Goal: Task Accomplishment & Management: Use online tool/utility

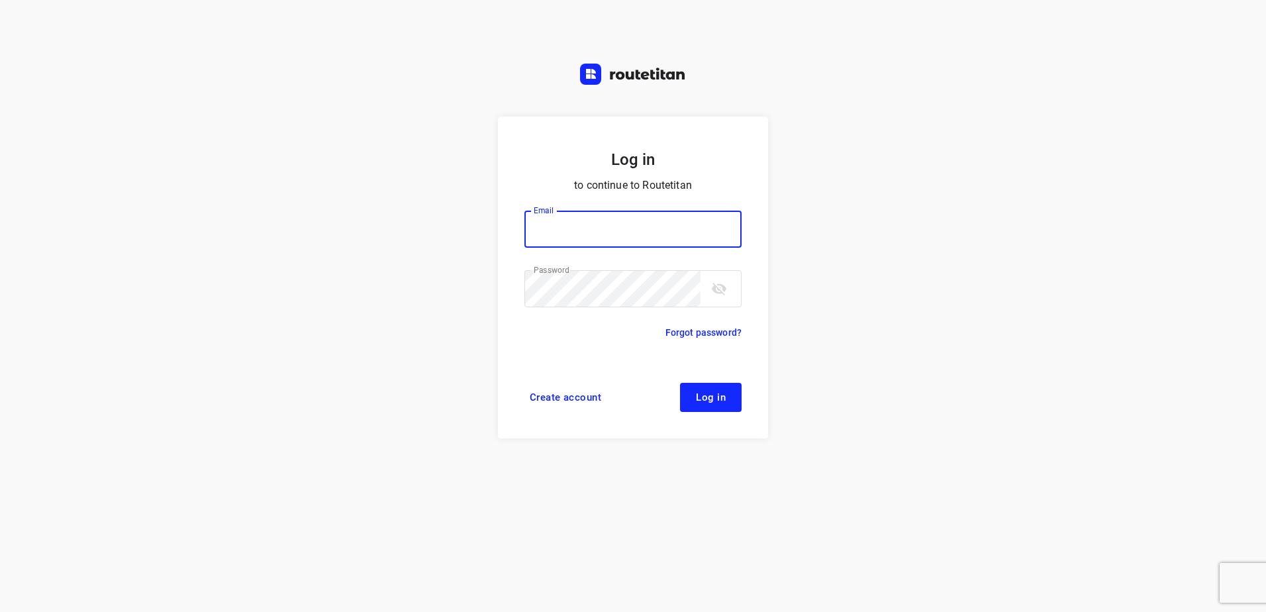
type input "[EMAIL_ADDRESS][DOMAIN_NAME]"
click at [705, 395] on span "Log in" at bounding box center [711, 397] width 30 height 11
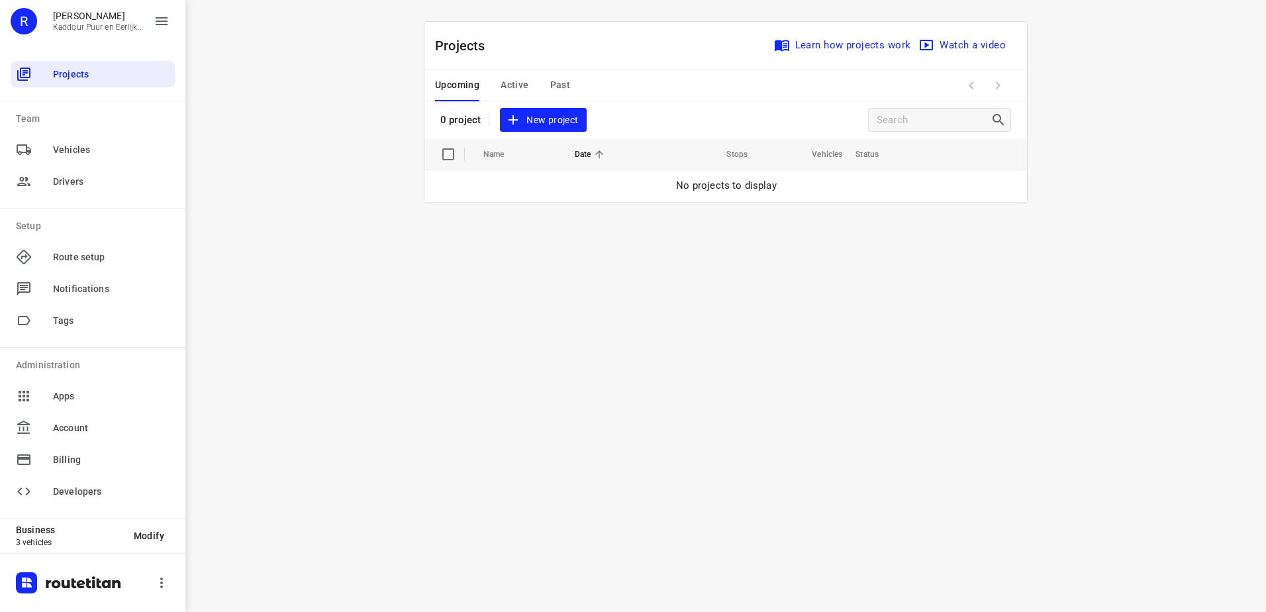
click at [525, 86] on span "Active" at bounding box center [515, 85] width 28 height 17
click at [558, 85] on span "Past" at bounding box center [560, 85] width 21 height 17
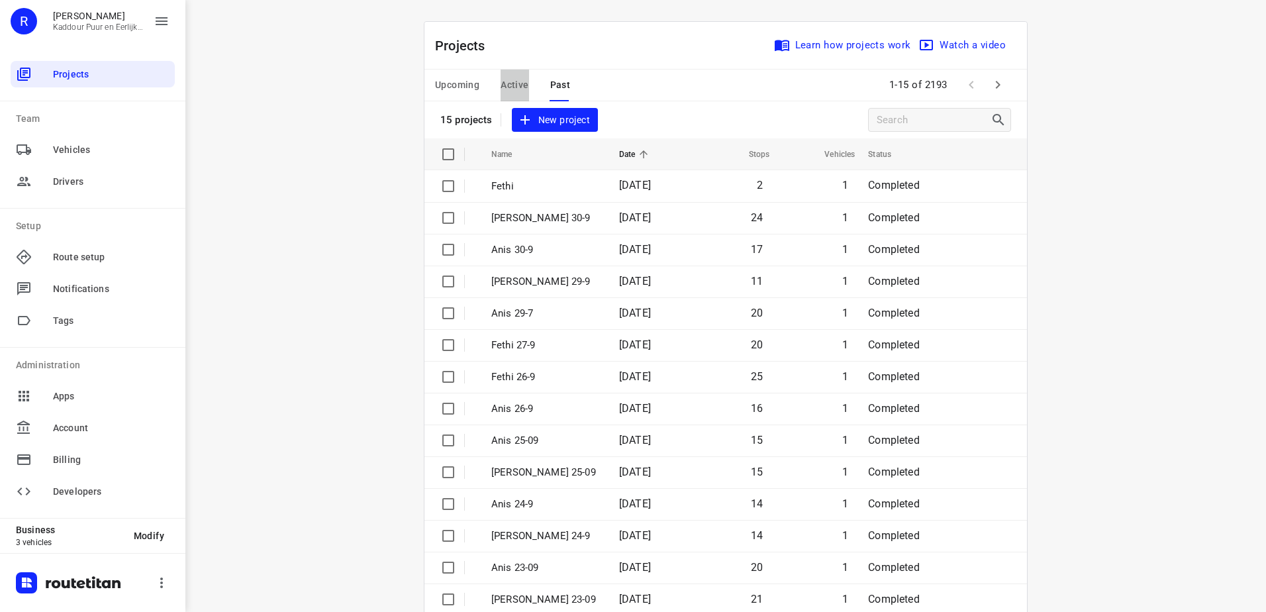
click at [514, 87] on span "Active" at bounding box center [515, 85] width 28 height 17
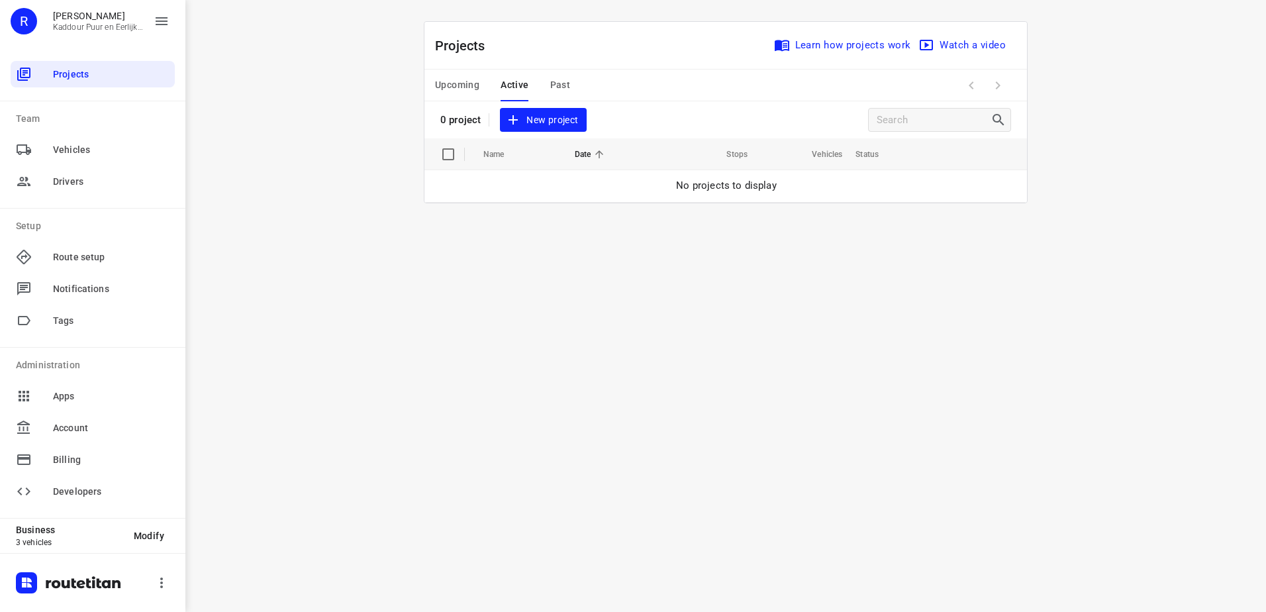
click at [551, 119] on span "New project" at bounding box center [543, 120] width 70 height 17
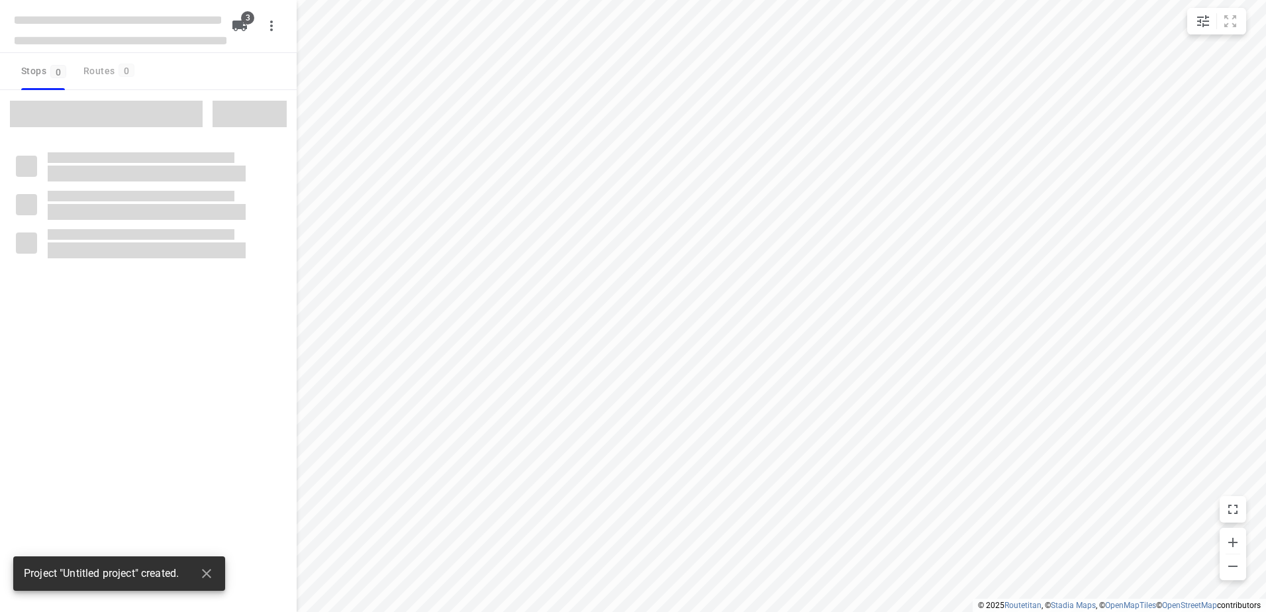
type input "distance"
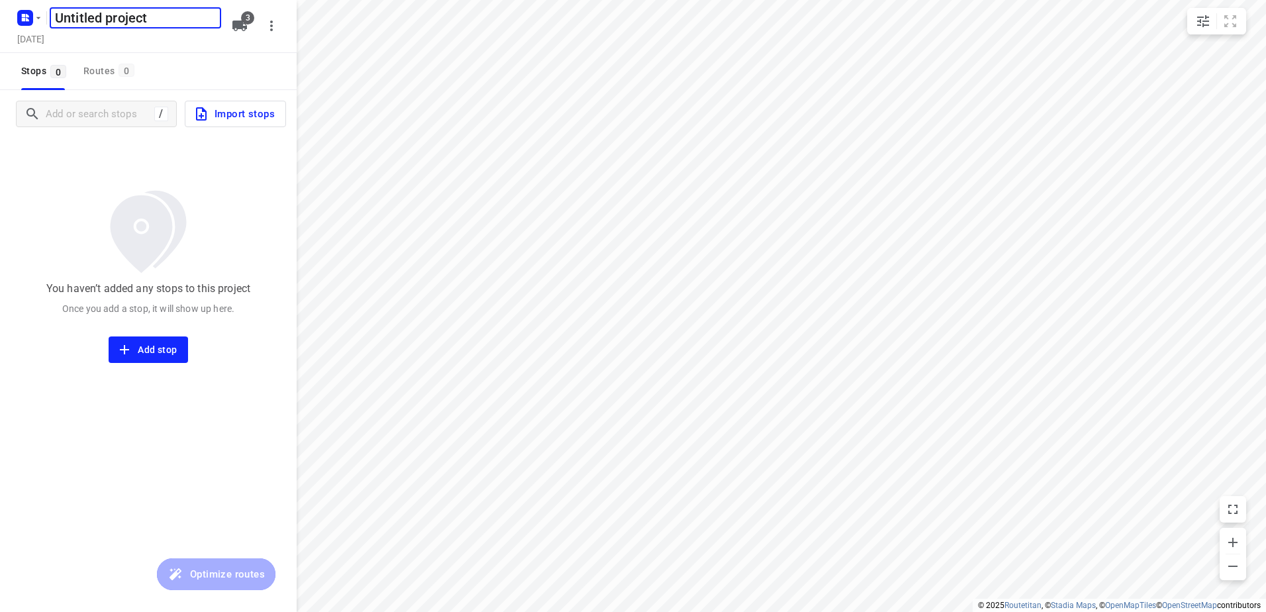
type input "a"
type input "Anis 1-10"
click at [235, 26] on icon "button" at bounding box center [239, 26] width 15 height 11
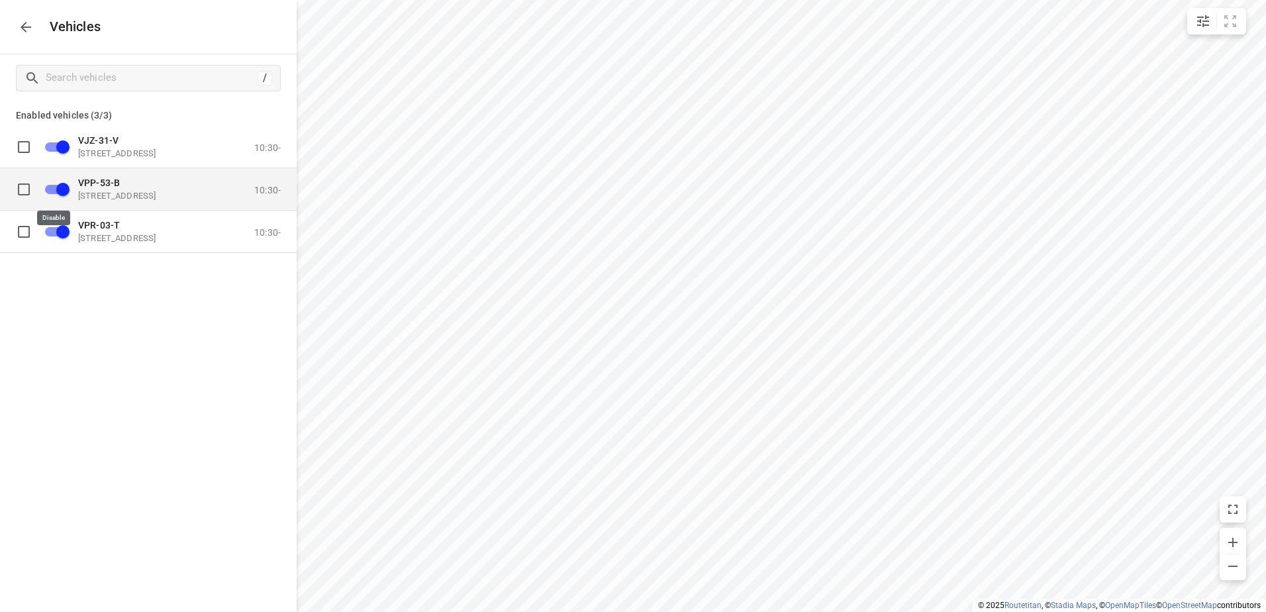
click at [64, 186] on input "grid" at bounding box center [62, 188] width 75 height 25
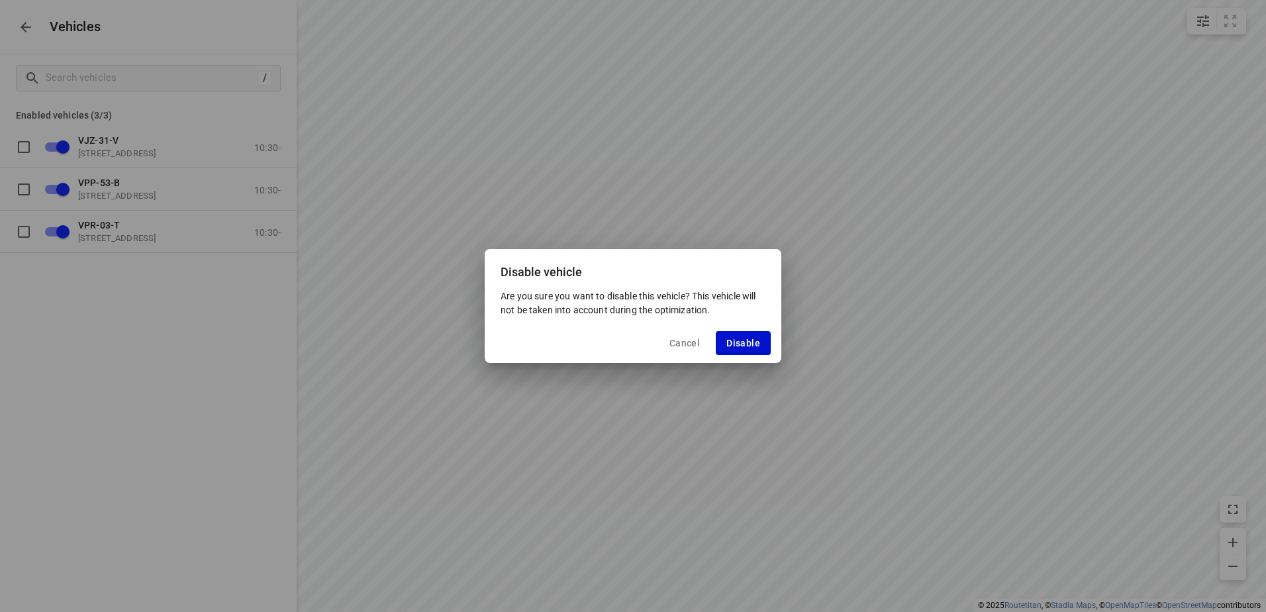
click at [733, 342] on span "Disable" at bounding box center [744, 343] width 34 height 11
checkbox input "false"
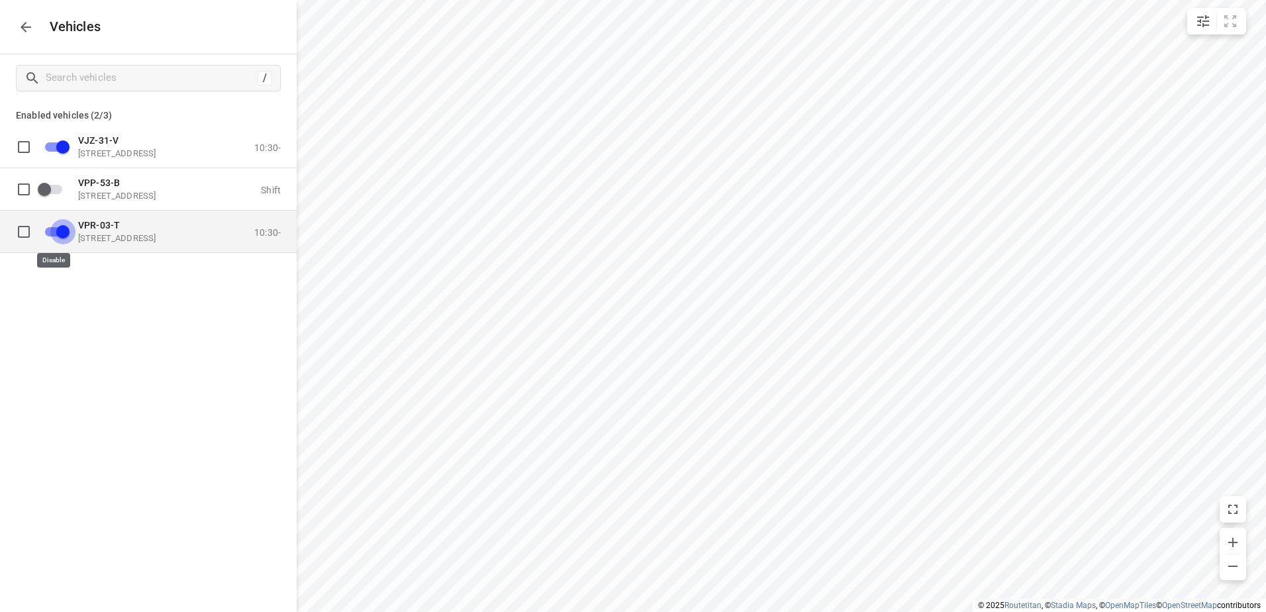
click at [66, 231] on input "grid" at bounding box center [62, 231] width 75 height 25
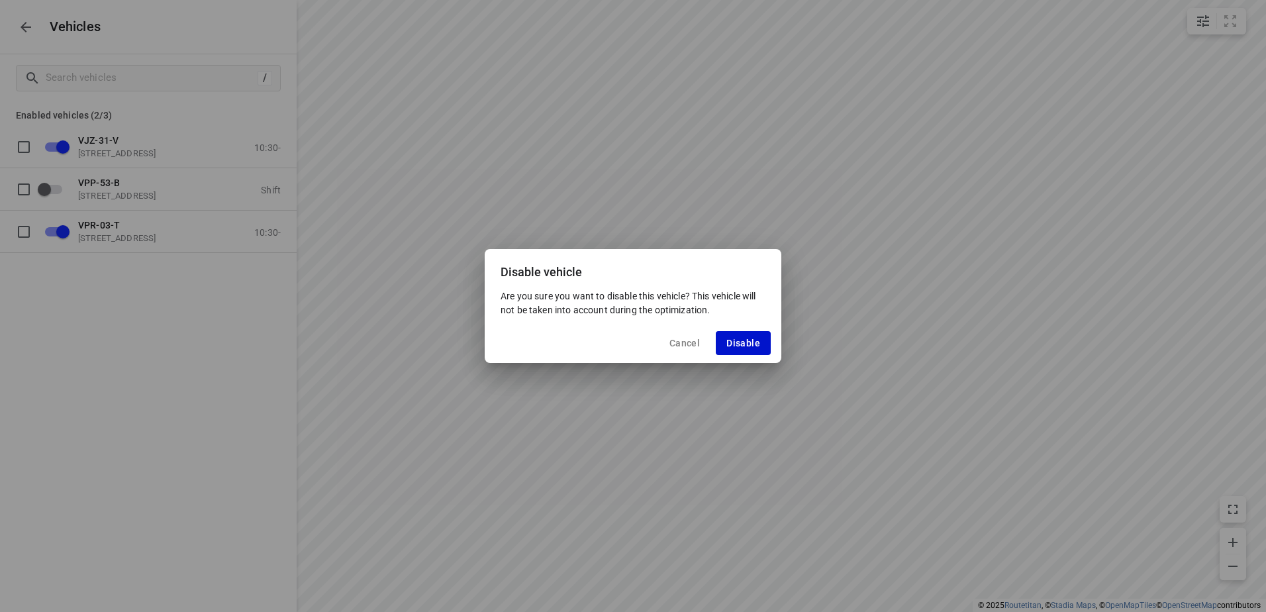
click at [754, 348] on span "Disable" at bounding box center [744, 343] width 34 height 11
checkbox input "false"
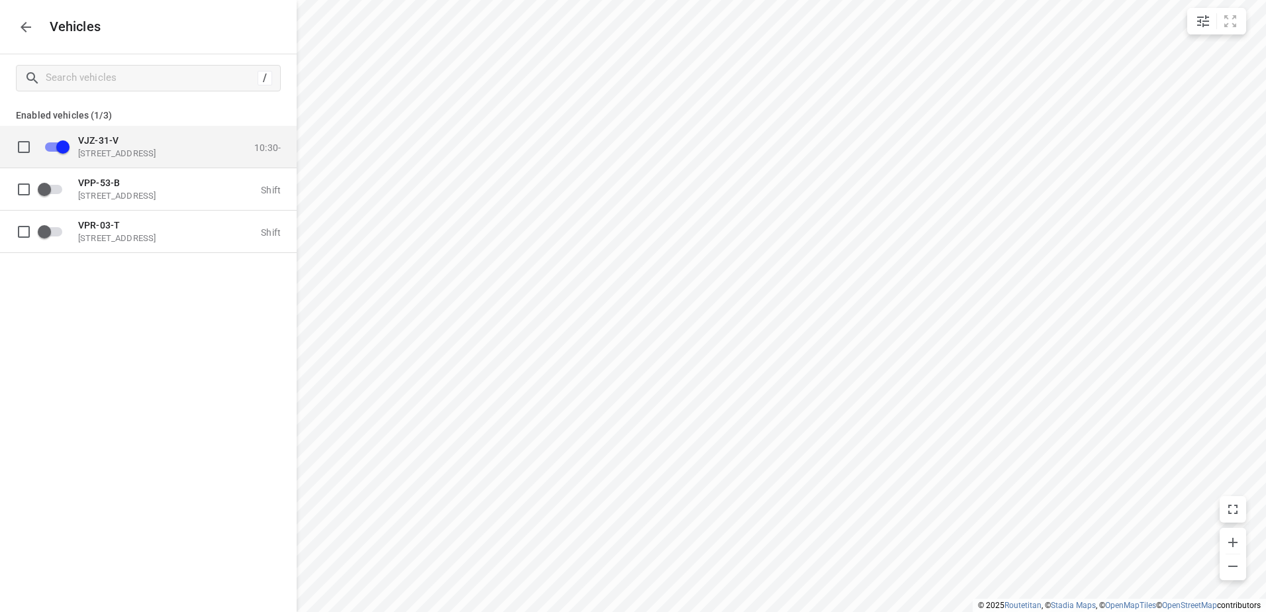
click at [137, 133] on div "VJZ-31-V Eemmeerlaan 9, 1382 KA Weesp, Netherlands 10:30-" at bounding box center [159, 147] width 244 height 42
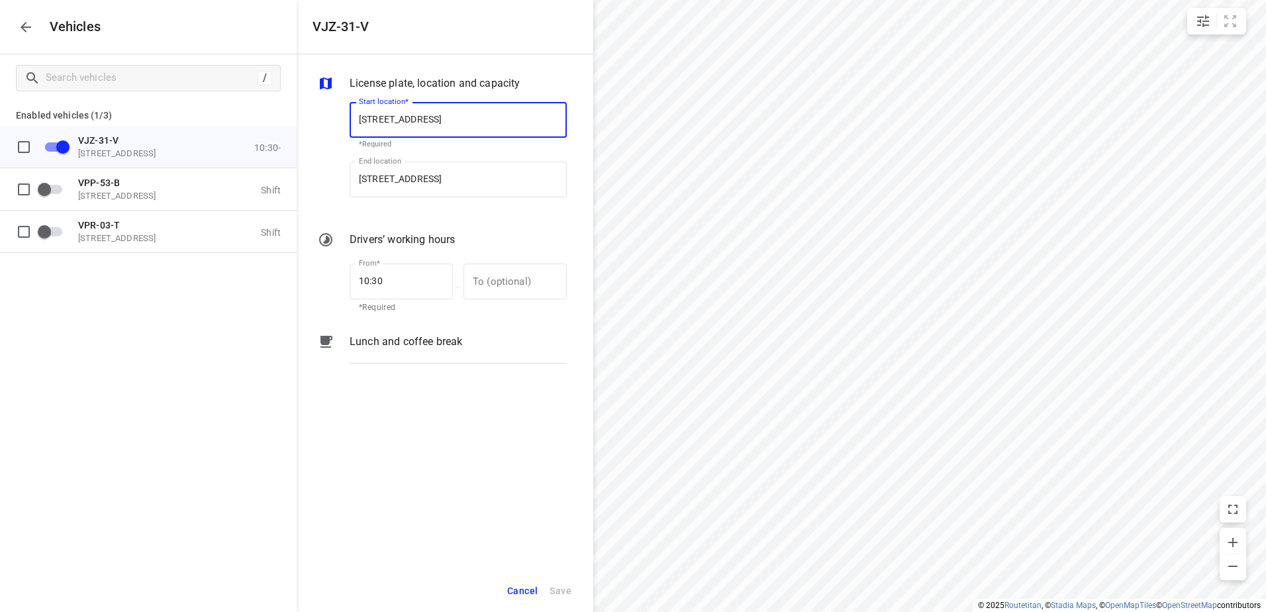
click at [411, 348] on p "Lunch and coffee break" at bounding box center [406, 342] width 113 height 16
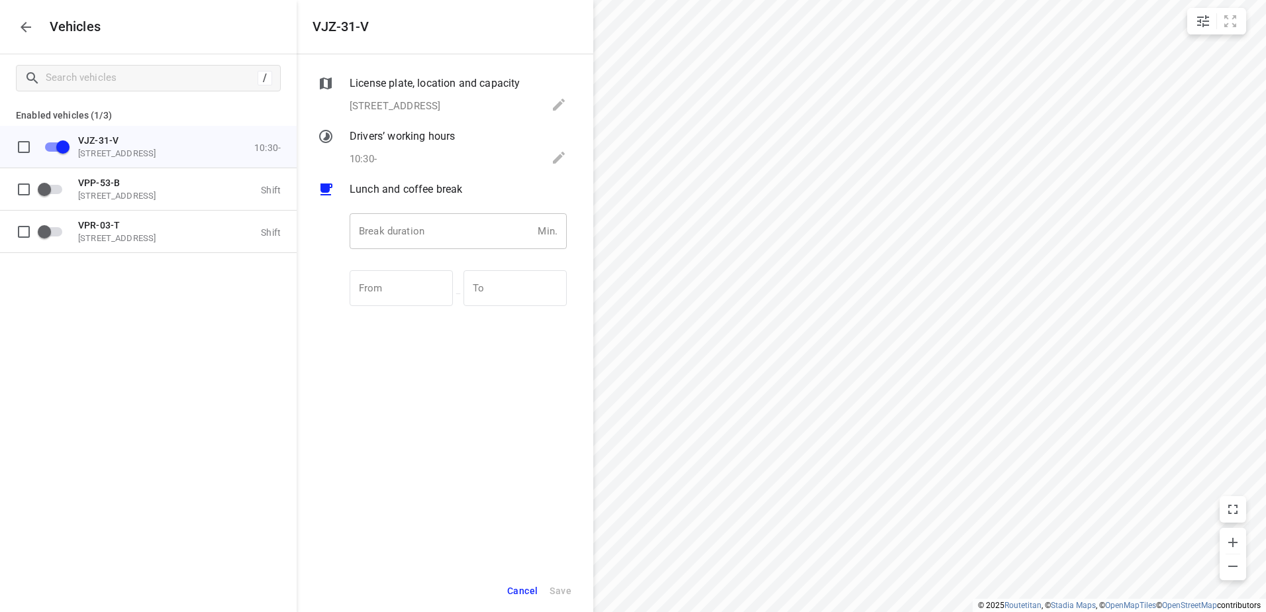
click at [385, 228] on input "number" at bounding box center [441, 231] width 183 height 36
type input "30"
click at [559, 585] on span "Save" at bounding box center [561, 591] width 22 height 17
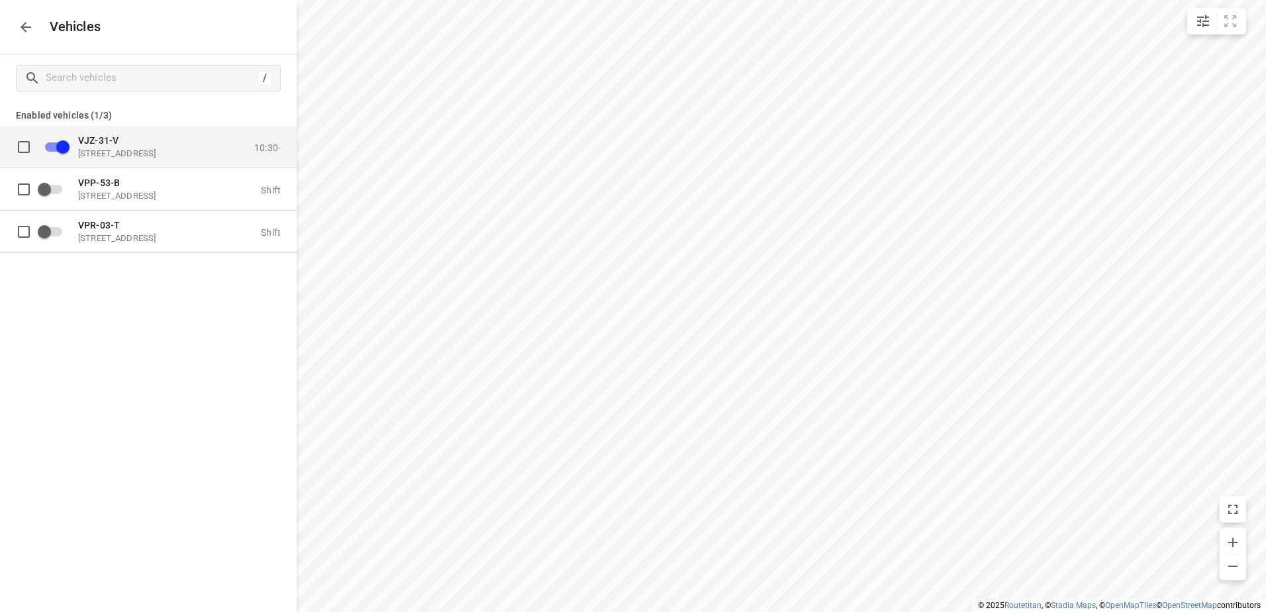
click at [115, 145] on span "VJZ-31-V" at bounding box center [98, 139] width 40 height 11
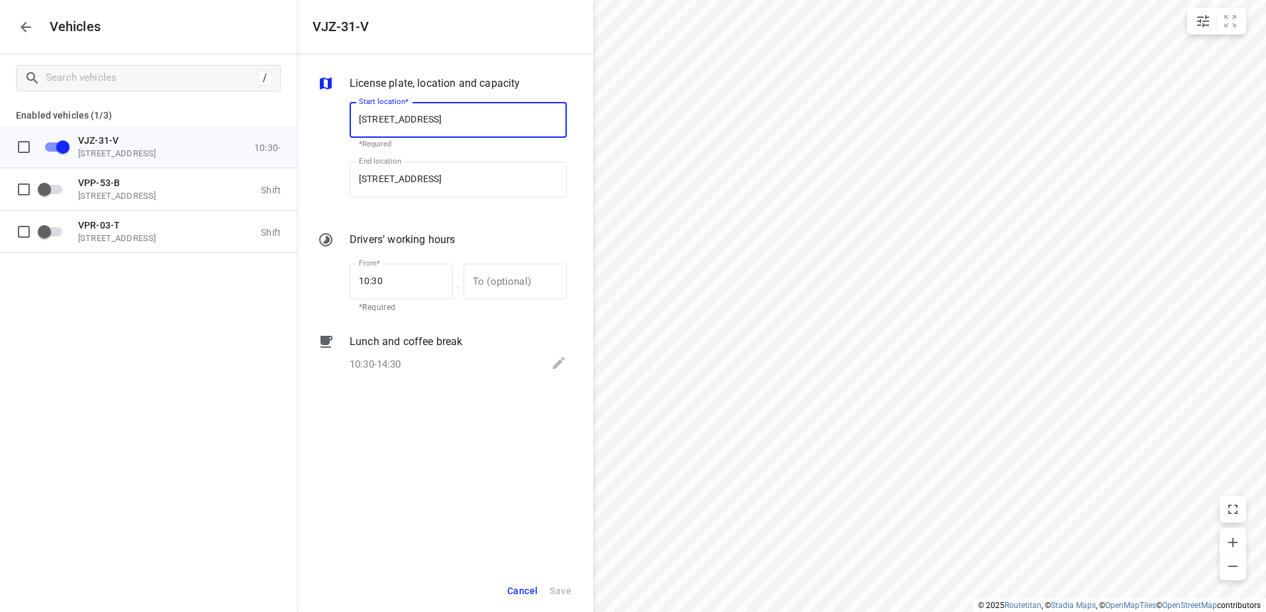
click at [27, 29] on icon "button" at bounding box center [26, 27] width 16 height 16
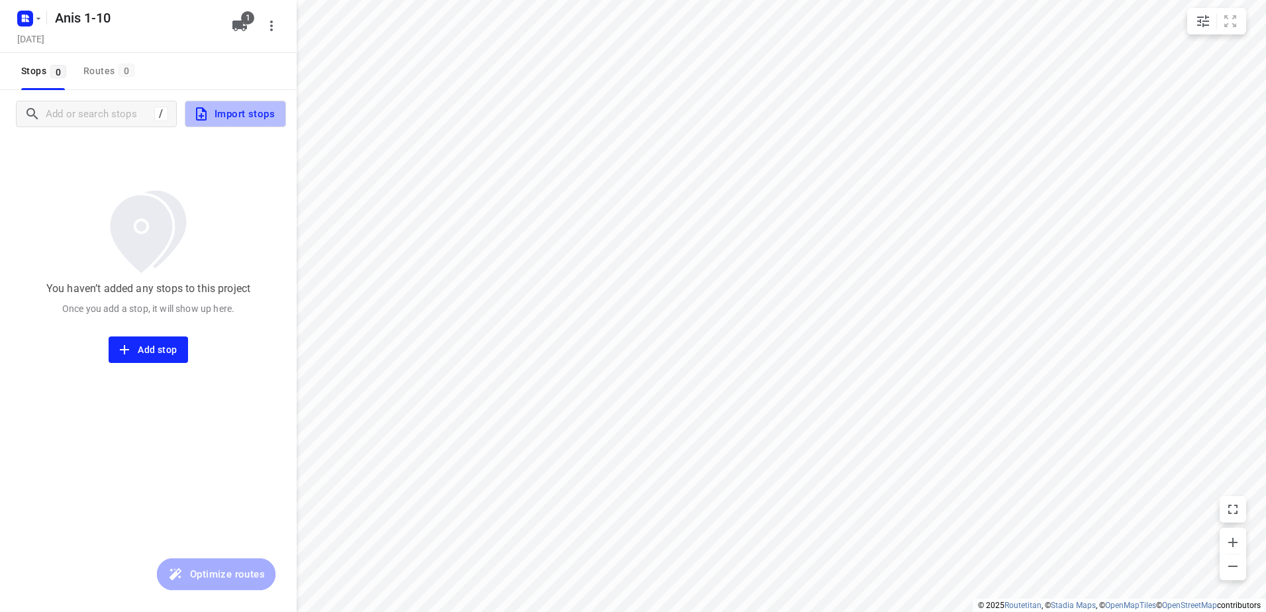
click at [244, 117] on span "Import stops" at bounding box center [233, 113] width 81 height 17
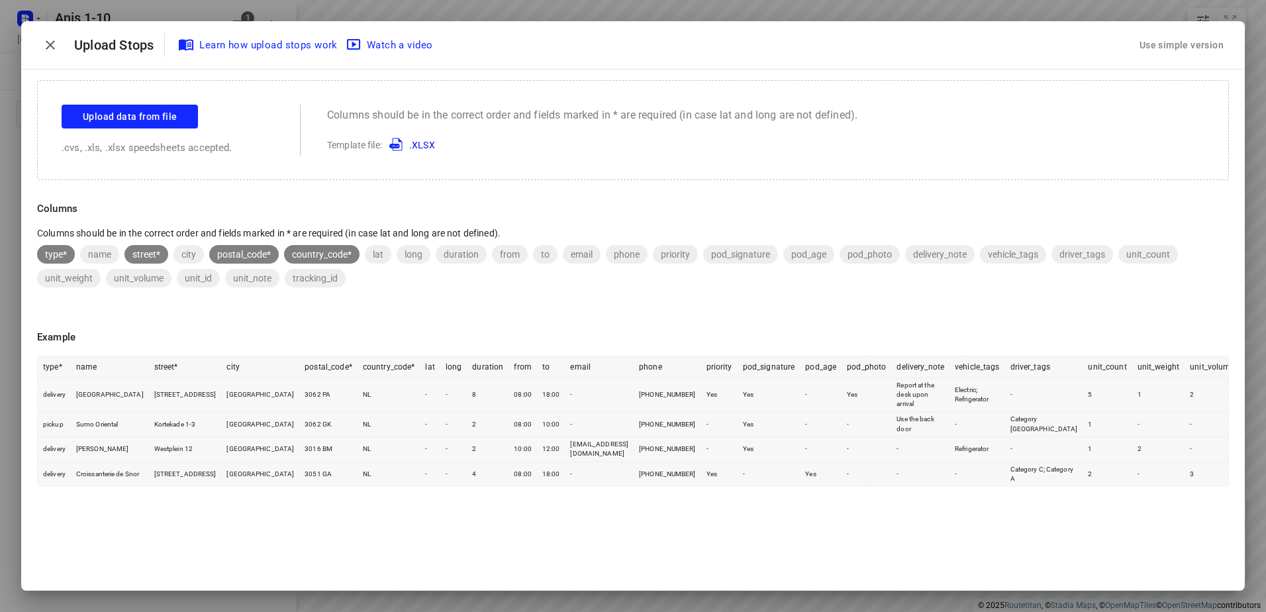
click at [1196, 48] on div "Use simple version" at bounding box center [1181, 45] width 89 height 22
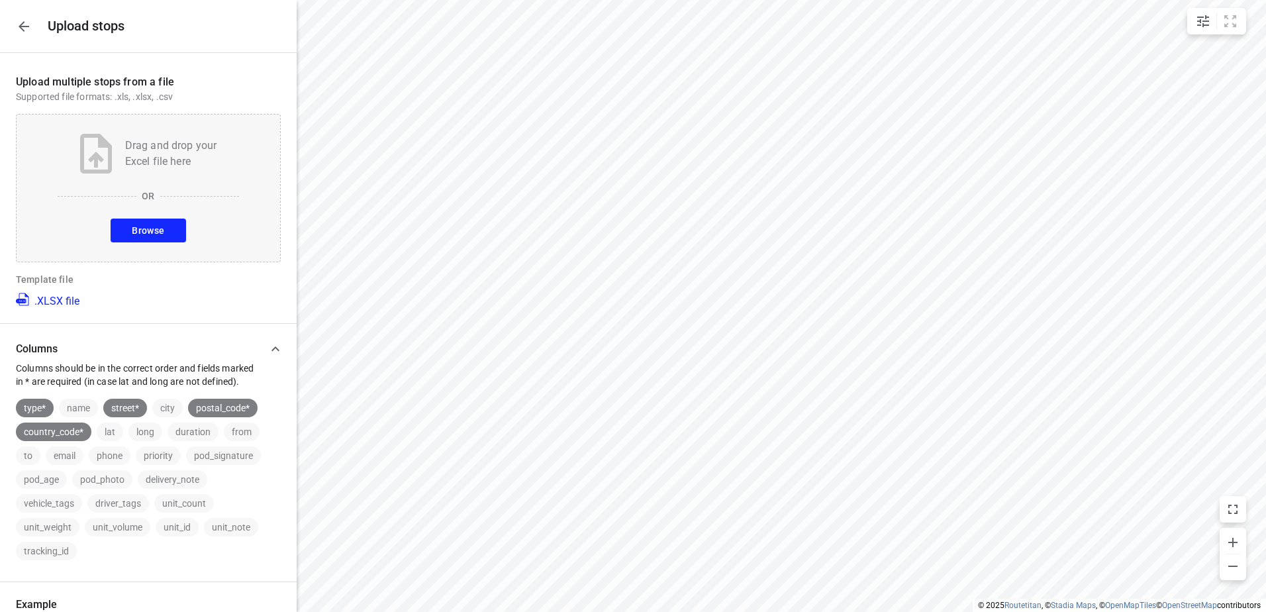
click at [153, 236] on span "Browse" at bounding box center [148, 231] width 32 height 17
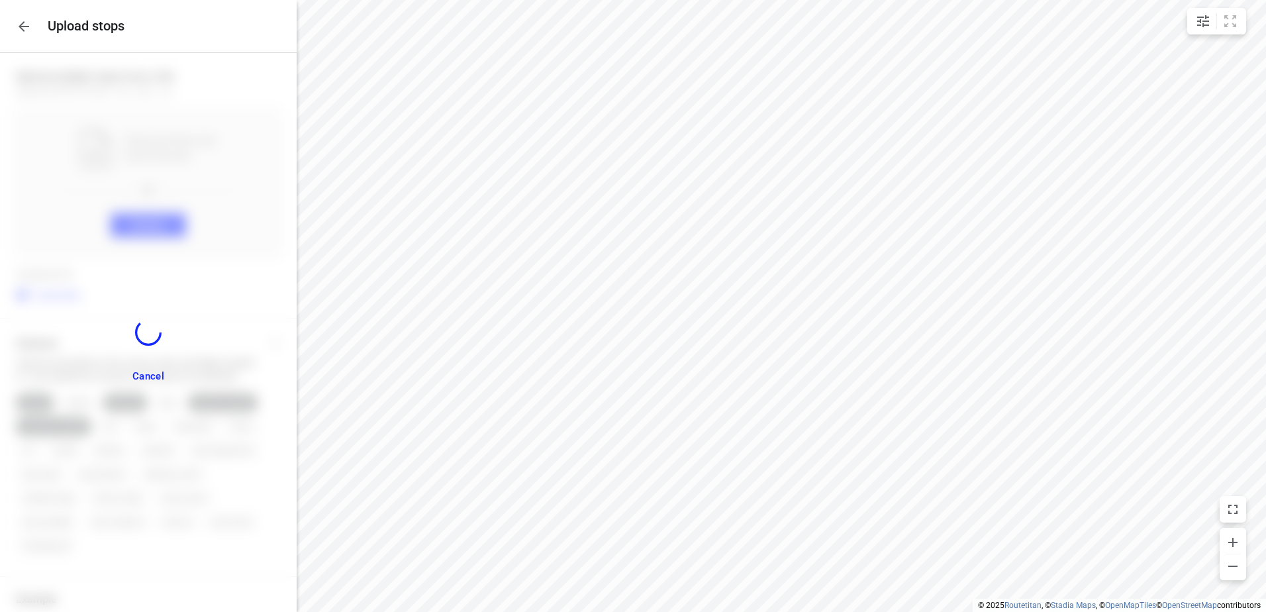
scroll to position [266, 0]
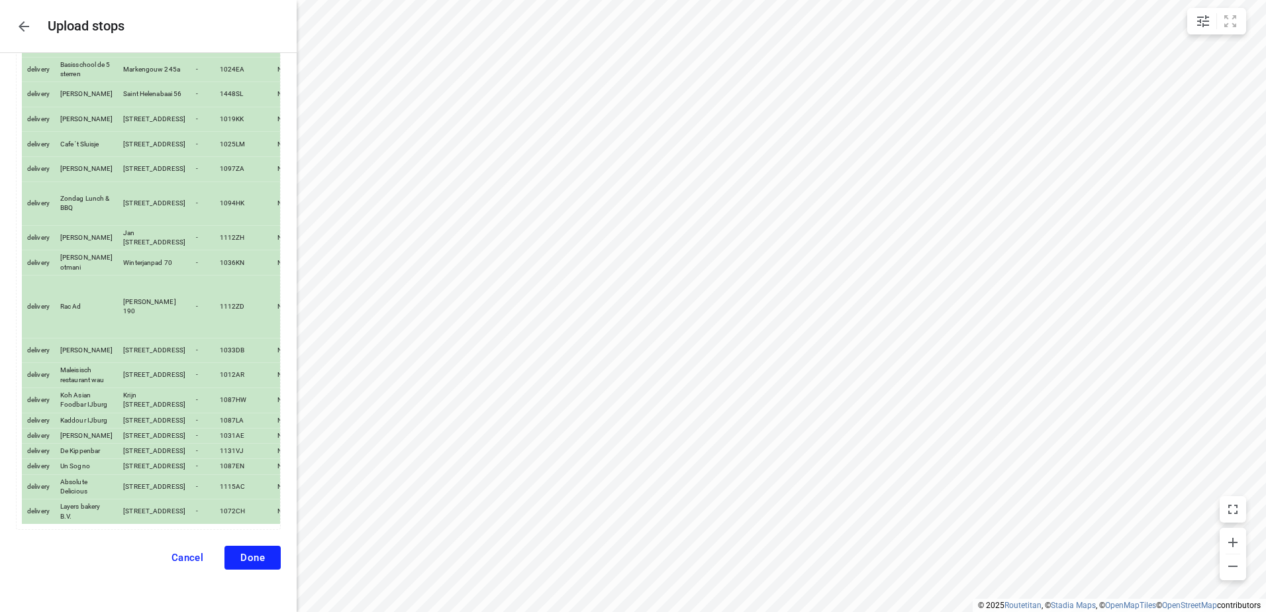
click at [240, 552] on span "Done" at bounding box center [252, 558] width 25 height 12
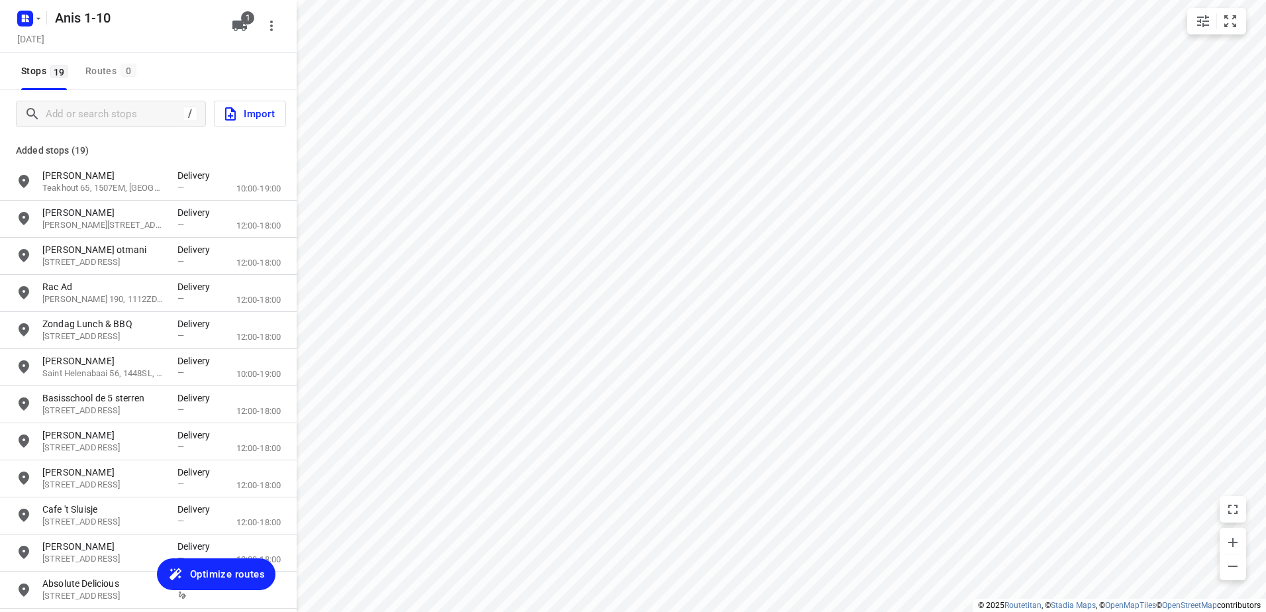
click at [236, 572] on span "Optimize routes" at bounding box center [227, 574] width 75 height 17
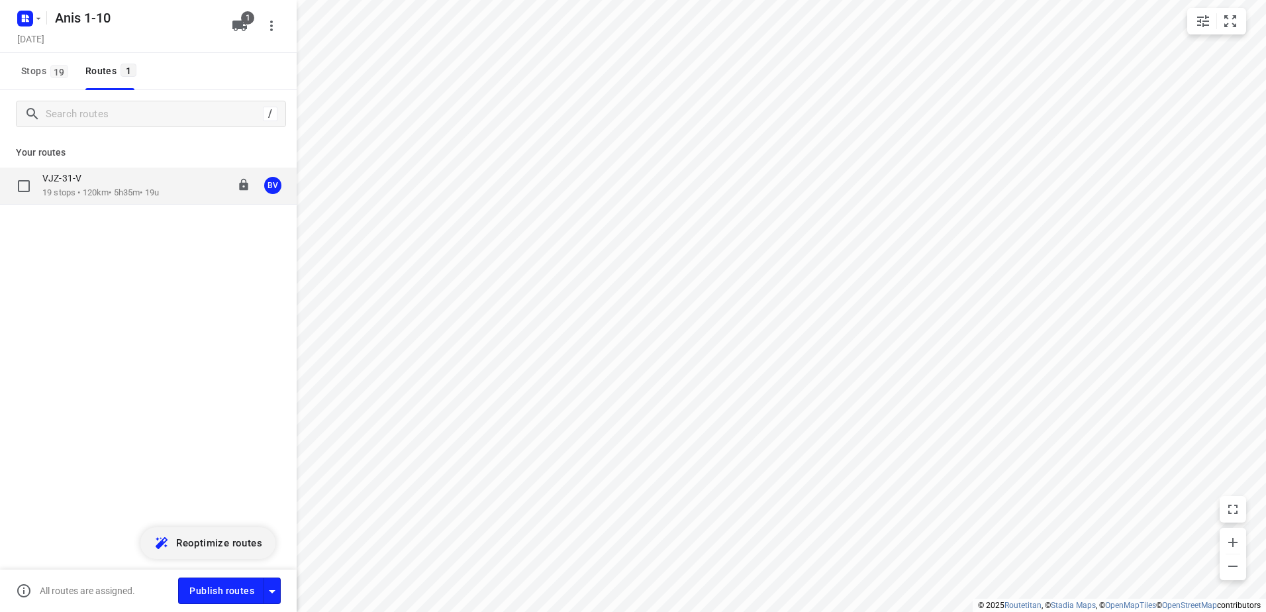
click at [89, 185] on div "VJZ-31-V" at bounding box center [100, 179] width 117 height 15
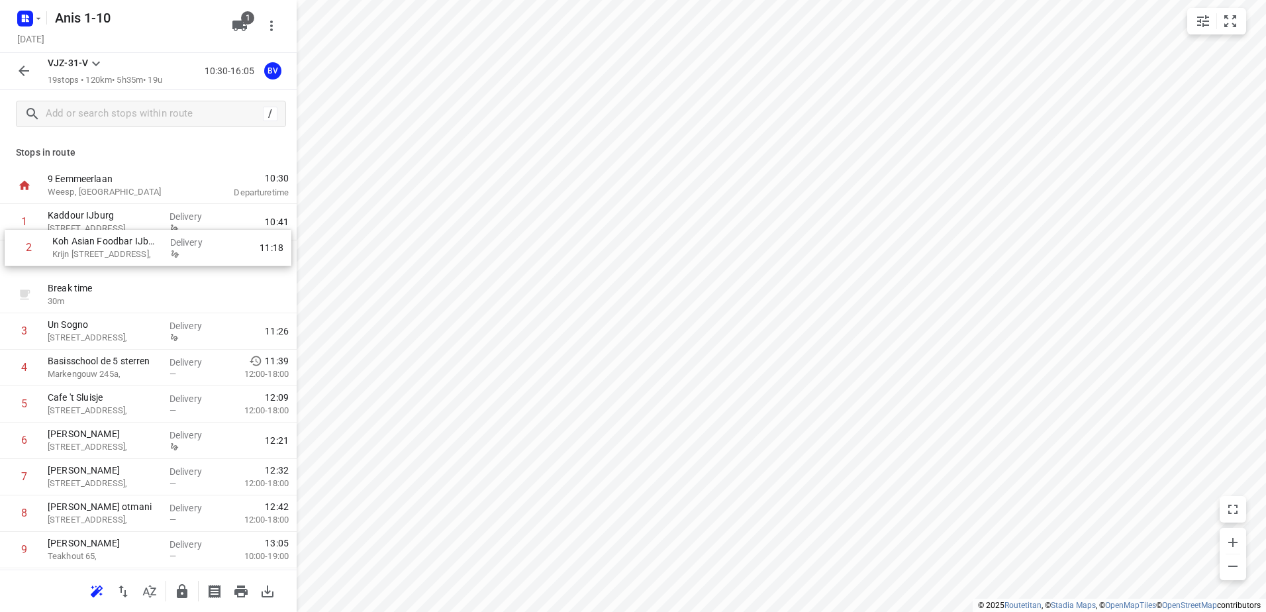
drag, startPoint x: 107, startPoint y: 300, endPoint x: 113, endPoint y: 250, distance: 50.7
click at [113, 250] on div "1 Kaddour IJburg Pampuslaan 22, Delivery 10:41 Break time 30 m 2 Koh Asian Food…" at bounding box center [148, 568] width 297 height 729
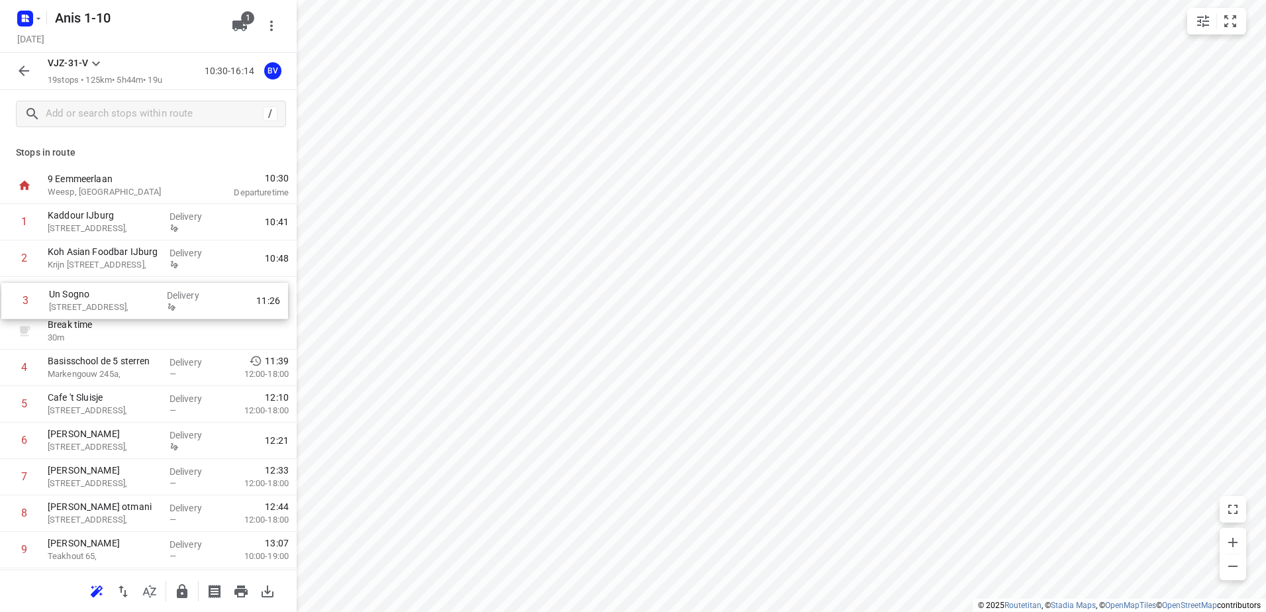
drag, startPoint x: 83, startPoint y: 340, endPoint x: 86, endPoint y: 302, distance: 38.5
click at [86, 302] on div "1 Kaddour IJburg Pampuslaan 22, Delivery 10:41 2 Koh Asian Foodbar IJburg Krijn…" at bounding box center [148, 568] width 297 height 729
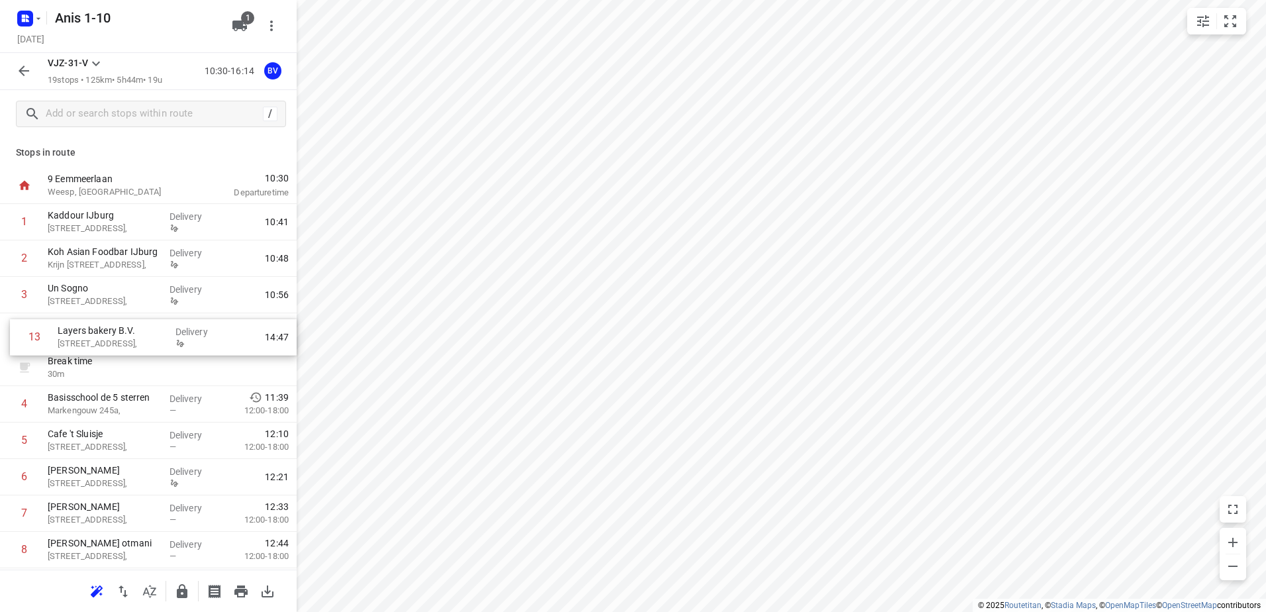
drag, startPoint x: 108, startPoint y: 434, endPoint x: 119, endPoint y: 339, distance: 95.3
click at [119, 339] on div "1 Kaddour IJburg Pampuslaan 22, Delivery 10:41 2 Koh Asian Foodbar IJburg Krijn…" at bounding box center [148, 568] width 297 height 729
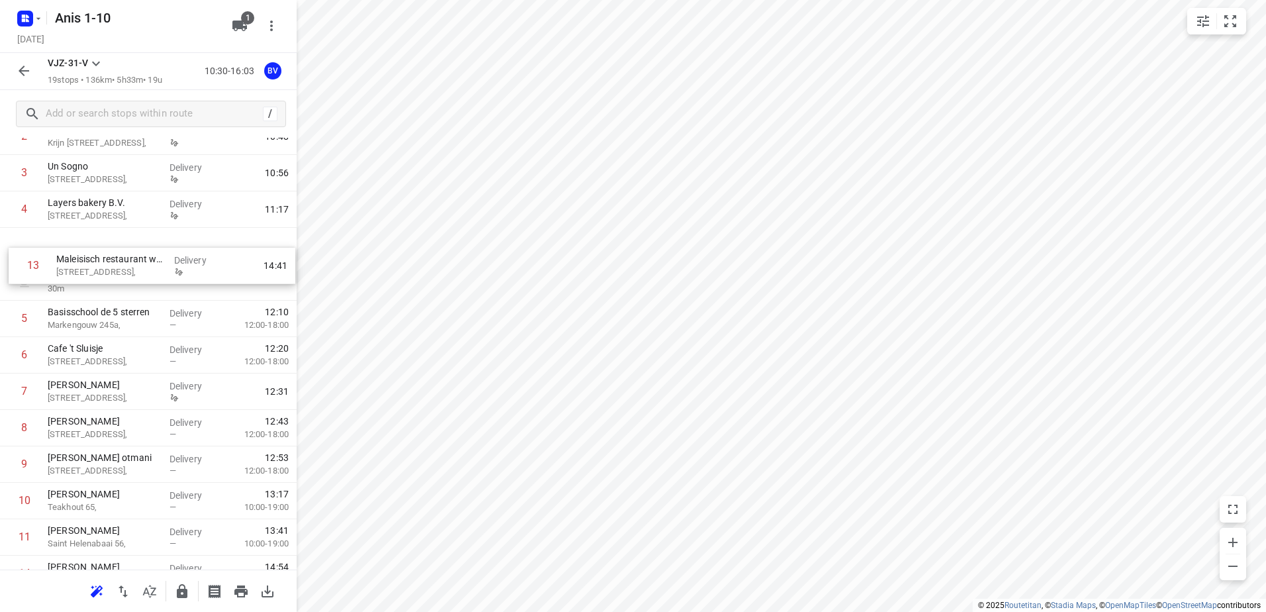
scroll to position [101, 0]
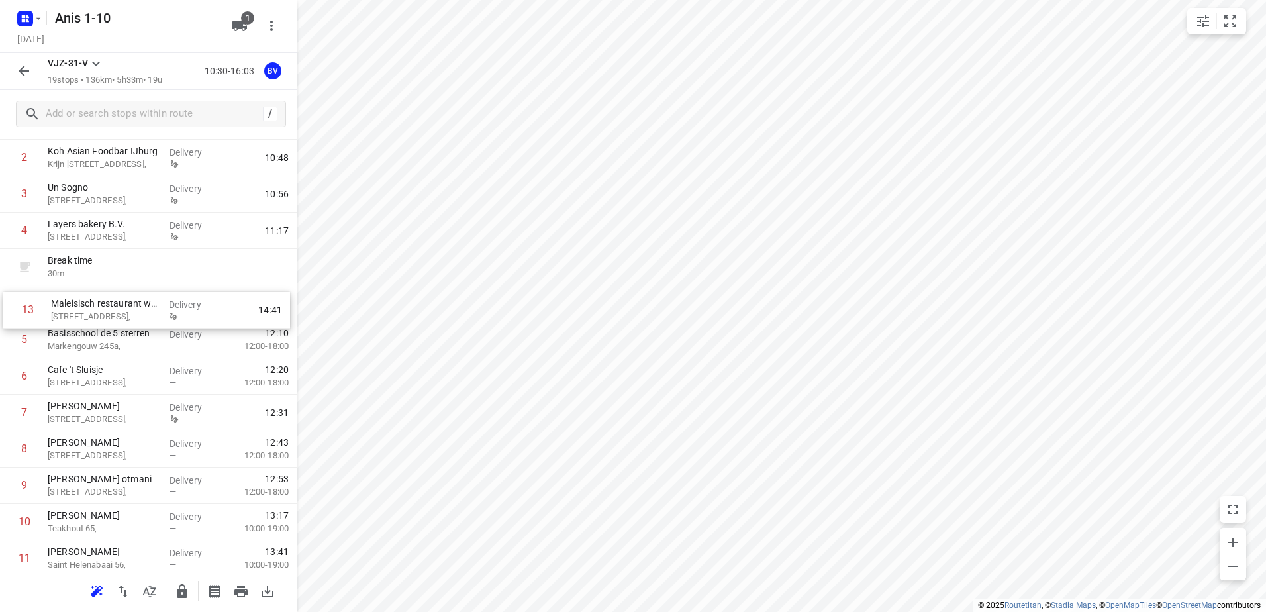
drag, startPoint x: 99, startPoint y: 438, endPoint x: 102, endPoint y: 311, distance: 127.9
click at [102, 311] on div "1 Kaddour IJburg Pampuslaan 22, Delivery 10:41 2 Koh Asian Foodbar IJburg Krijn…" at bounding box center [148, 467] width 297 height 729
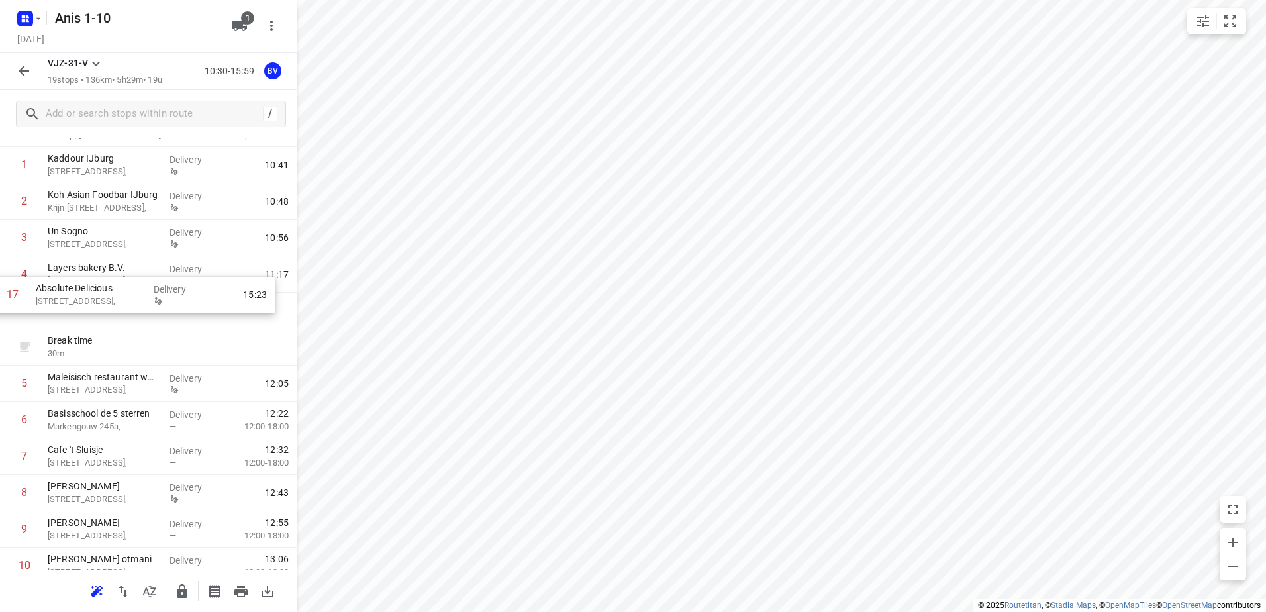
scroll to position [56, 0]
drag, startPoint x: 95, startPoint y: 479, endPoint x: 93, endPoint y: 278, distance: 201.3
click at [93, 278] on div "1 Kaddour IJburg Pampuslaan 22, Delivery 10:41 2 Koh Asian Foodbar IJburg Krijn…" at bounding box center [148, 512] width 297 height 729
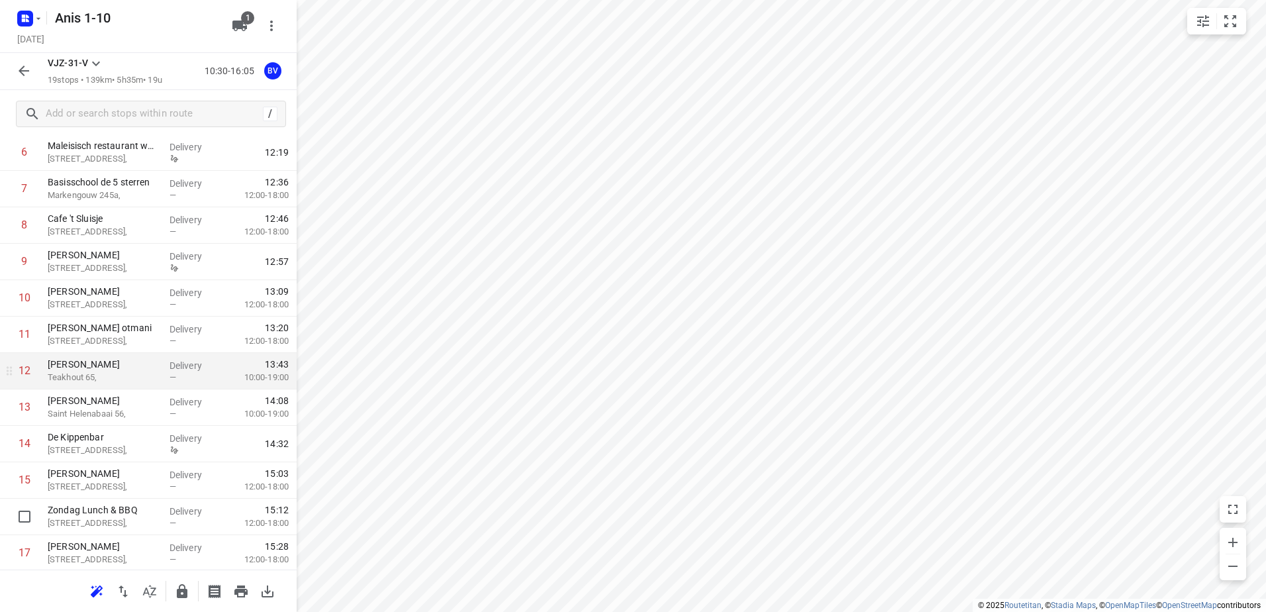
scroll to position [201, 0]
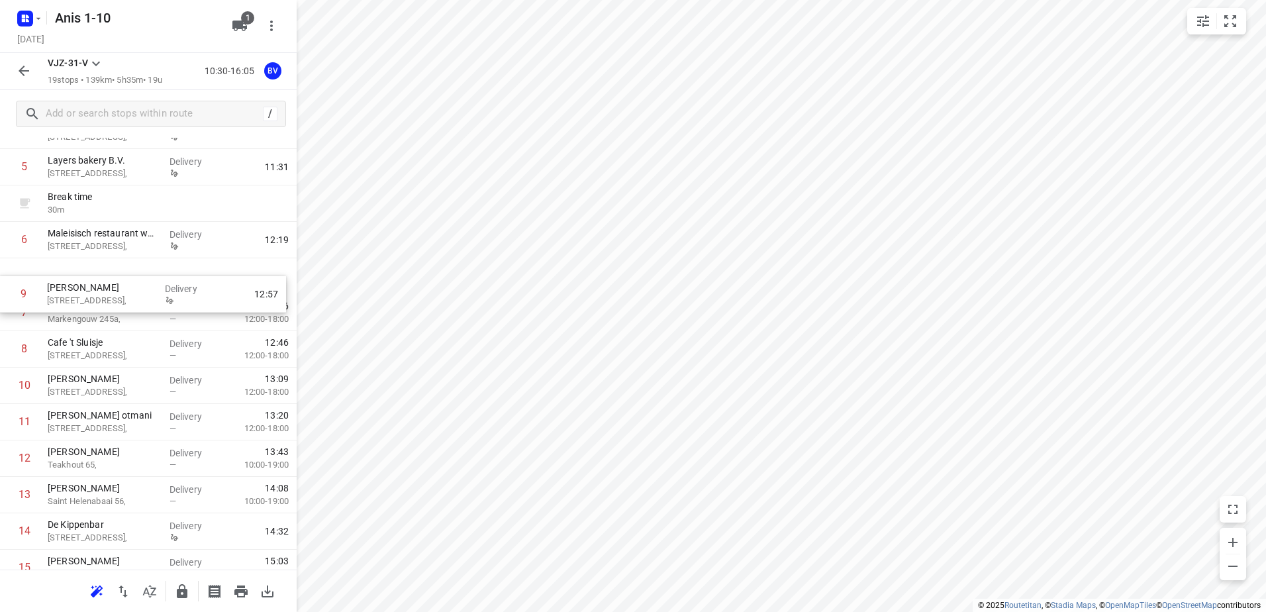
drag, startPoint x: 107, startPoint y: 352, endPoint x: 107, endPoint y: 292, distance: 59.6
click at [107, 292] on div "1 Kaddour IJburg Pampuslaan 22, Delivery 10:41 2 Koh Asian Foodbar IJburg Krijn…" at bounding box center [148, 367] width 297 height 729
drag, startPoint x: 83, startPoint y: 316, endPoint x: 81, endPoint y: 351, distance: 35.2
click at [81, 351] on div "1 Kaddour IJburg Pampuslaan 22, Delivery 10:41 2 Koh Asian Foodbar IJburg Krijn…" at bounding box center [148, 367] width 297 height 729
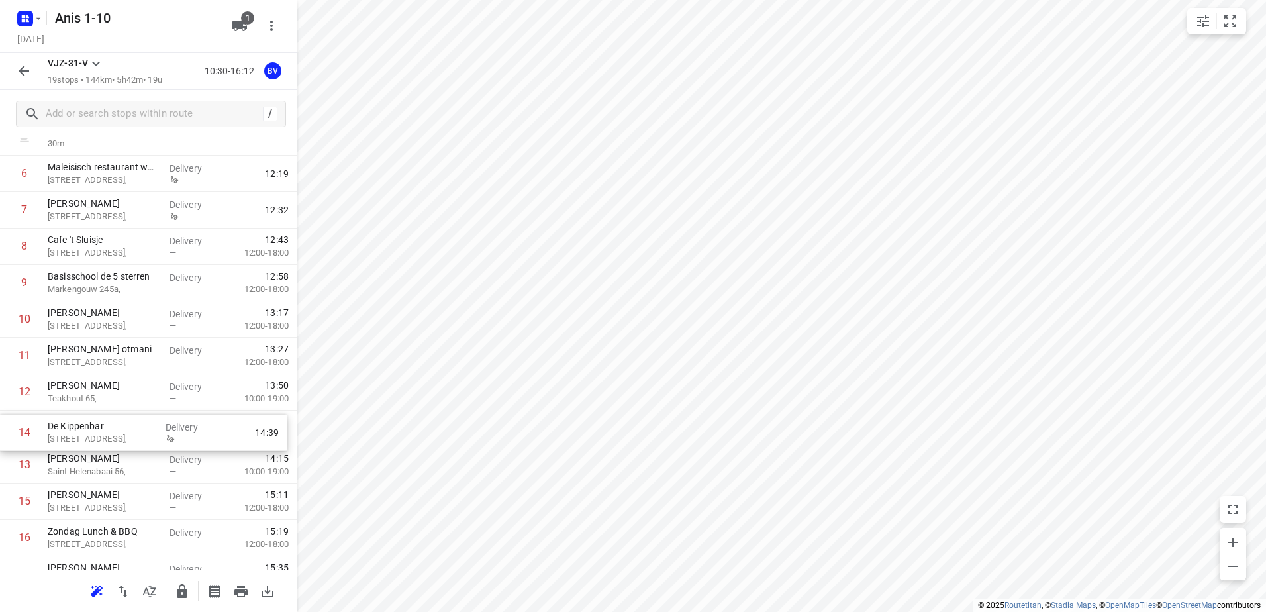
scroll to position [268, 0]
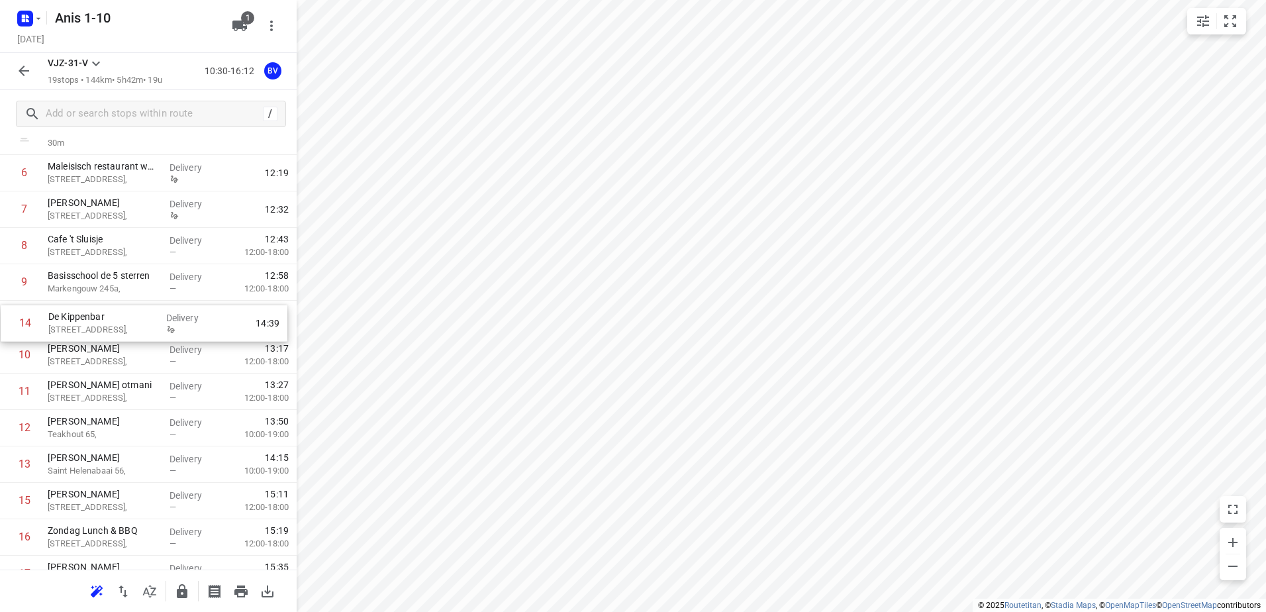
drag, startPoint x: 83, startPoint y: 468, endPoint x: 85, endPoint y: 321, distance: 146.4
click at [85, 321] on div "1 Kaddour IJburg Pampuslaan 22, Delivery 10:41 2 Koh Asian Foodbar IJburg Krijn…" at bounding box center [148, 300] width 297 height 729
drag, startPoint x: 81, startPoint y: 466, endPoint x: 83, endPoint y: 354, distance: 111.9
click at [83, 354] on div "1 Kaddour IJburg Pampuslaan 22, Delivery 10:41 2 Koh Asian Foodbar IJburg Krijn…" at bounding box center [148, 300] width 297 height 729
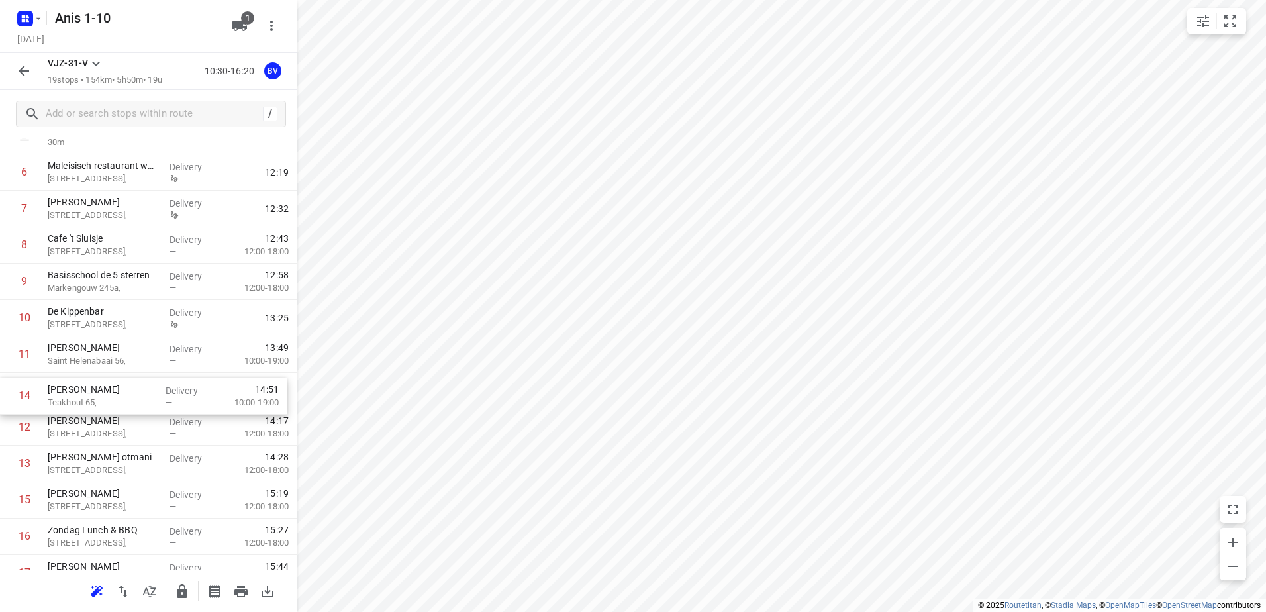
drag, startPoint x: 88, startPoint y: 465, endPoint x: 89, endPoint y: 392, distance: 72.9
click at [89, 392] on div "1 Kaddour IJburg Pampuslaan 22, Delivery 10:41 2 Koh Asian Foodbar IJburg Krijn…" at bounding box center [148, 300] width 297 height 729
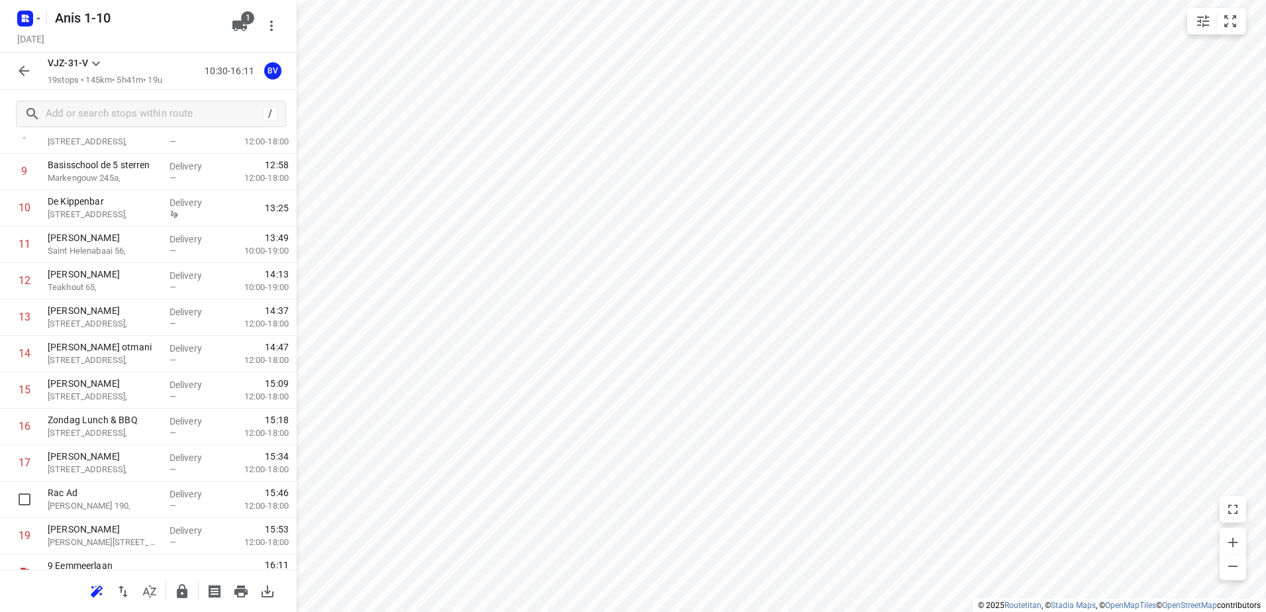
scroll to position [399, 0]
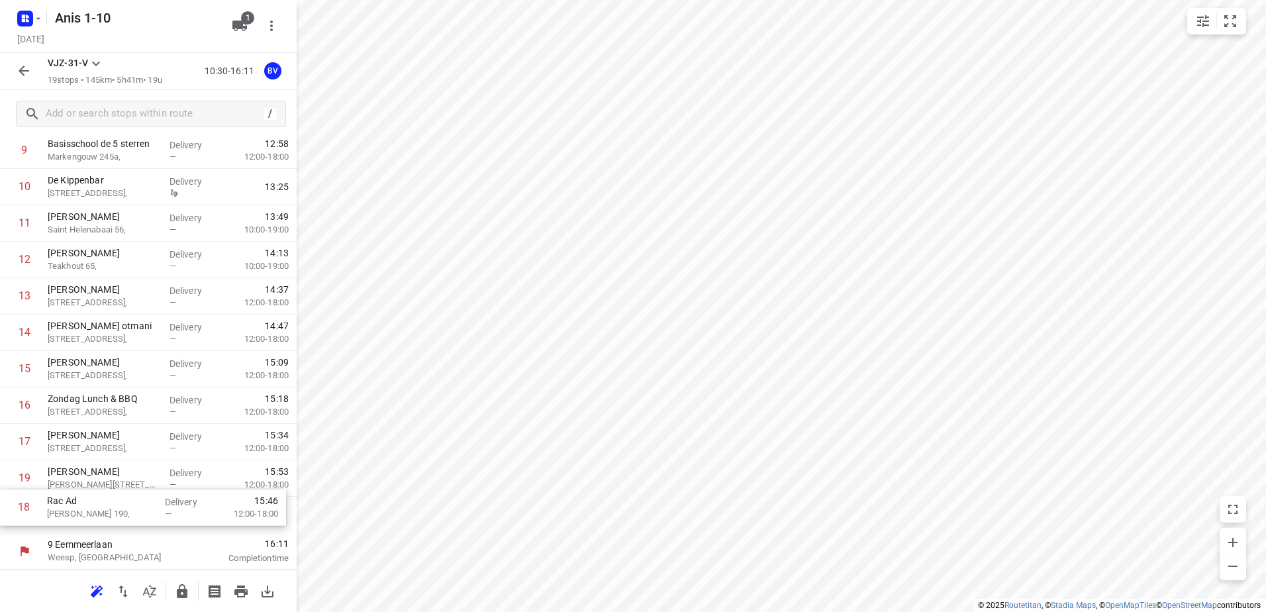
drag, startPoint x: 83, startPoint y: 481, endPoint x: 82, endPoint y: 516, distance: 35.1
click at [82, 516] on div "1 Kaddour IJburg Pampuslaan 22, Delivery 10:41 2 Koh Asian Foodbar IJburg Krijn…" at bounding box center [148, 169] width 297 height 729
drag, startPoint x: 79, startPoint y: 476, endPoint x: 78, endPoint y: 513, distance: 37.1
click at [78, 513] on div "1 Kaddour IJburg Pampuslaan 22, Delivery 10:41 2 Koh Asian Foodbar IJburg Krijn…" at bounding box center [148, 169] width 297 height 729
click at [25, 72] on icon "button" at bounding box center [24, 71] width 11 height 11
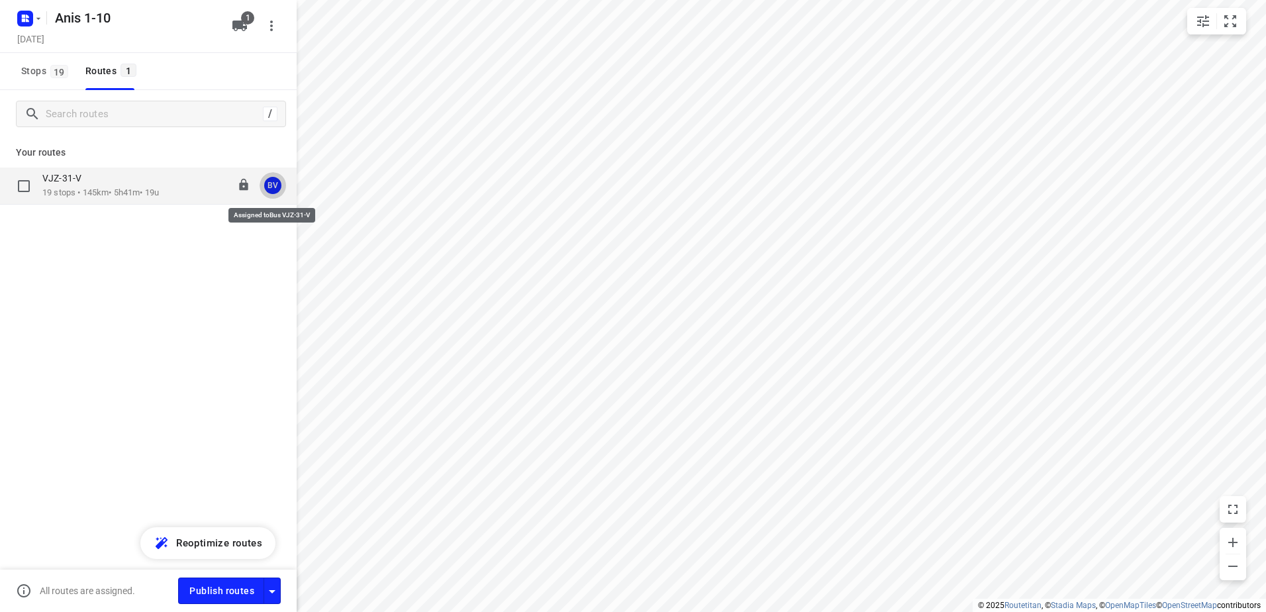
click at [276, 185] on div "BV" at bounding box center [272, 185] width 17 height 17
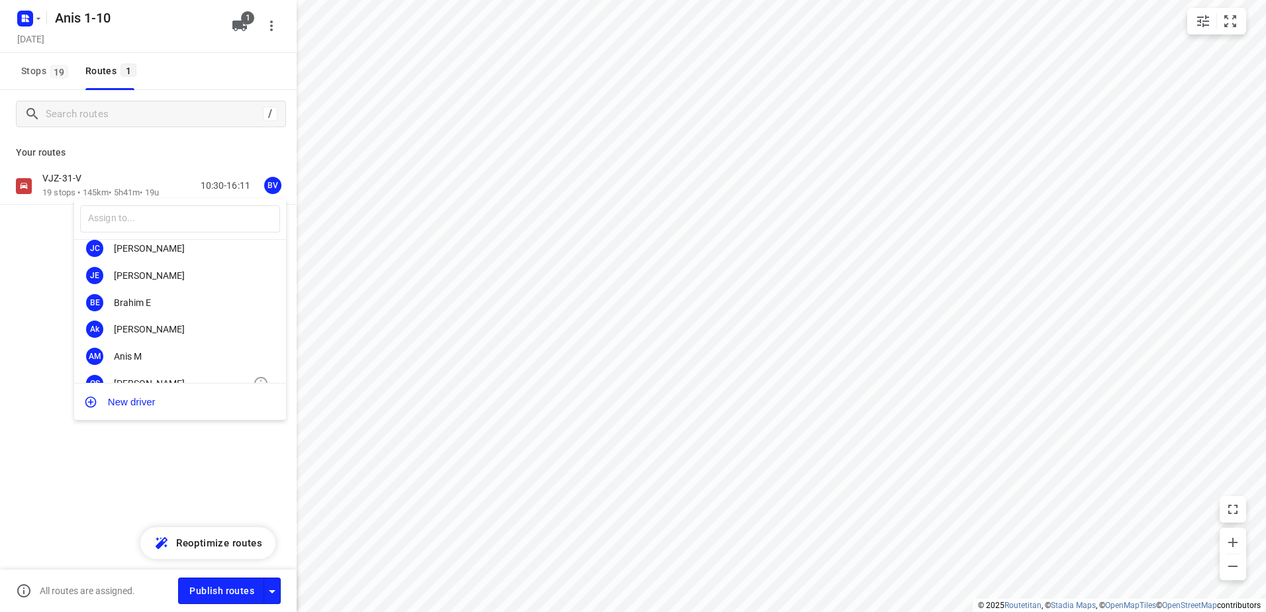
scroll to position [111, 0]
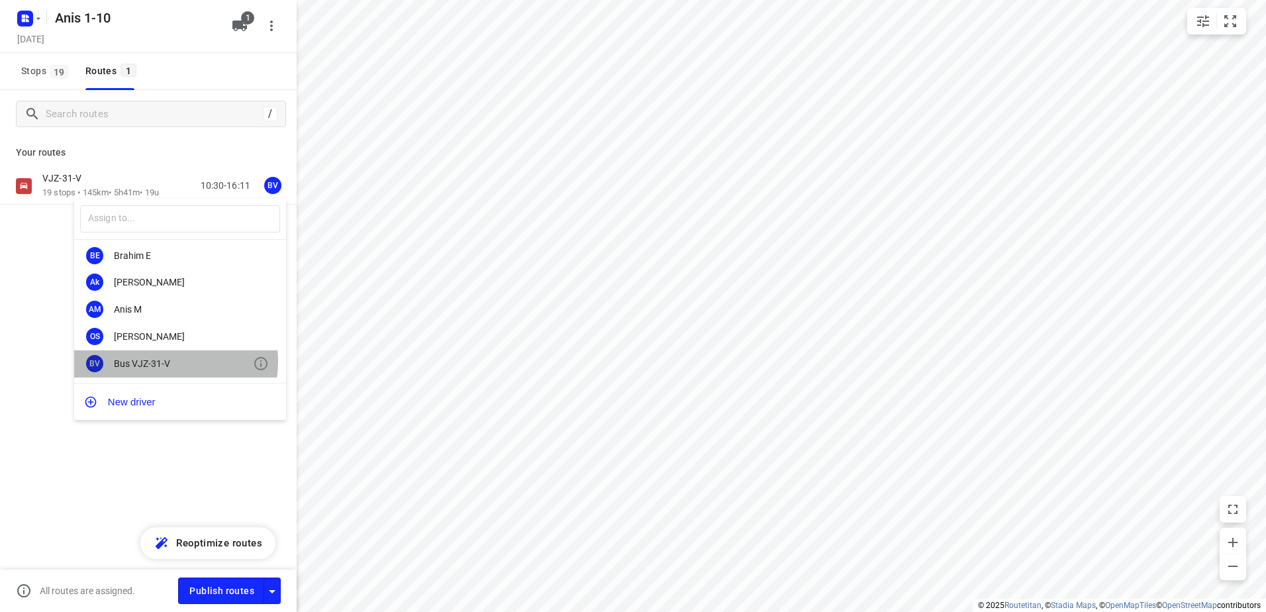
click at [160, 362] on div "Bus VJZ-31-V" at bounding box center [183, 363] width 139 height 11
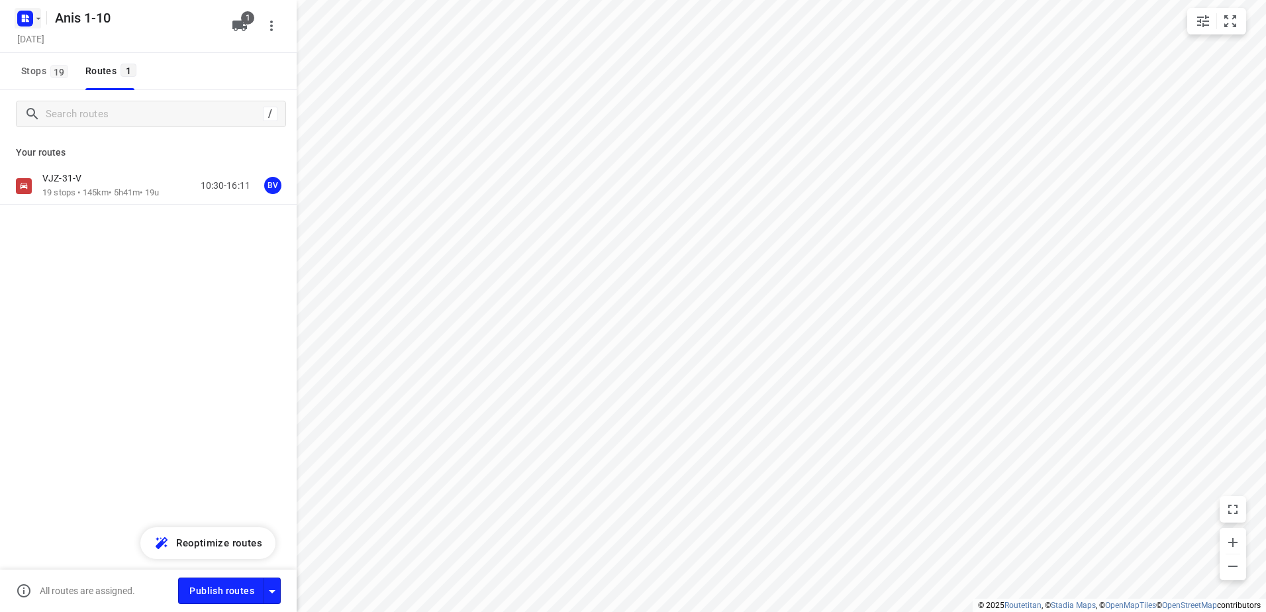
click at [38, 21] on icon "button" at bounding box center [38, 18] width 11 height 11
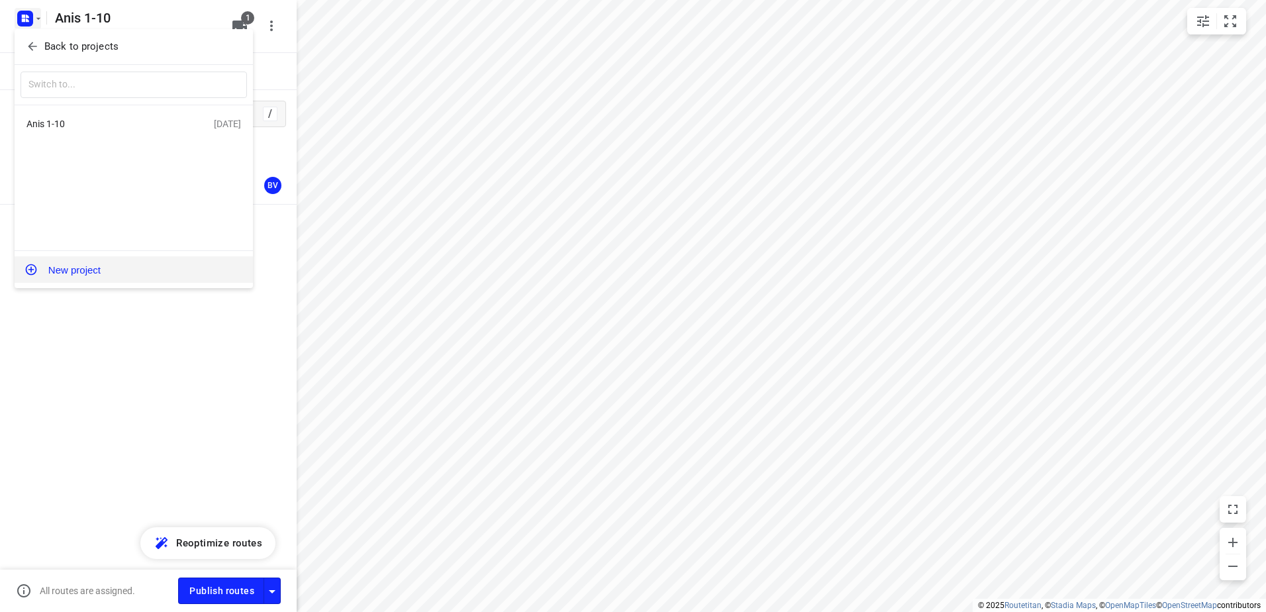
click at [75, 269] on button "New project" at bounding box center [134, 269] width 238 height 26
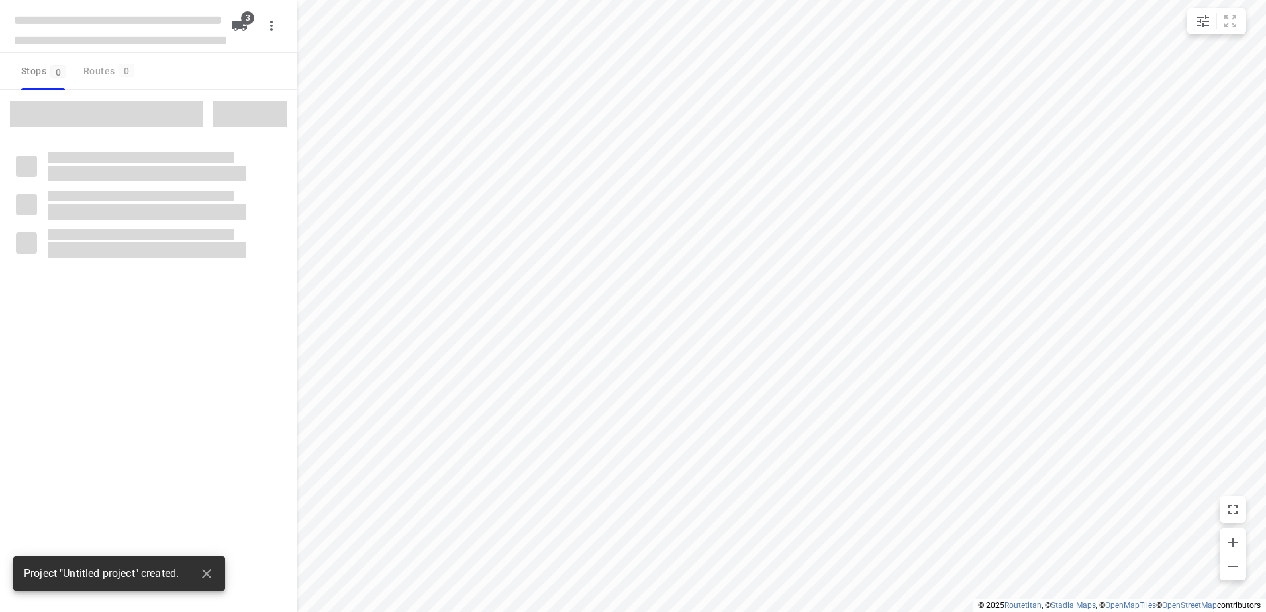
type input "distance"
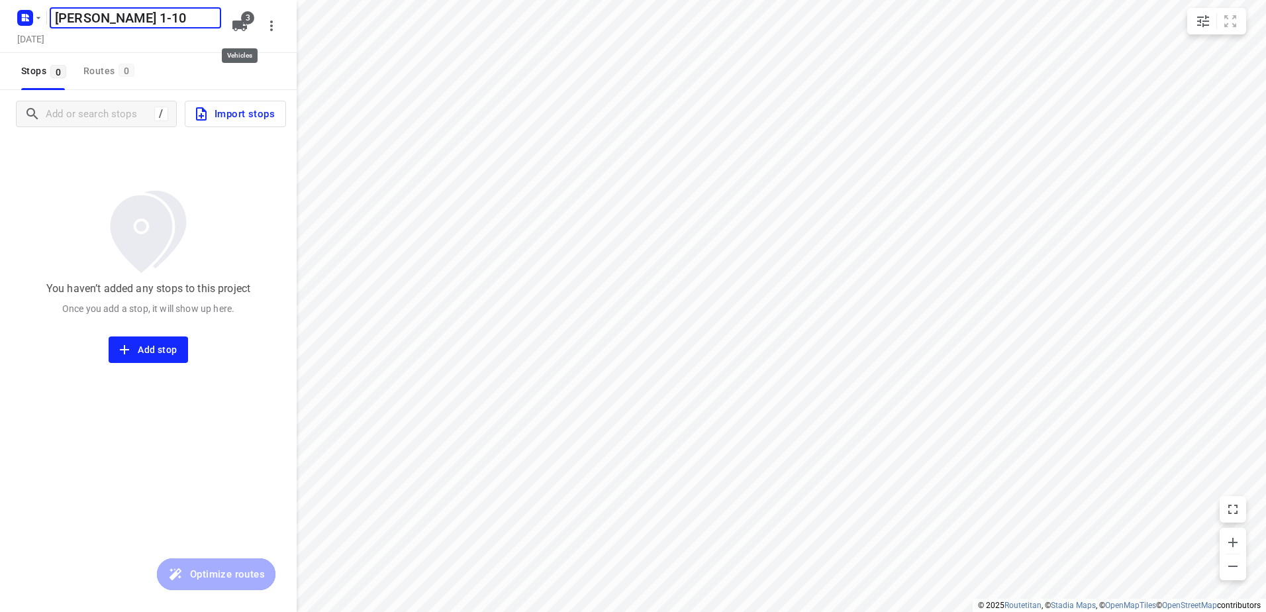
type input "Jeffrey 1-10"
click at [249, 25] on button "3" at bounding box center [239, 26] width 26 height 26
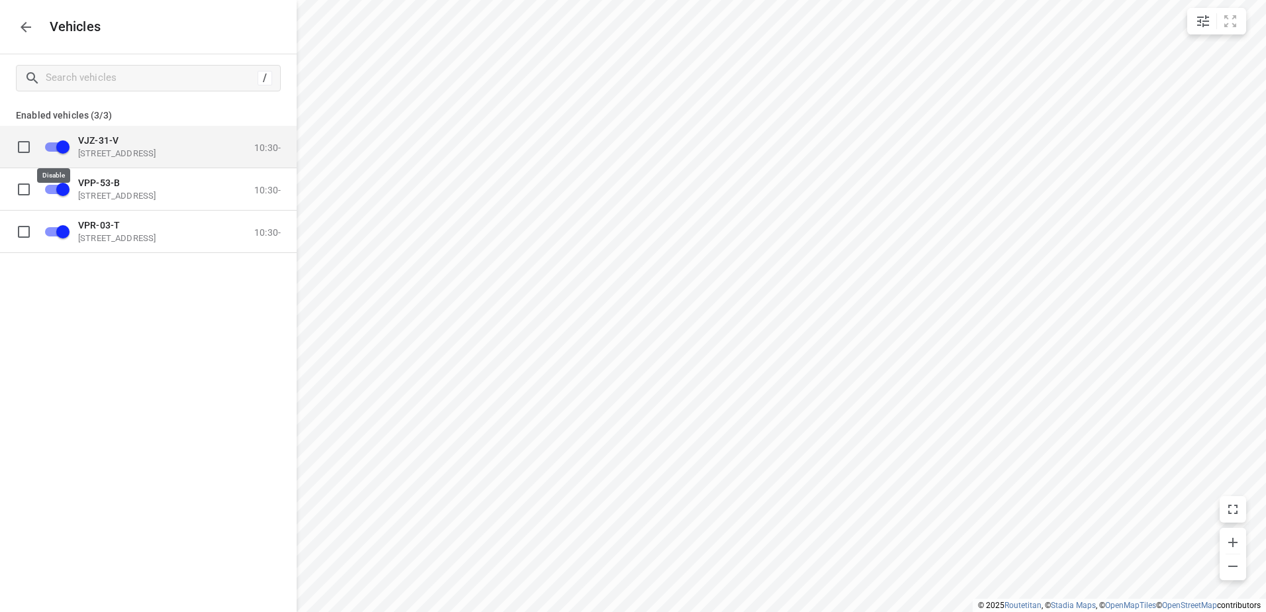
click at [54, 147] on input "grid" at bounding box center [62, 146] width 75 height 25
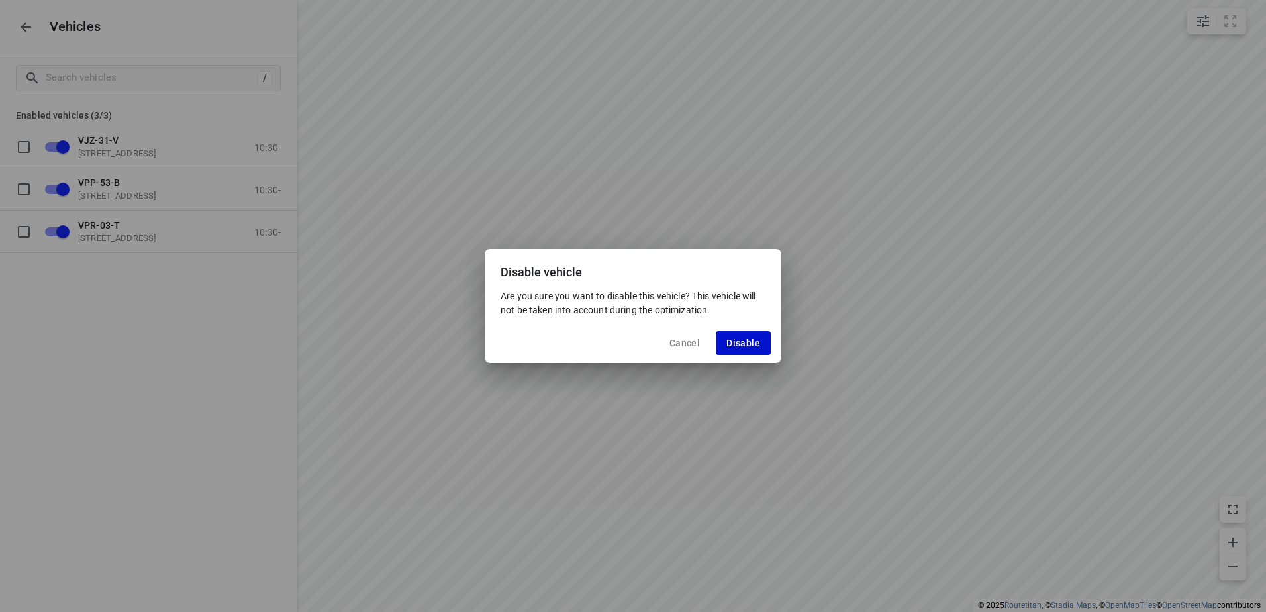
click at [732, 344] on span "Disable" at bounding box center [744, 343] width 34 height 11
checkbox input "false"
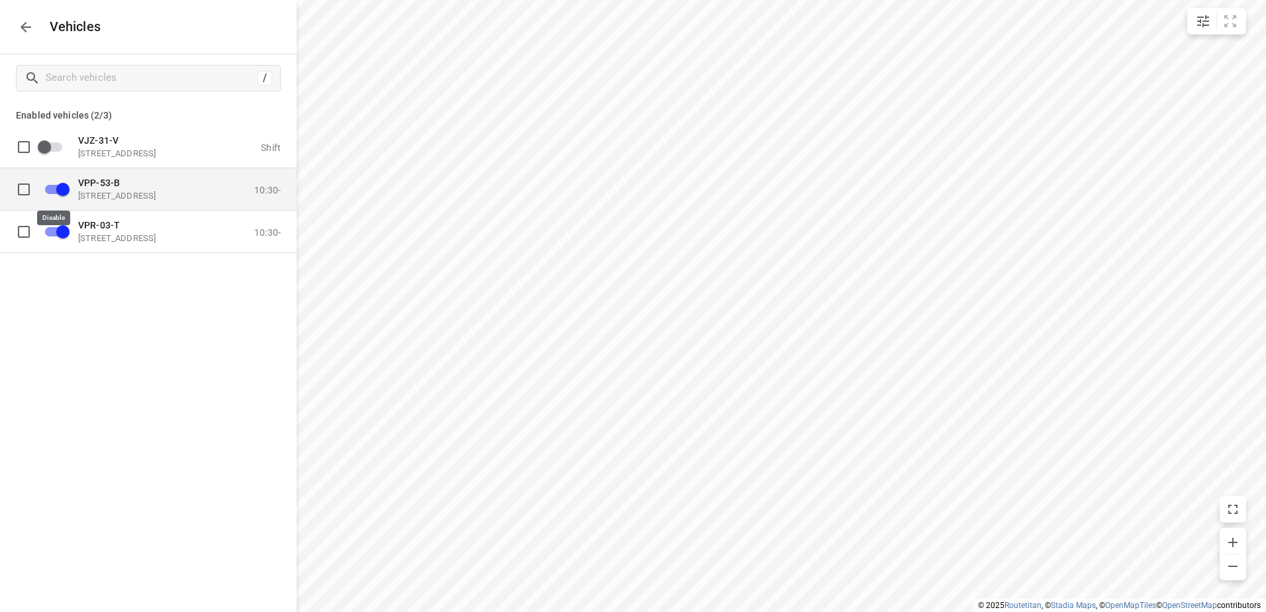
click at [60, 187] on input "grid" at bounding box center [62, 188] width 75 height 25
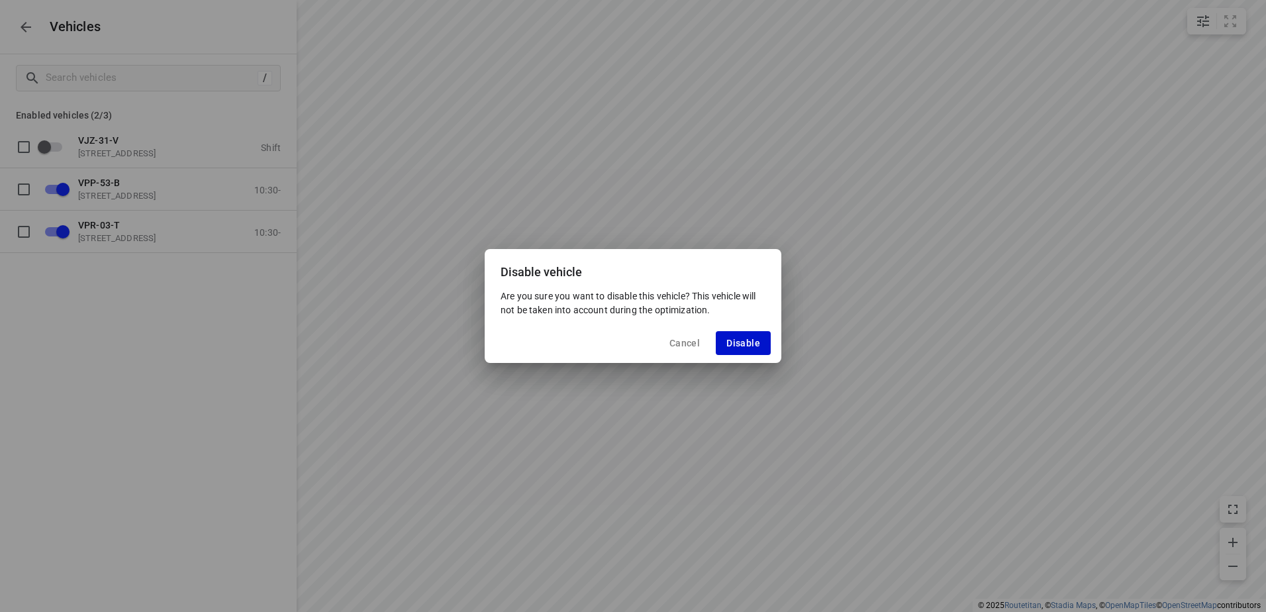
click at [725, 342] on button "Disable" at bounding box center [743, 343] width 55 height 24
checkbox input "false"
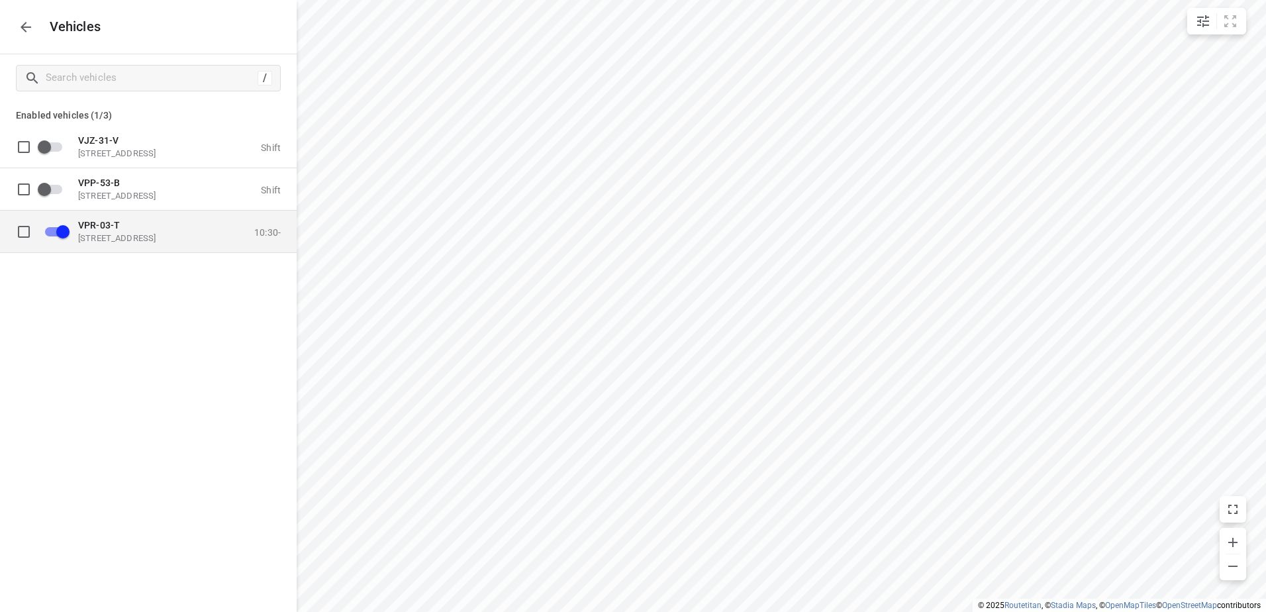
click at [136, 234] on p "Eemmeerlaan 9b, 1382 KA Weesp, Netherlands" at bounding box center [144, 237] width 132 height 11
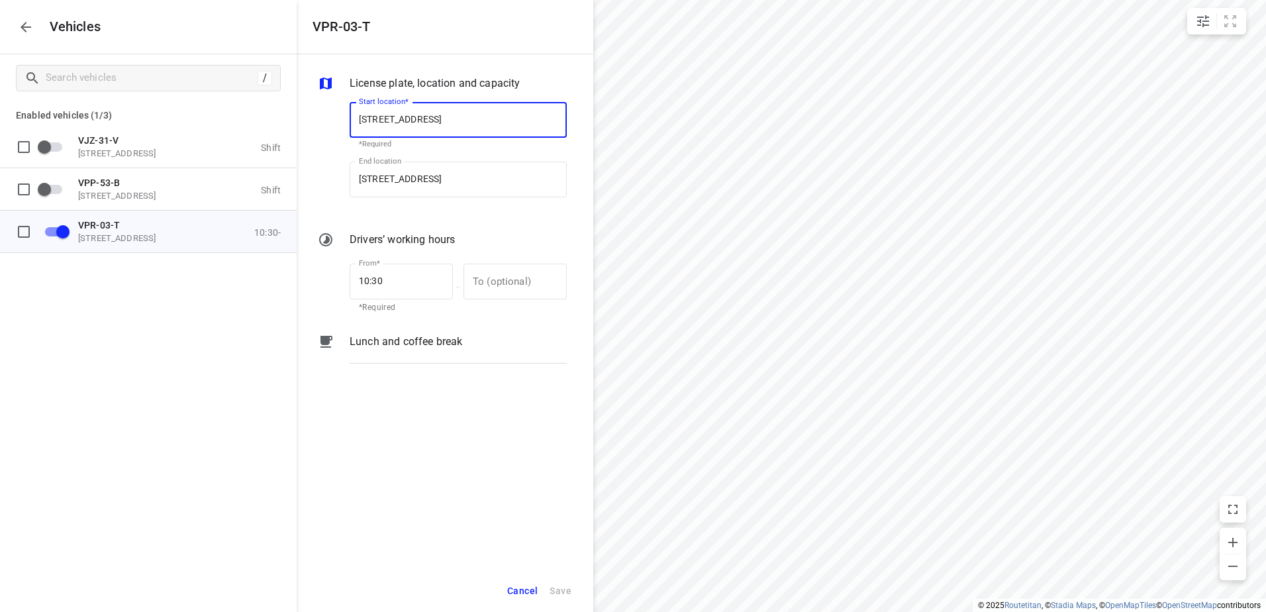
click at [403, 338] on p "Lunch and coffee break" at bounding box center [406, 342] width 113 height 16
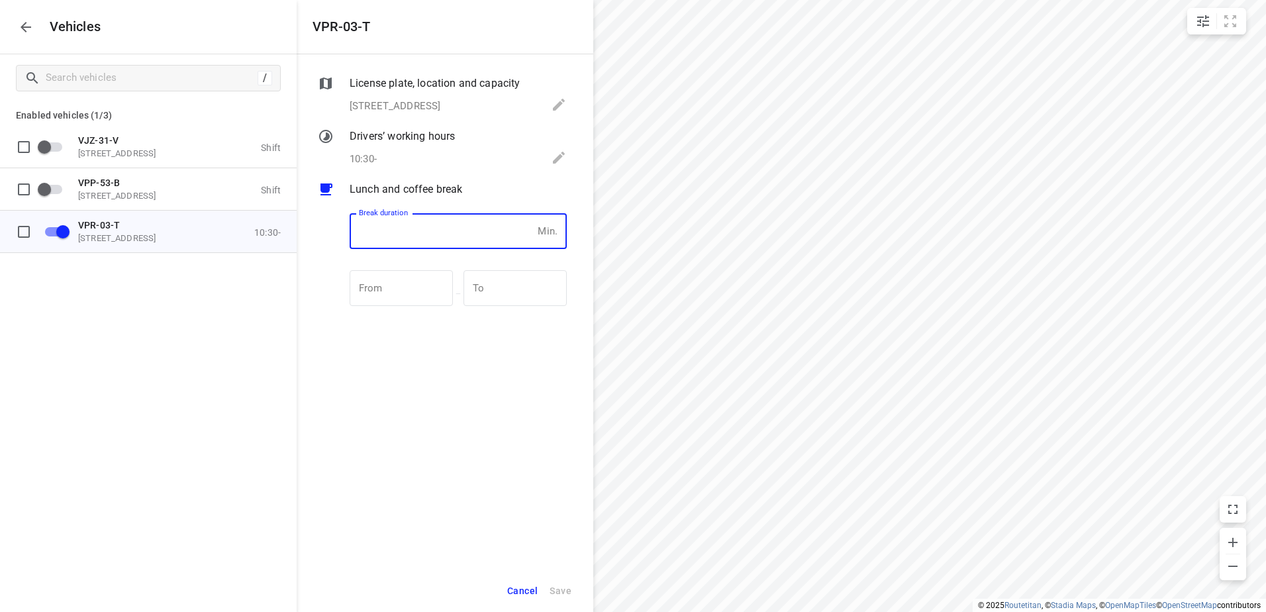
click at [401, 238] on input "number" at bounding box center [441, 231] width 183 height 36
type input "30"
click at [553, 586] on span "Save" at bounding box center [561, 591] width 22 height 17
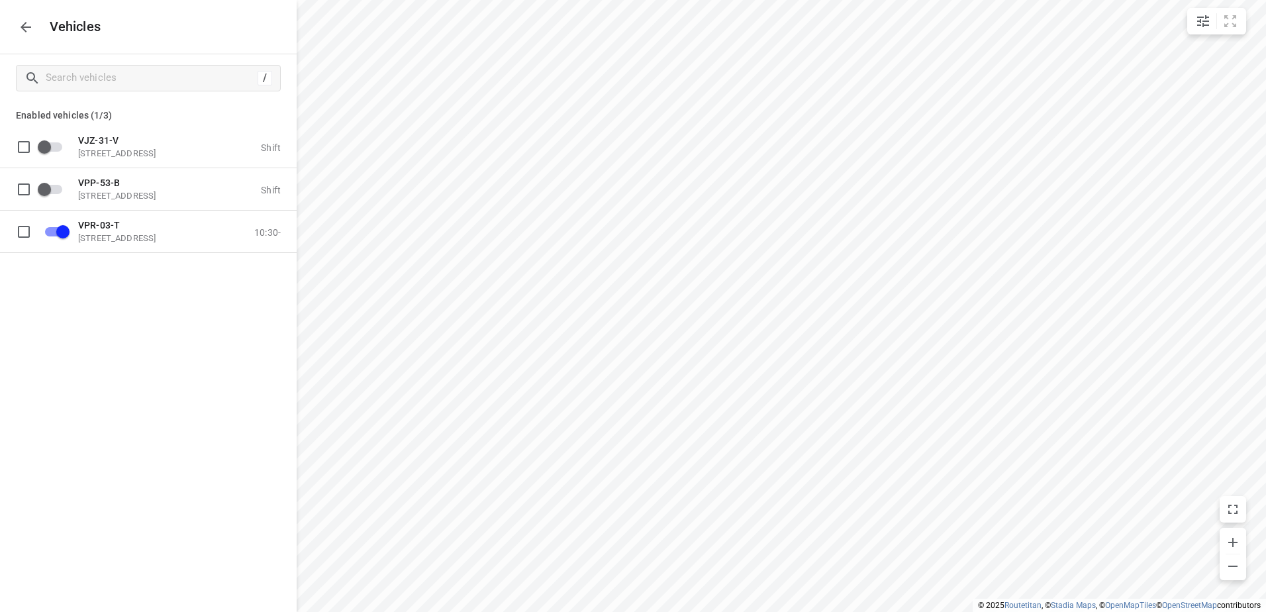
click at [24, 20] on icon "button" at bounding box center [26, 27] width 16 height 16
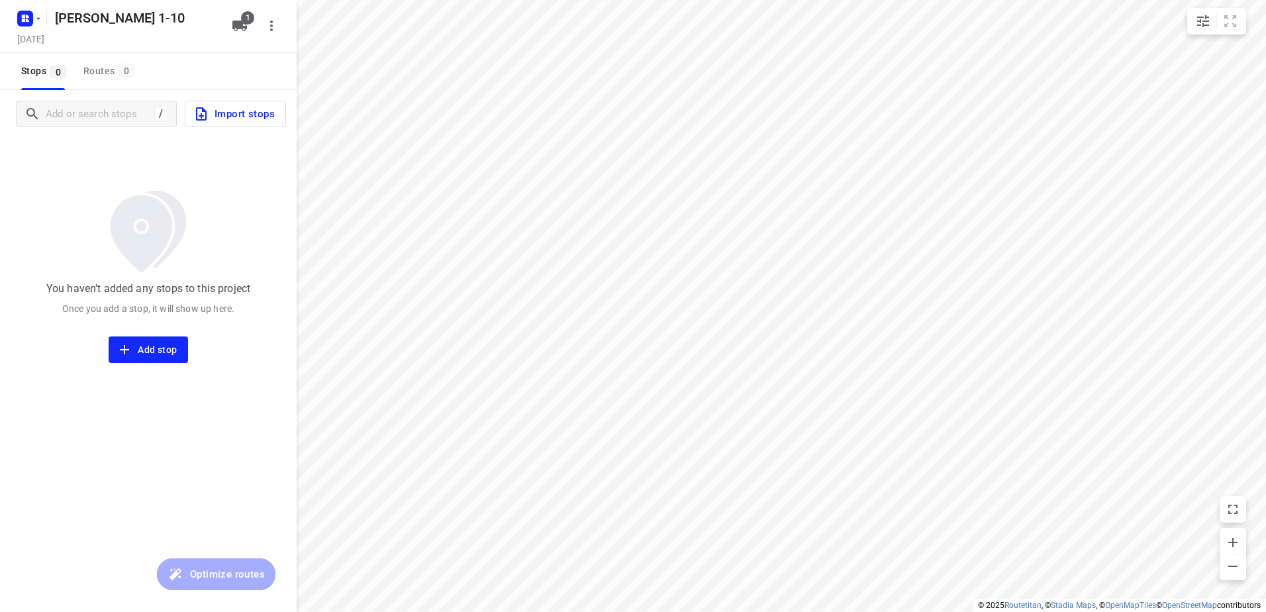
click at [266, 110] on span "Import stops" at bounding box center [233, 113] width 81 height 17
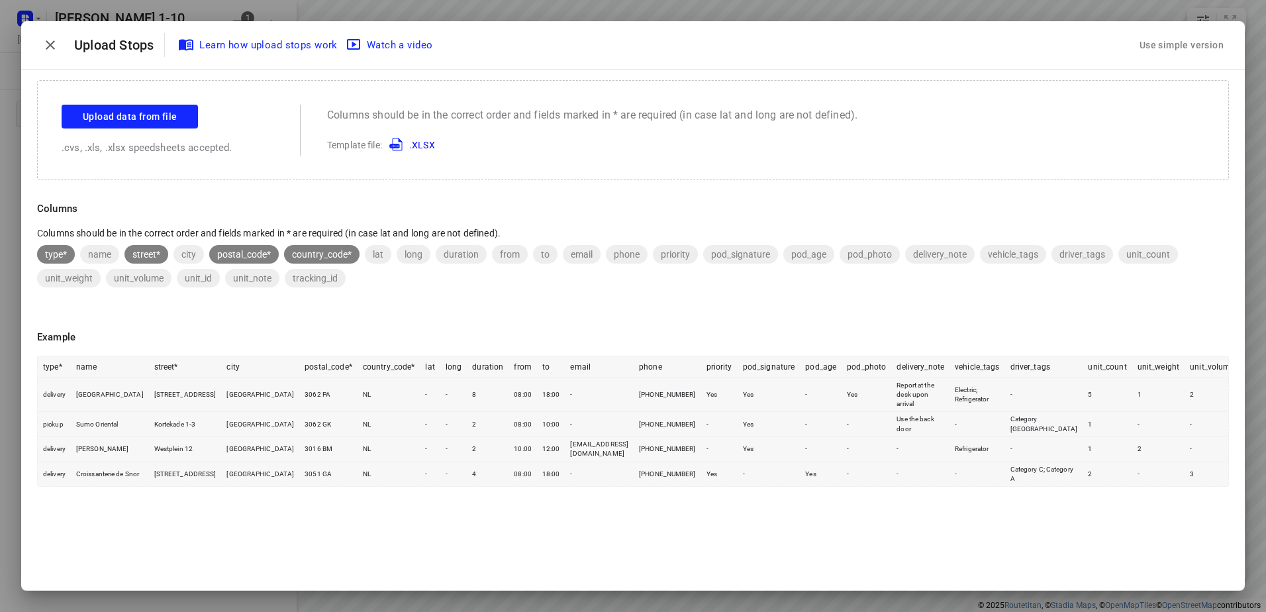
click at [1185, 45] on div "Use simple version" at bounding box center [1181, 45] width 89 height 22
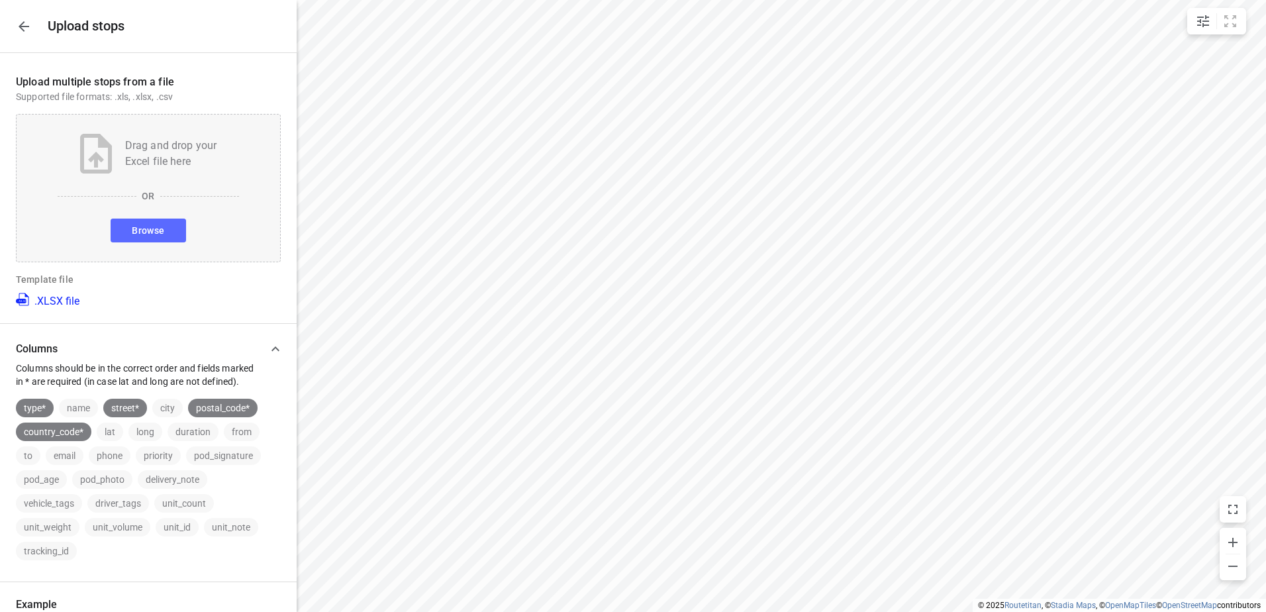
click at [159, 221] on button "Browse" at bounding box center [148, 231] width 75 height 24
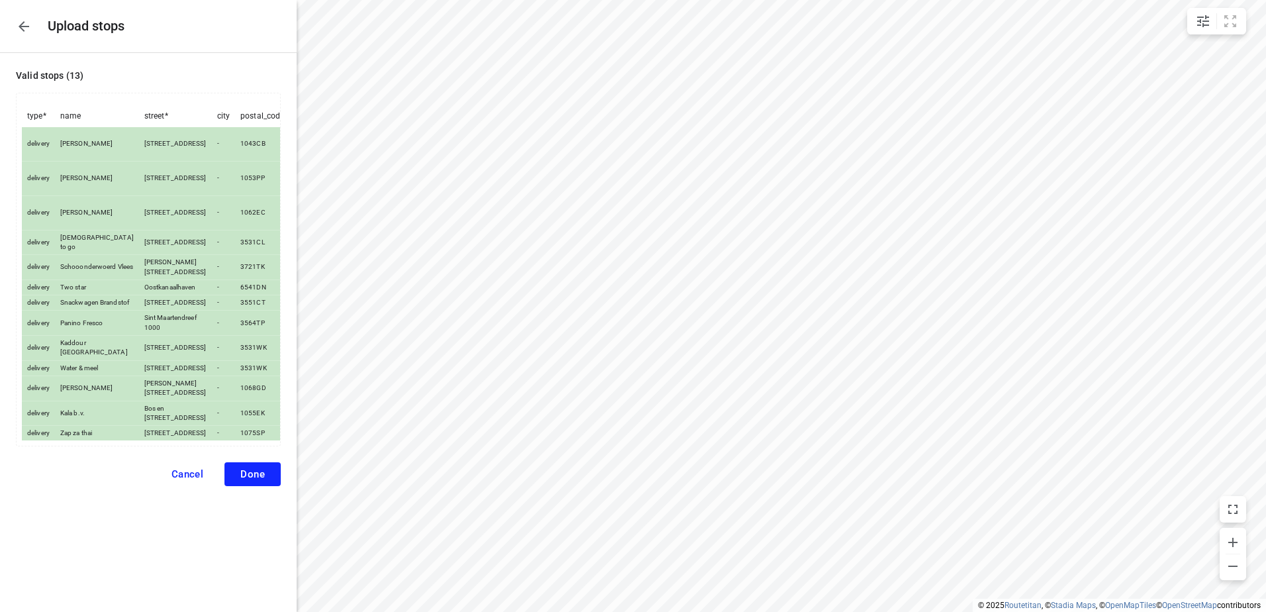
click at [260, 468] on span "Done" at bounding box center [252, 474] width 25 height 12
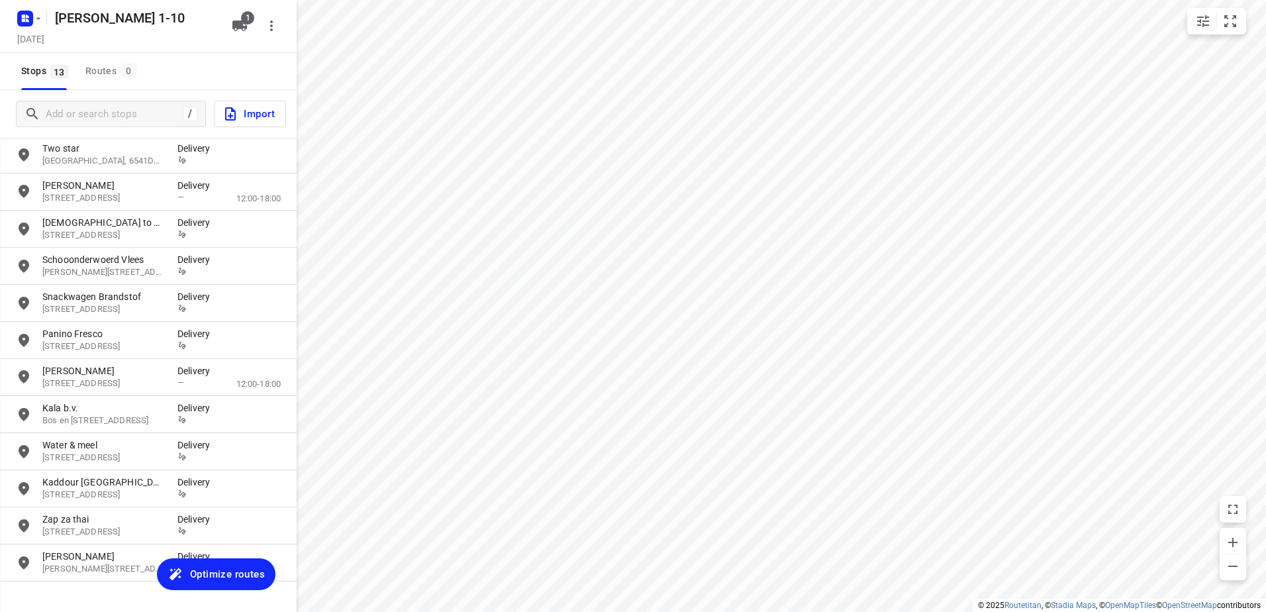
scroll to position [95, 0]
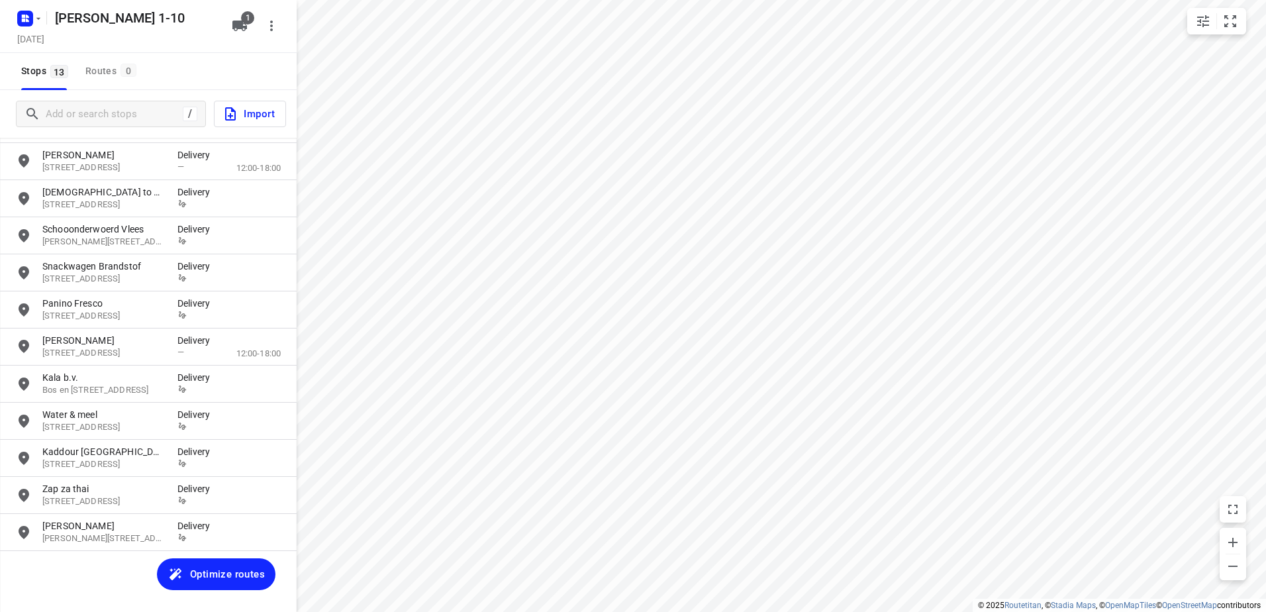
click at [225, 566] on span "Optimize routes" at bounding box center [227, 574] width 75 height 17
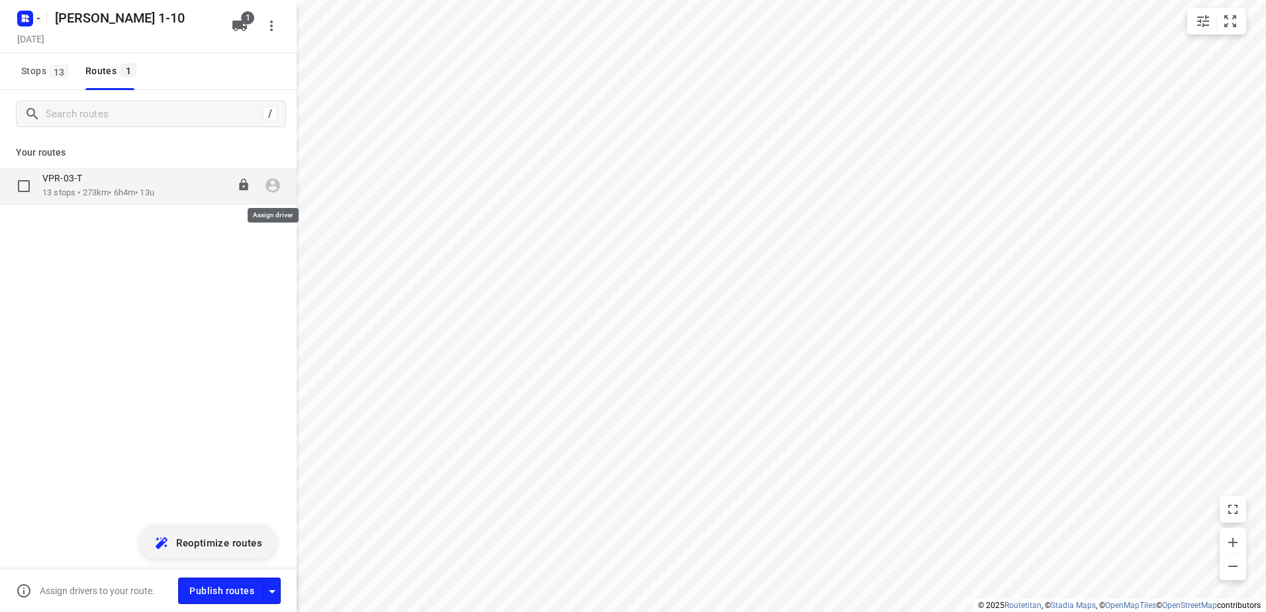
click at [278, 181] on icon "button" at bounding box center [273, 186] width 15 height 15
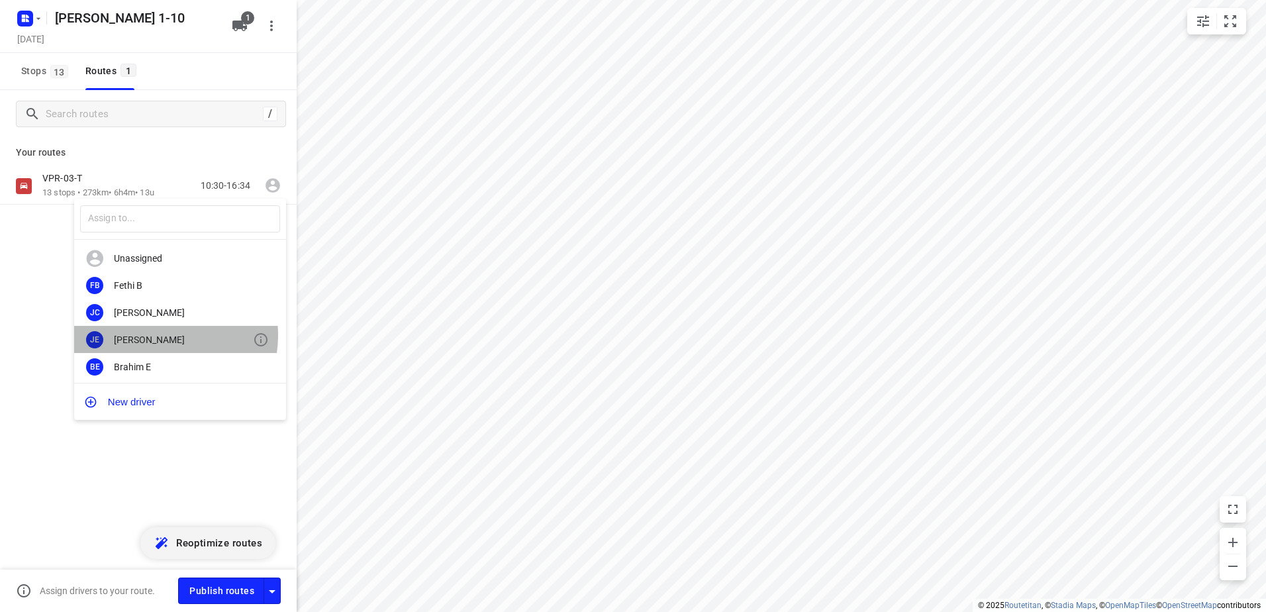
click at [154, 335] on div "Jeffrey E" at bounding box center [183, 339] width 139 height 11
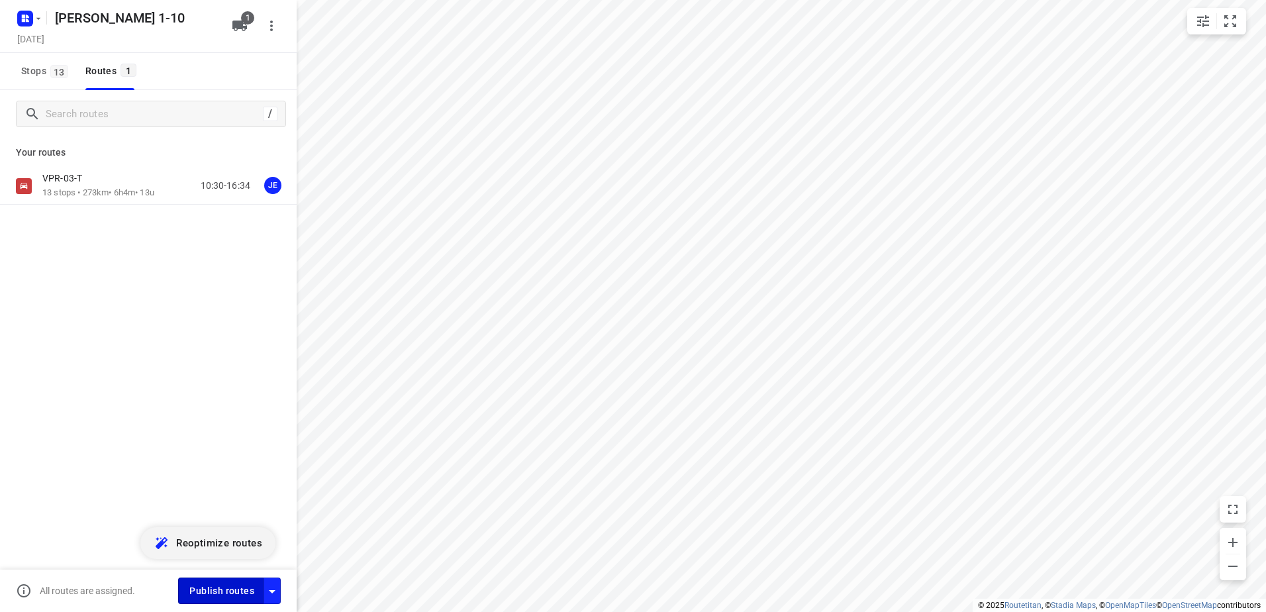
click at [225, 588] on span "Publish routes" at bounding box center [221, 591] width 65 height 17
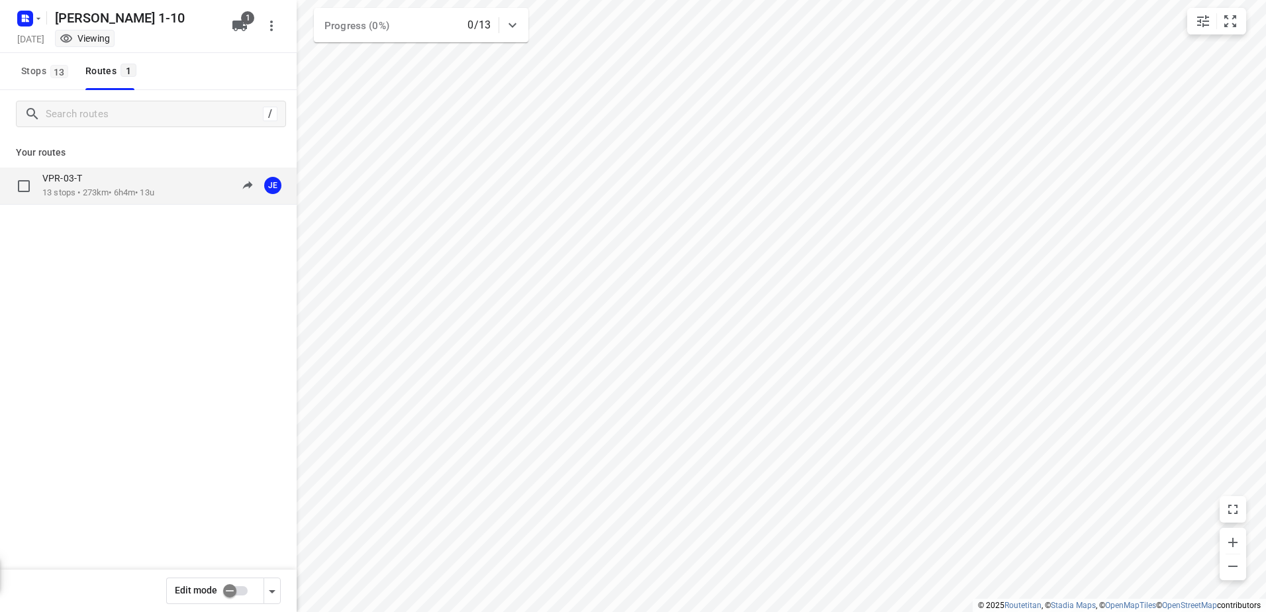
click at [97, 193] on p "13 stops • 273km • 6h4m • 13u" at bounding box center [98, 193] width 112 height 13
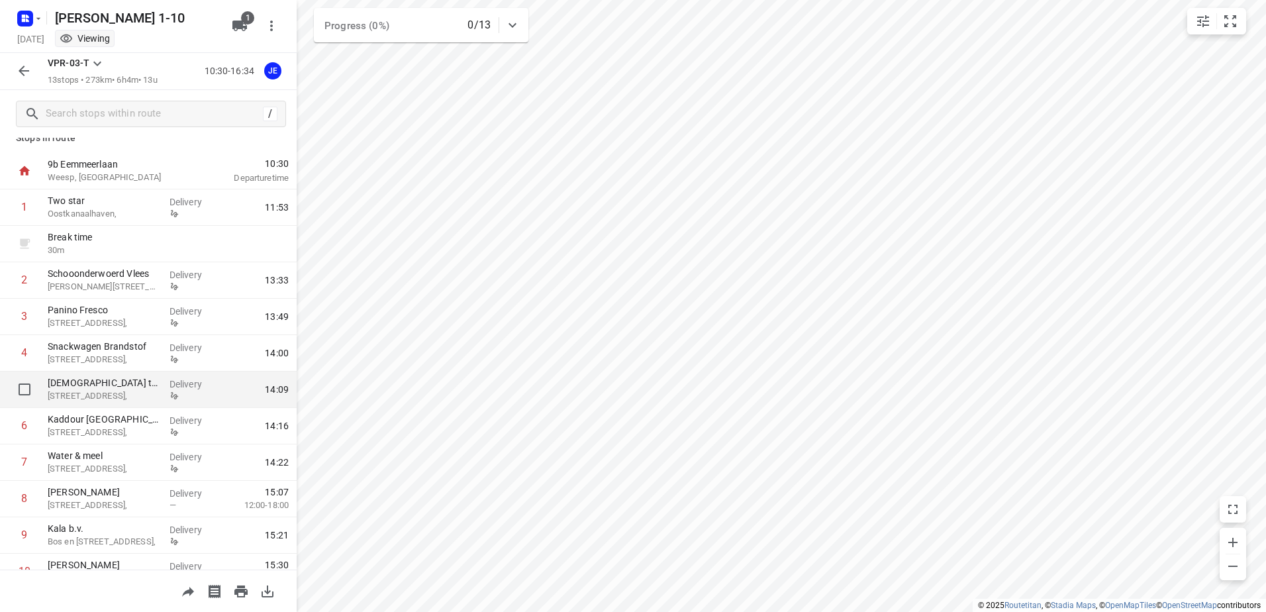
scroll to position [0, 0]
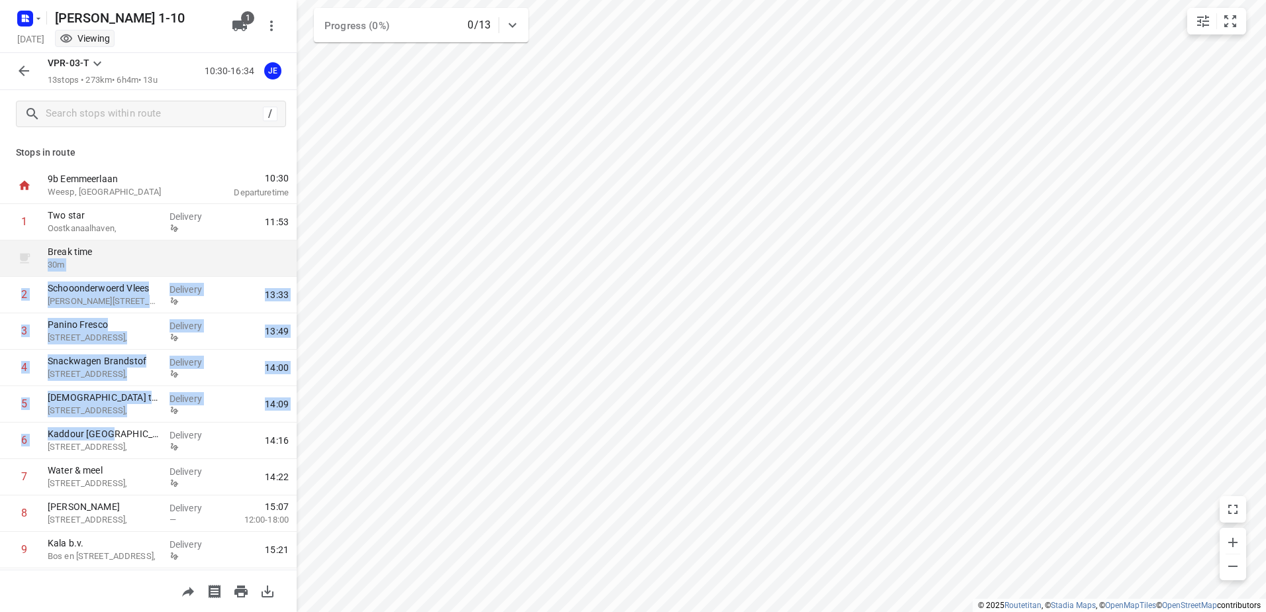
drag, startPoint x: 107, startPoint y: 438, endPoint x: 117, endPoint y: 243, distance: 195.0
click at [117, 243] on div "9b Eemmeerlaan Weesp, Netherlands 10:30 Departure time 1 Two star Oostkanaalhav…" at bounding box center [148, 459] width 297 height 583
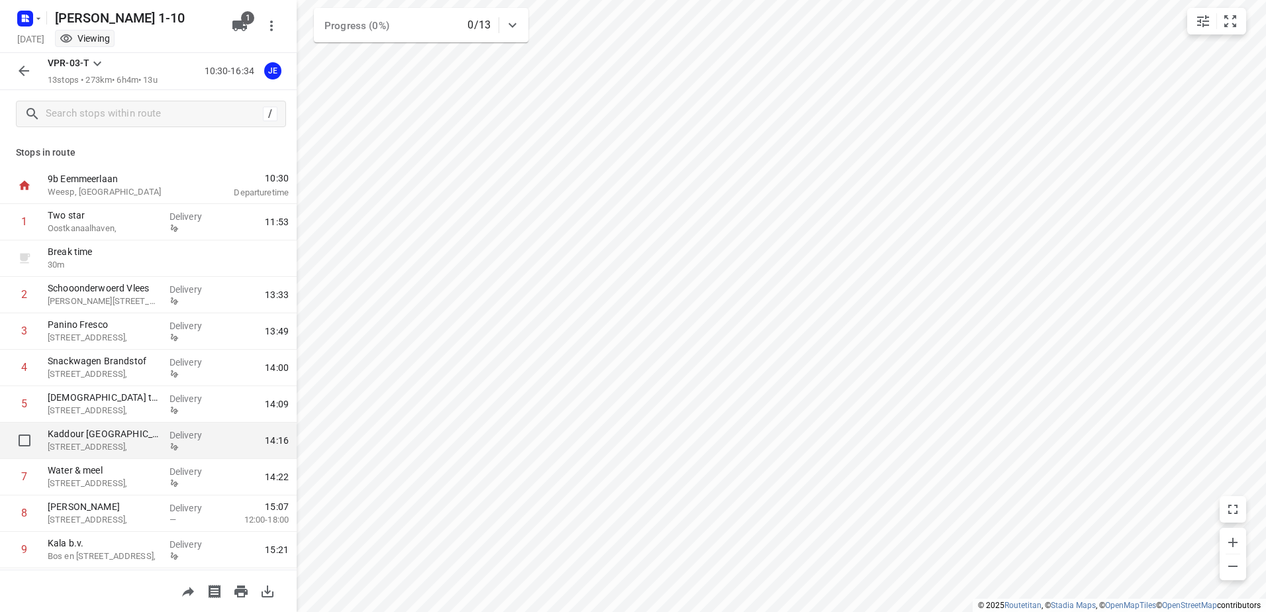
click at [95, 448] on p "Haroekoeplein 111," at bounding box center [103, 446] width 111 height 13
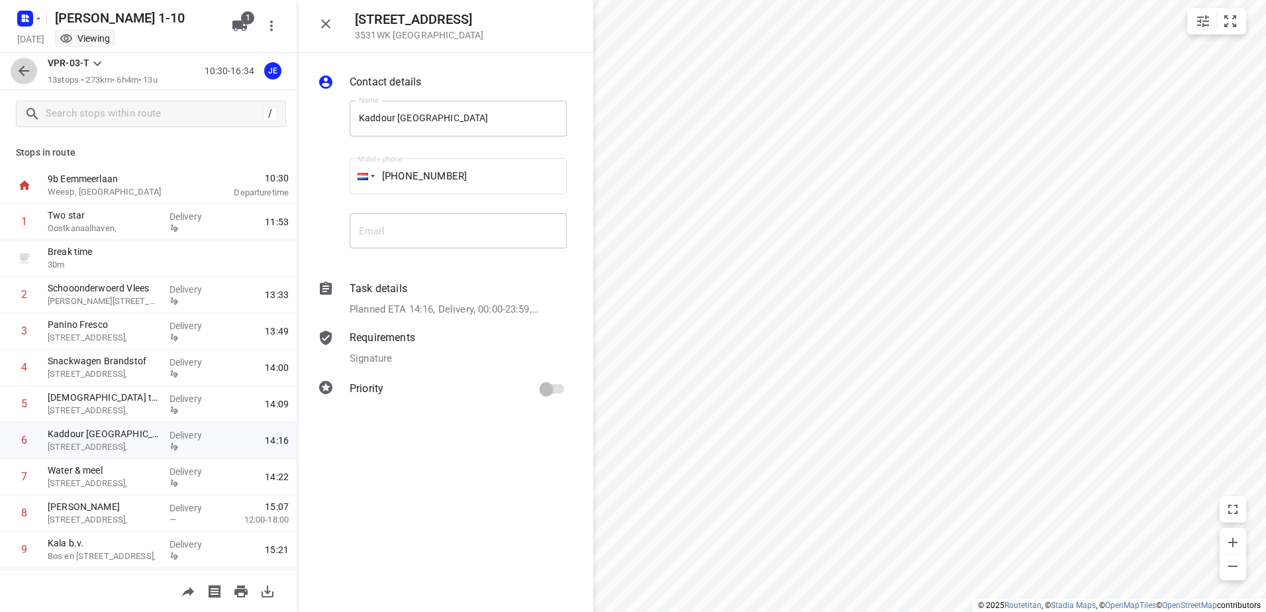
click at [20, 70] on icon "button" at bounding box center [24, 71] width 11 height 11
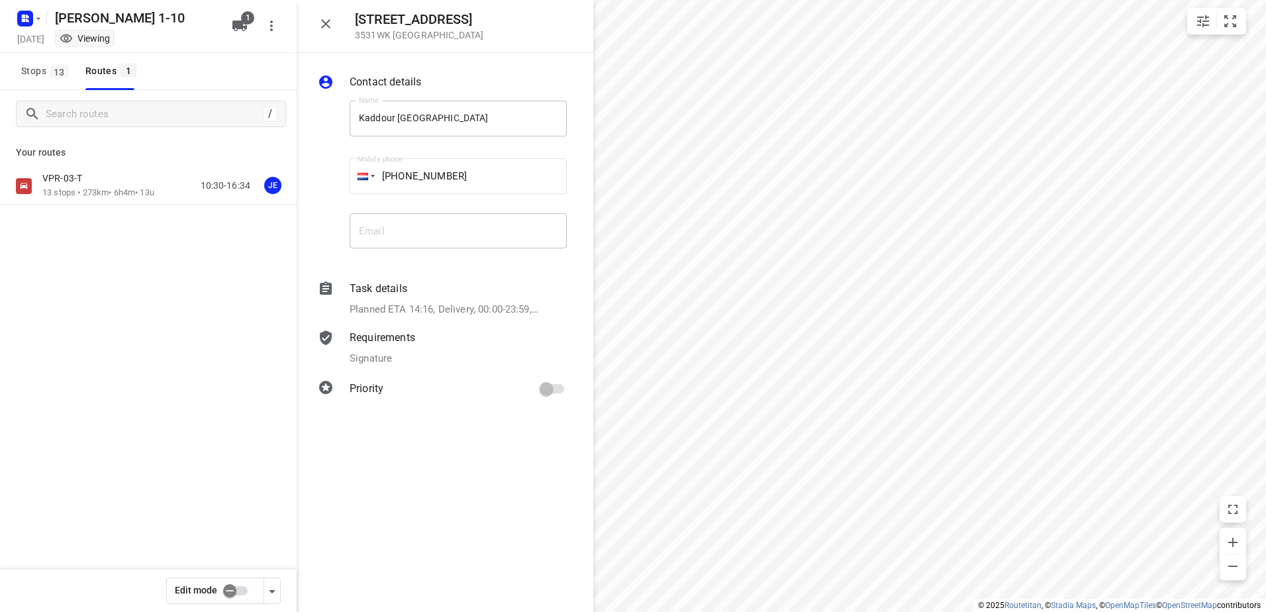
click at [235, 590] on input "checkbox" at bounding box center [229, 590] width 75 height 25
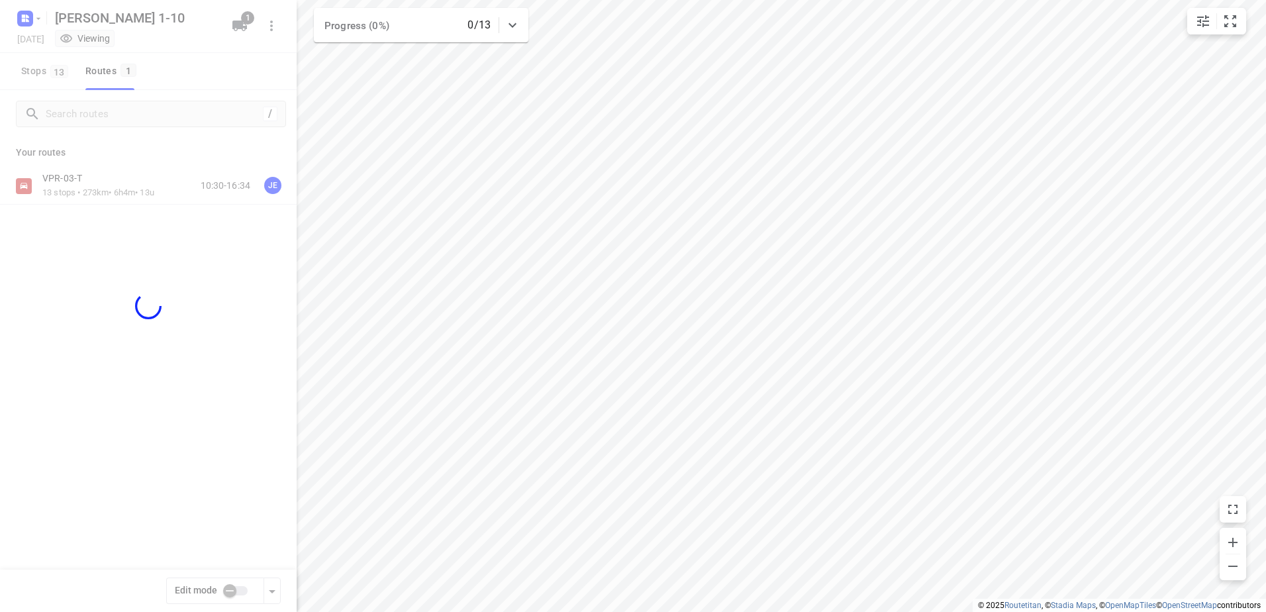
checkbox input "true"
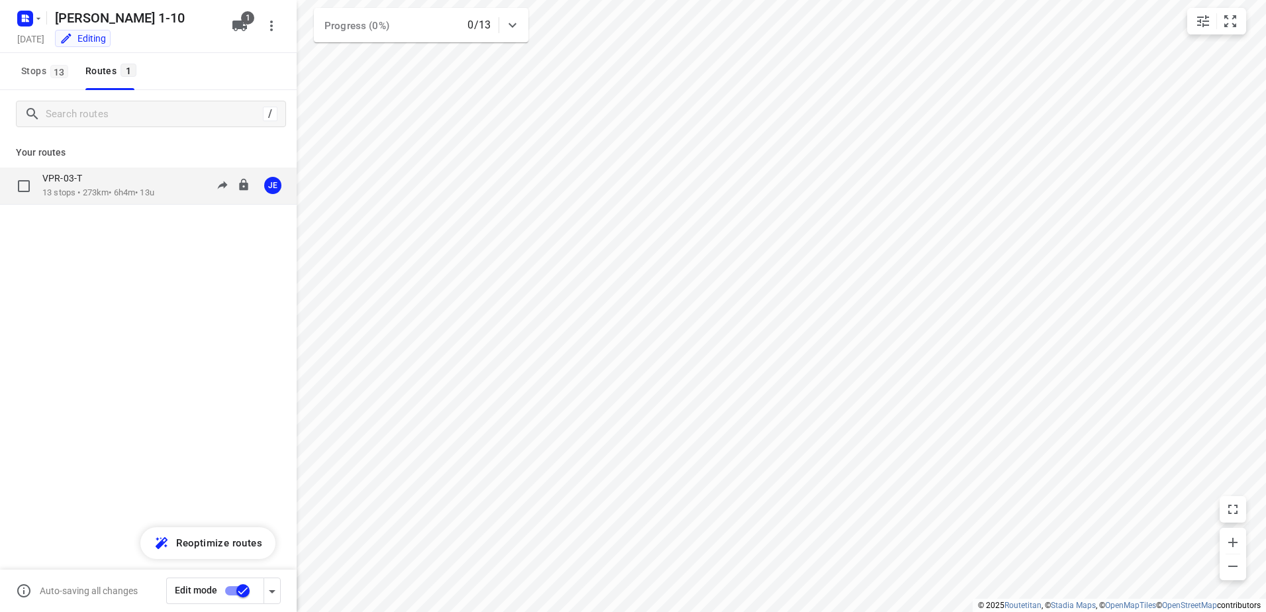
click at [101, 189] on p "13 stops • 273km • 6h4m • 13u" at bounding box center [98, 193] width 112 height 13
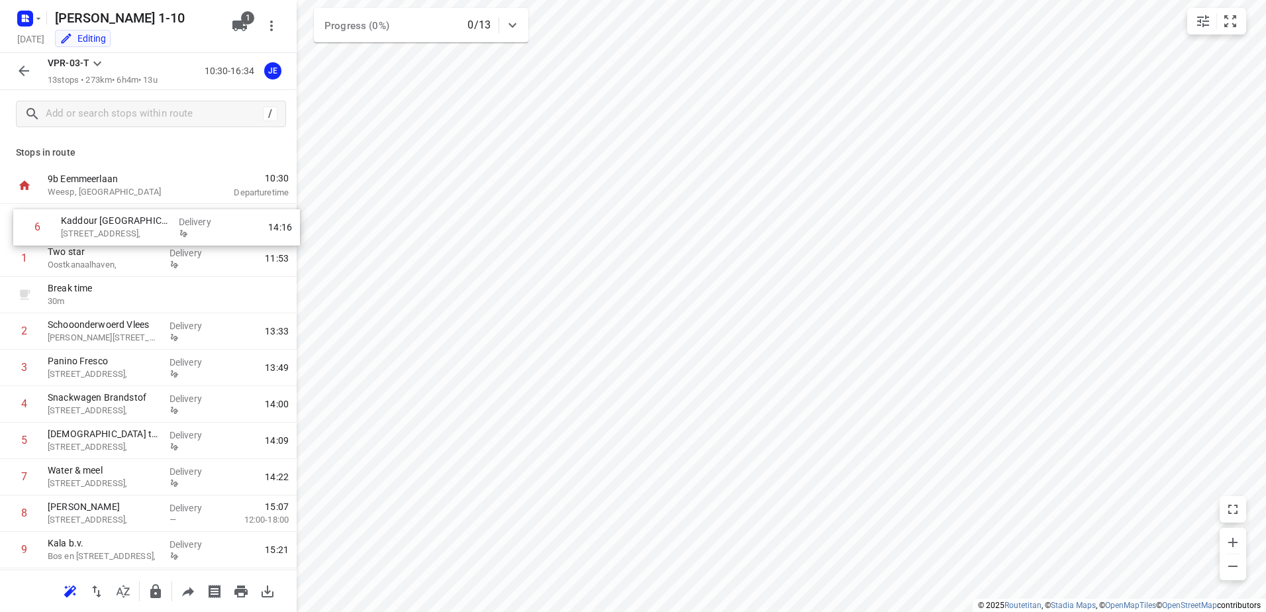
drag, startPoint x: 99, startPoint y: 442, endPoint x: 113, endPoint y: 222, distance: 221.0
click at [113, 222] on div "1 Two star Oostkanaalhaven, Delivery 11:53 Break time 30 m 2 Schooonderwoerd Vl…" at bounding box center [148, 459] width 297 height 510
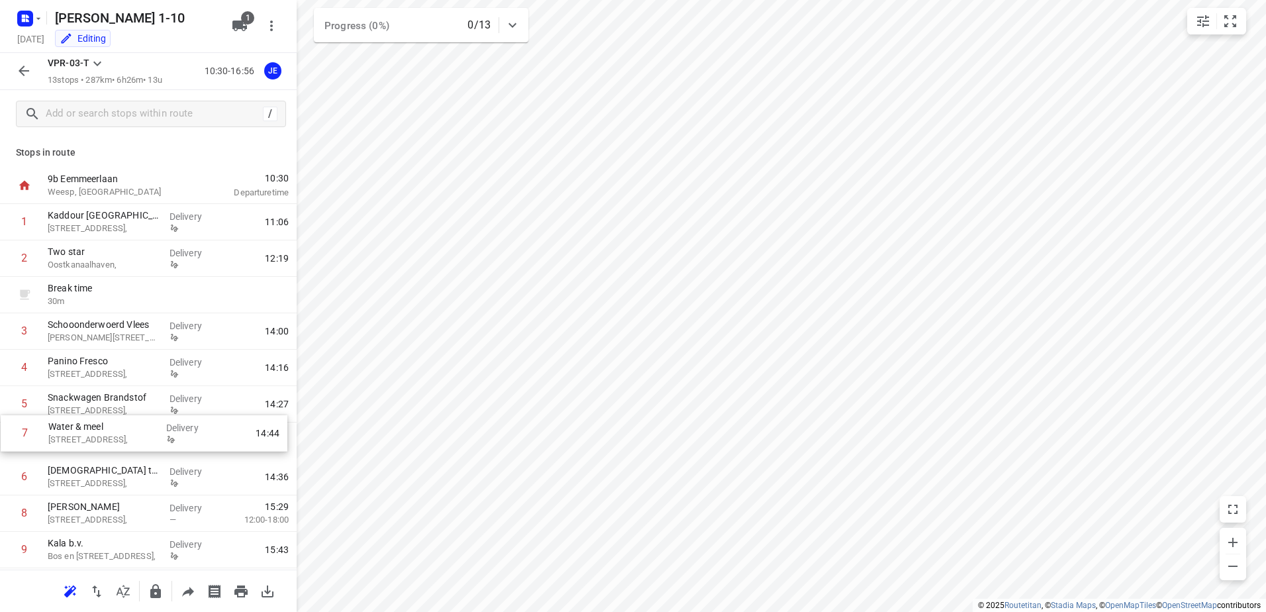
scroll to position [2, 0]
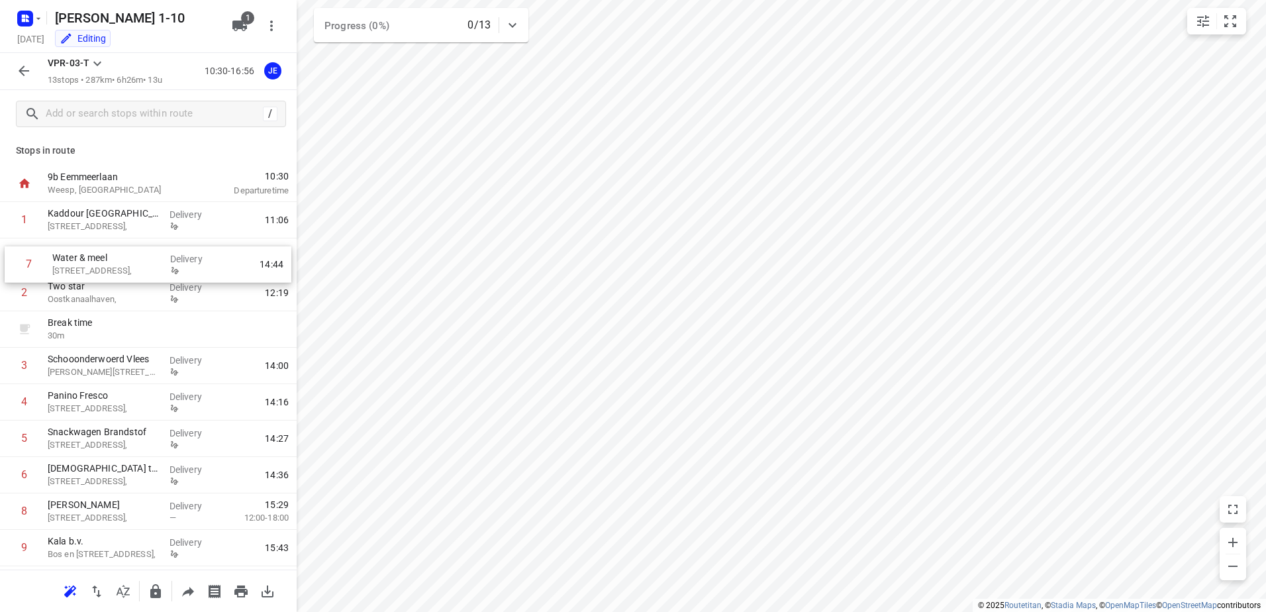
drag, startPoint x: 97, startPoint y: 481, endPoint x: 101, endPoint y: 264, distance: 216.6
click at [101, 264] on div "1 Kaddour Utrecht Haroekoeplein 111, Delivery 11:06 2 Two star Oostkanaalhaven,…" at bounding box center [148, 457] width 297 height 510
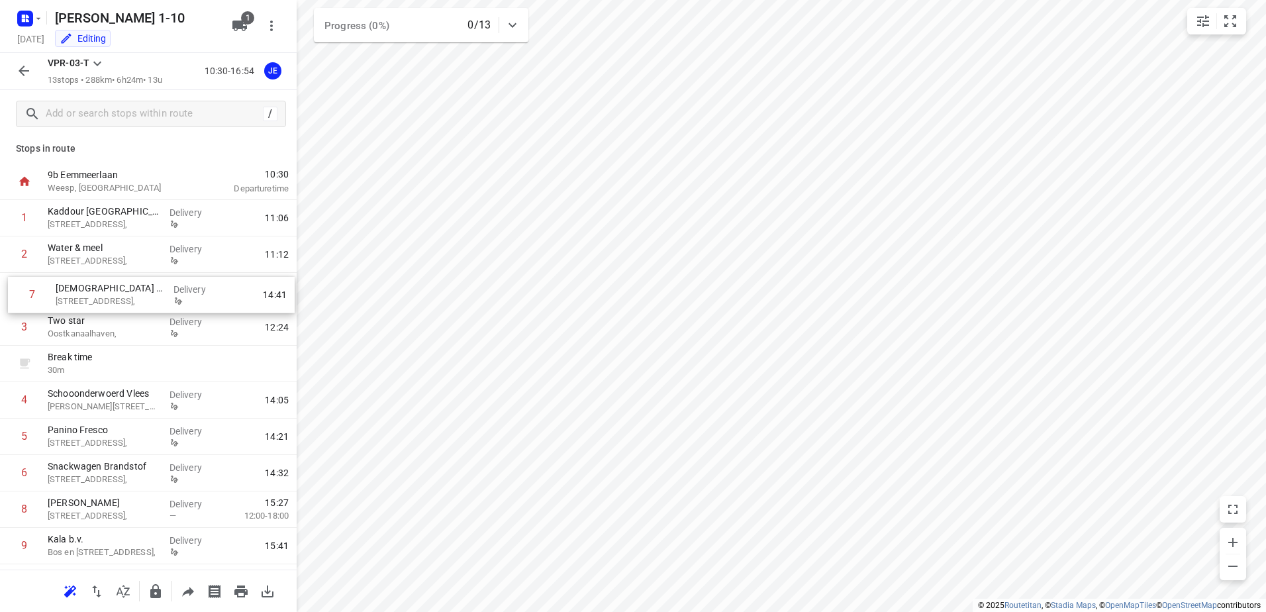
drag, startPoint x: 82, startPoint y: 481, endPoint x: 91, endPoint y: 297, distance: 185.0
click at [91, 297] on div "1 Kaddour Utrecht Haroekoeplein 111, Delivery 11:06 2 Water & meel Haroekoeplei…" at bounding box center [148, 455] width 297 height 510
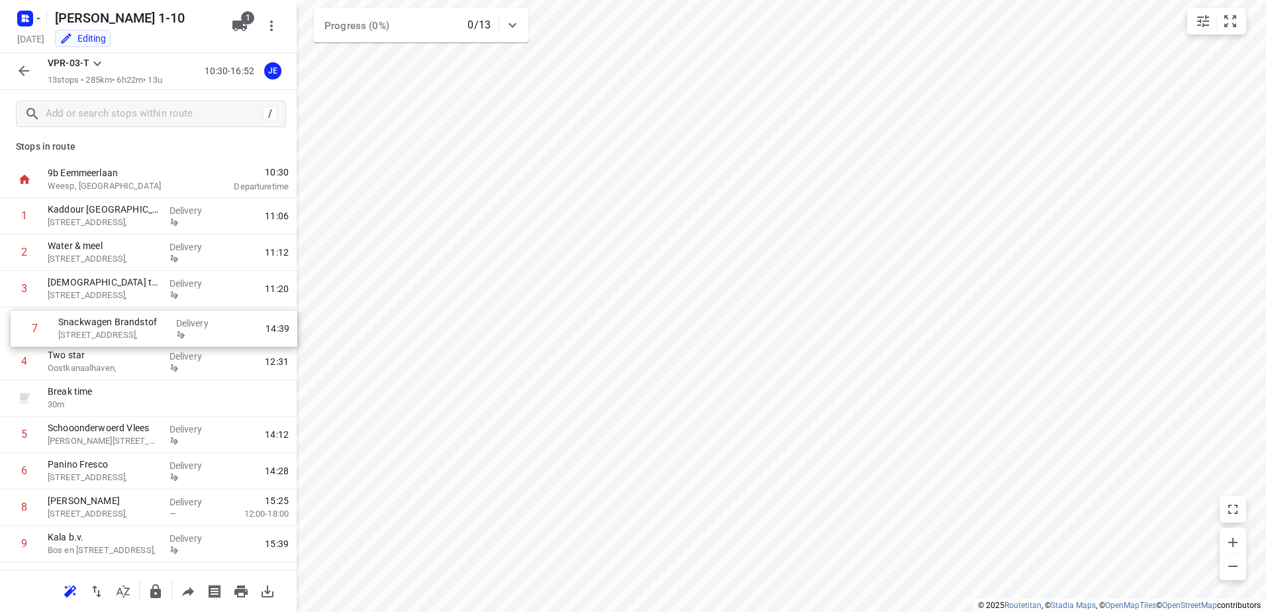
drag, startPoint x: 81, startPoint y: 472, endPoint x: 93, endPoint y: 323, distance: 148.8
click at [93, 323] on div "1 Kaddour Utrecht Haroekoeplein 111, Delivery 11:06 2 Water & meel Haroekoeplei…" at bounding box center [148, 453] width 297 height 510
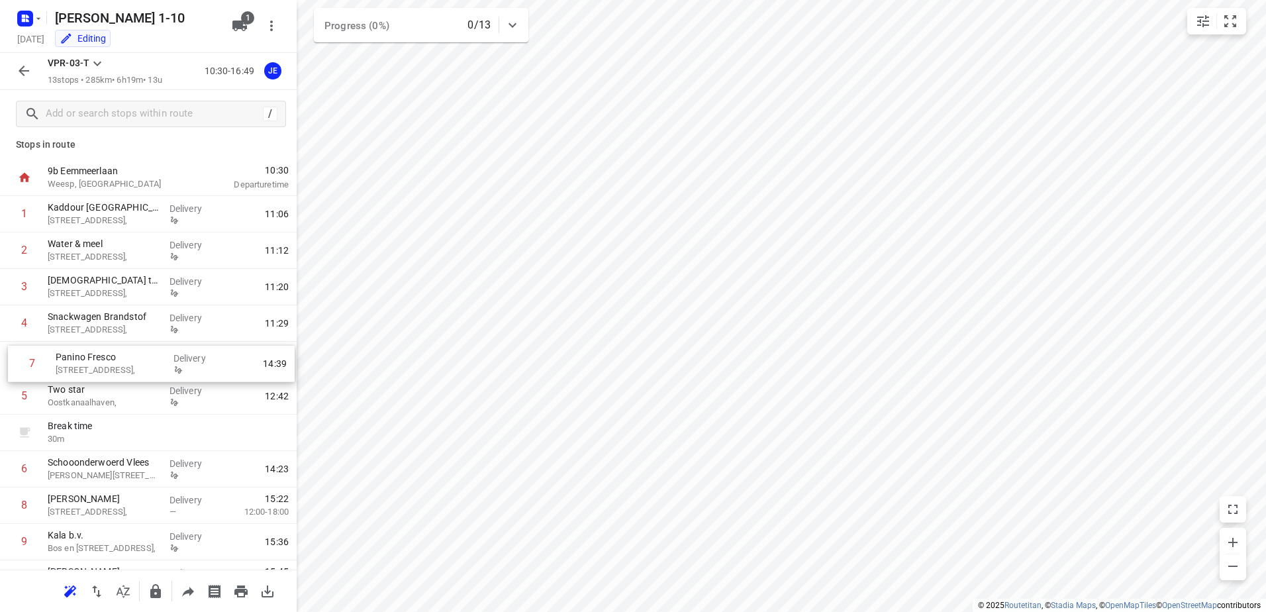
drag, startPoint x: 96, startPoint y: 476, endPoint x: 106, endPoint y: 362, distance: 113.7
click at [106, 362] on div "1 Kaddour Utrecht Haroekoeplein 111, Delivery 11:06 2 Water & meel Haroekoeplei…" at bounding box center [148, 451] width 297 height 510
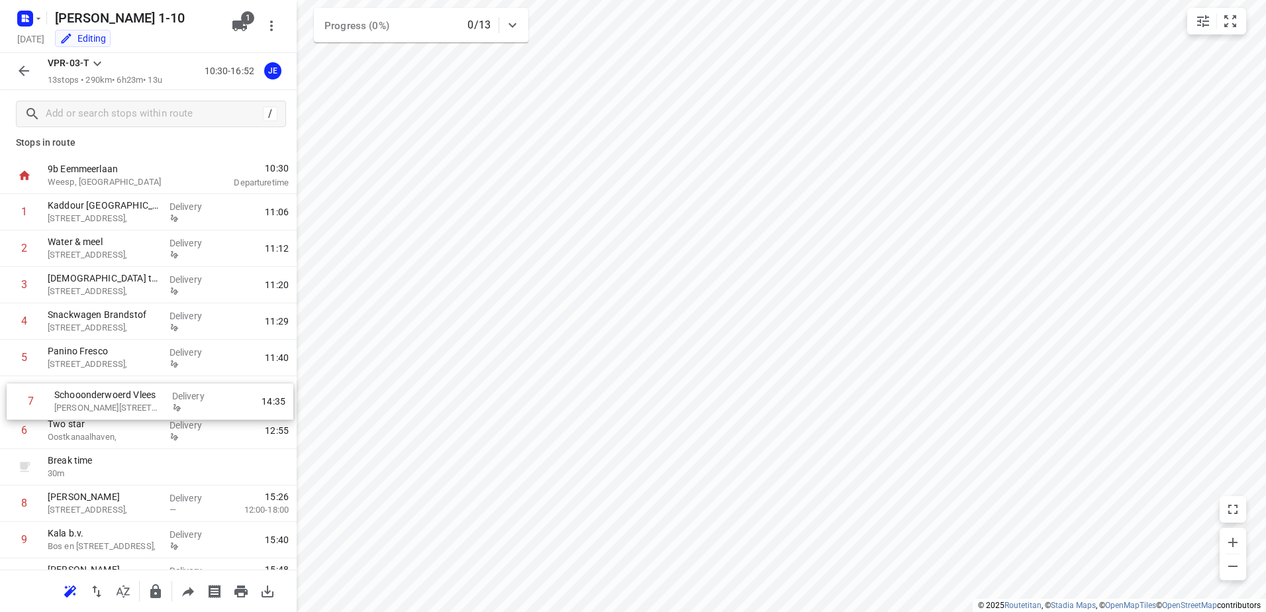
drag, startPoint x: 93, startPoint y: 470, endPoint x: 101, endPoint y: 393, distance: 77.2
click at [99, 394] on div "1 Kaddour Utrecht Haroekoeplein 111, Delivery 11:06 2 Water & meel Haroekoeplei…" at bounding box center [148, 449] width 297 height 510
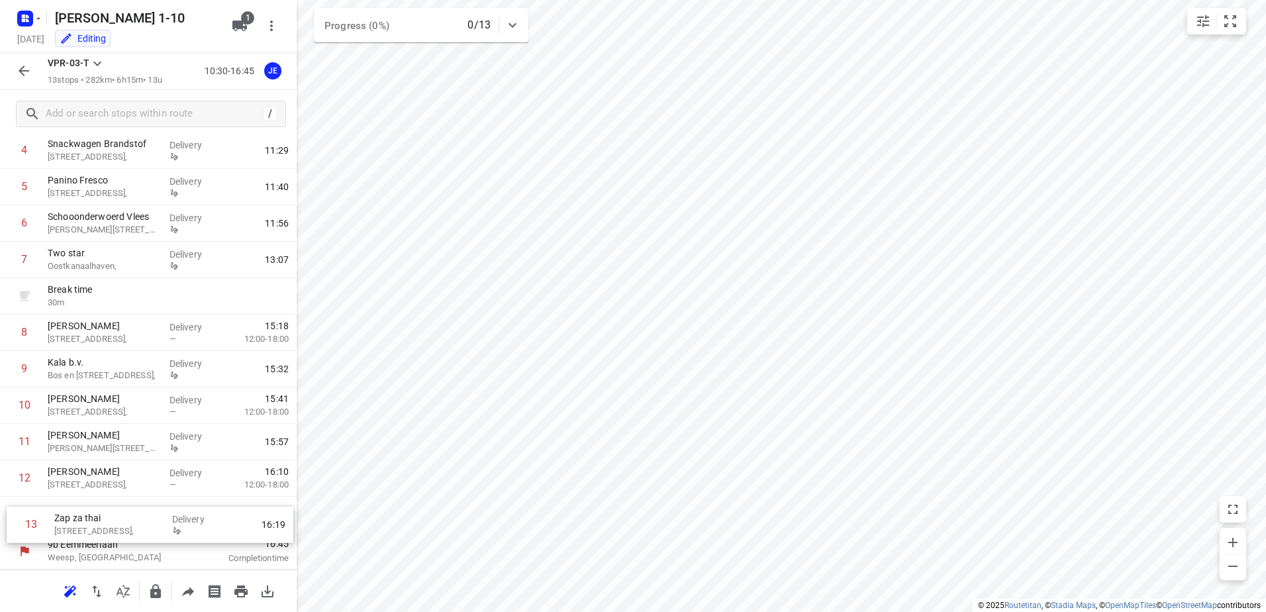
scroll to position [181, 0]
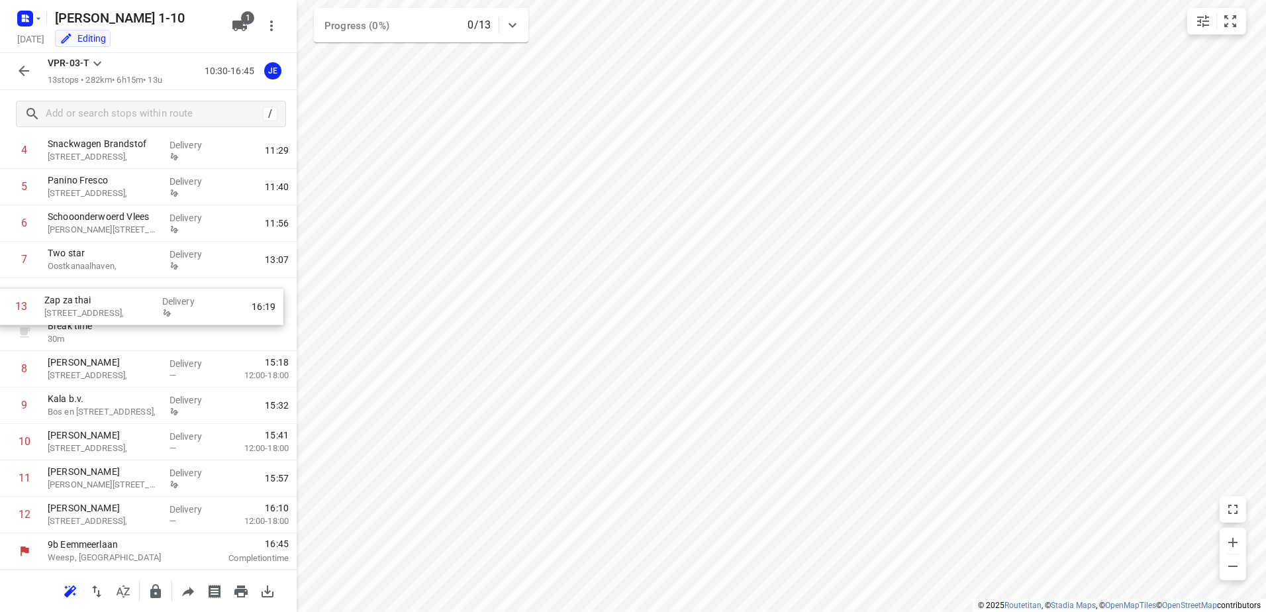
drag, startPoint x: 85, startPoint y: 519, endPoint x: 83, endPoint y: 307, distance: 211.9
click at [83, 307] on div "1 Kaddour Utrecht Haroekoeplein 111, Delivery 11:06 2 Water & meel Haroekoeplei…" at bounding box center [148, 278] width 297 height 510
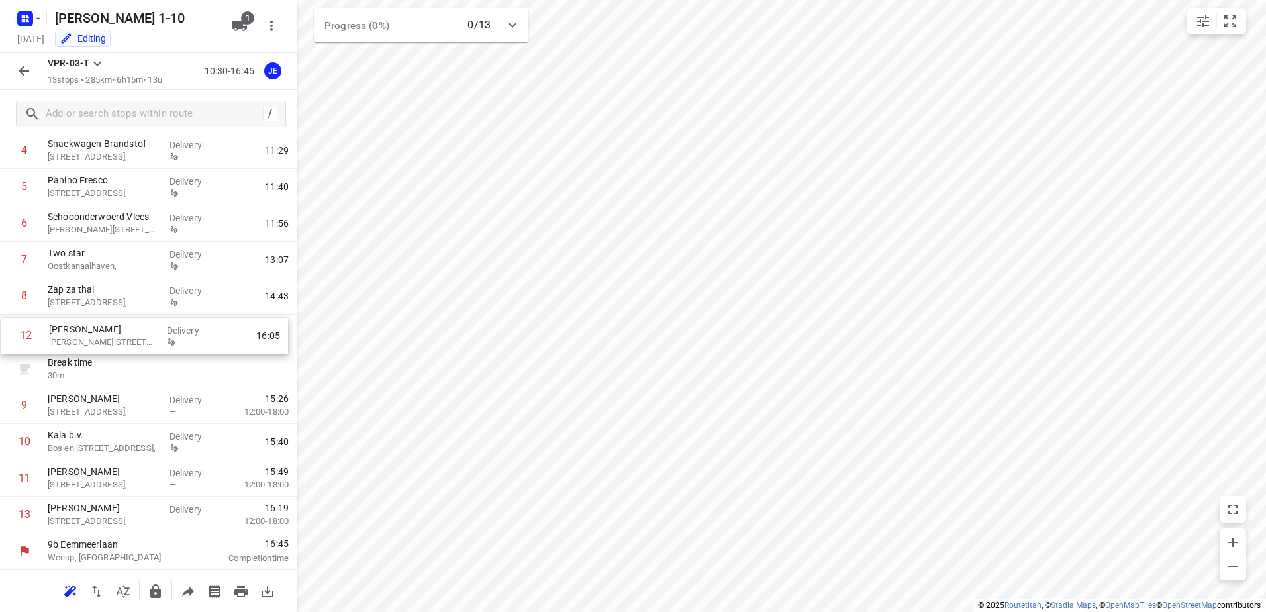
drag, startPoint x: 104, startPoint y: 482, endPoint x: 107, endPoint y: 333, distance: 149.0
click at [107, 333] on div "1 Kaddour Utrecht Haroekoeplein 111, Delivery 11:06 2 Water & meel Haroekoeplei…" at bounding box center [148, 278] width 297 height 510
drag, startPoint x: 111, startPoint y: 338, endPoint x: 113, endPoint y: 301, distance: 37.8
click at [113, 301] on div "1 Kaddour Utrecht Haroekoeplein 111, Delivery 11:06 2 Water & meel Haroekoeplei…" at bounding box center [148, 278] width 297 height 510
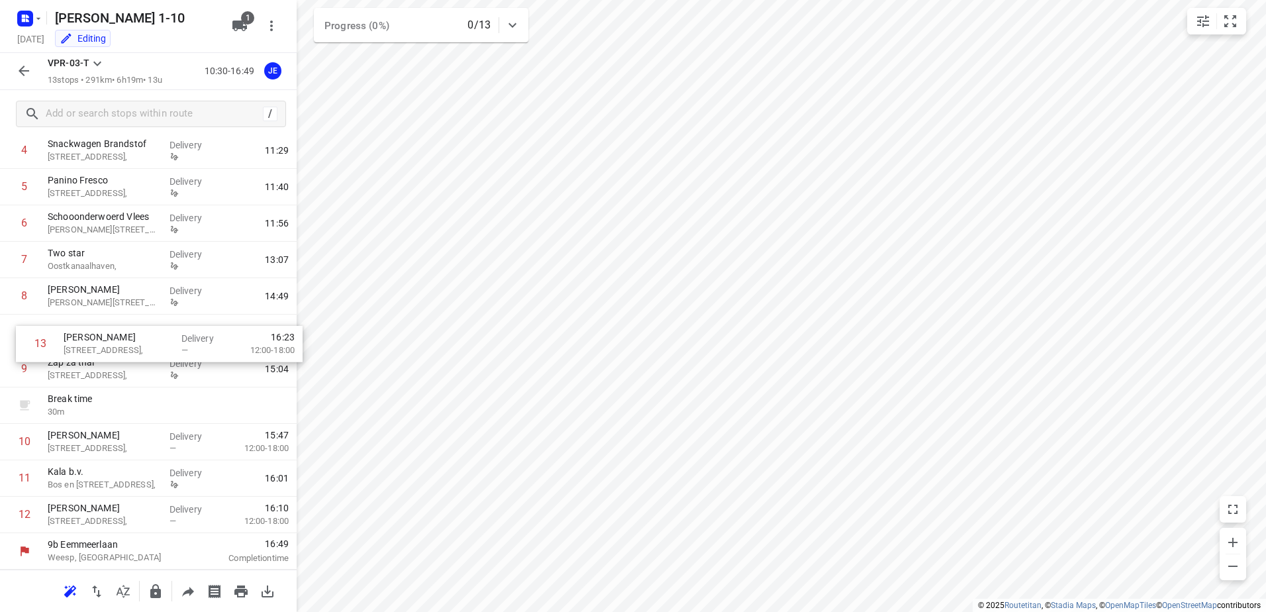
drag, startPoint x: 91, startPoint y: 521, endPoint x: 109, endPoint y: 346, distance: 175.7
click at [109, 346] on div "1 Kaddour Utrecht Haroekoeplein 111, Delivery 11:06 2 Water & meel Haroekoeplei…" at bounding box center [148, 278] width 297 height 510
click at [25, 74] on icon "button" at bounding box center [24, 71] width 16 height 16
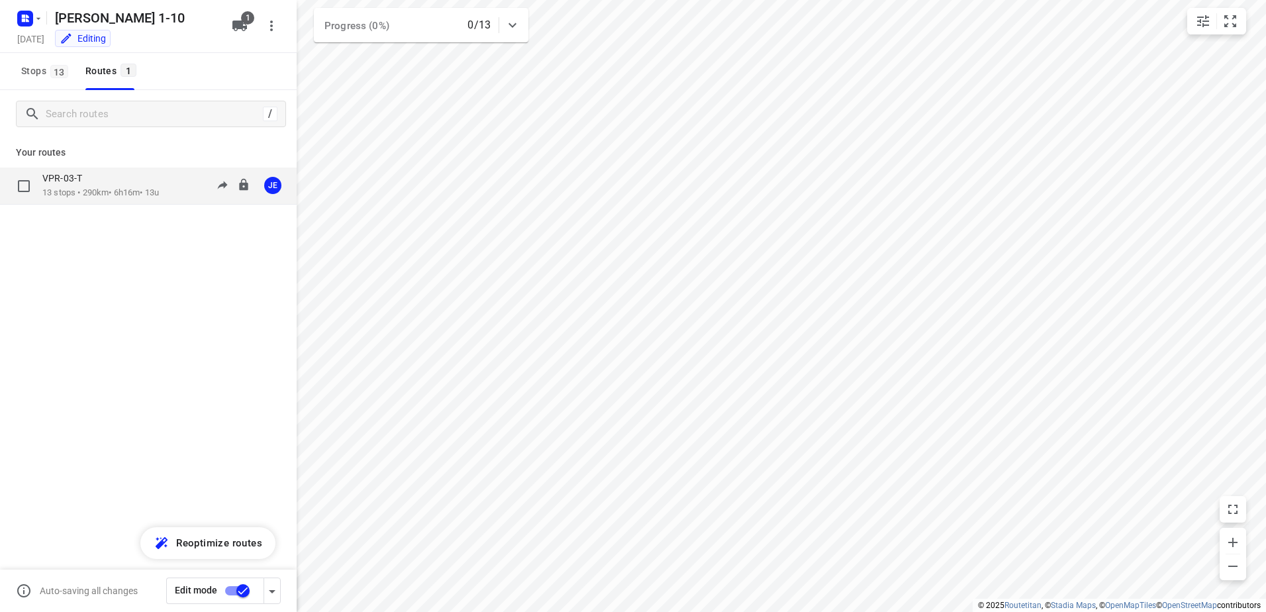
click at [105, 195] on p "13 stops • 290km • 6h16m • 13u" at bounding box center [100, 193] width 117 height 13
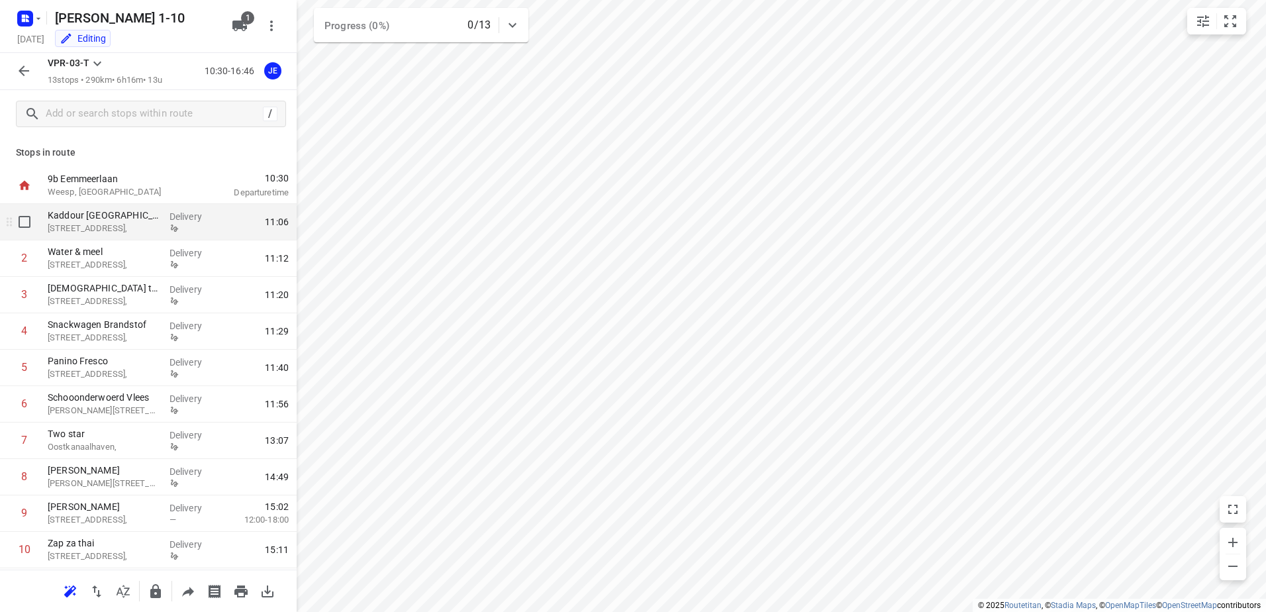
click at [119, 232] on p "Haroekoeplein 111," at bounding box center [103, 228] width 111 height 13
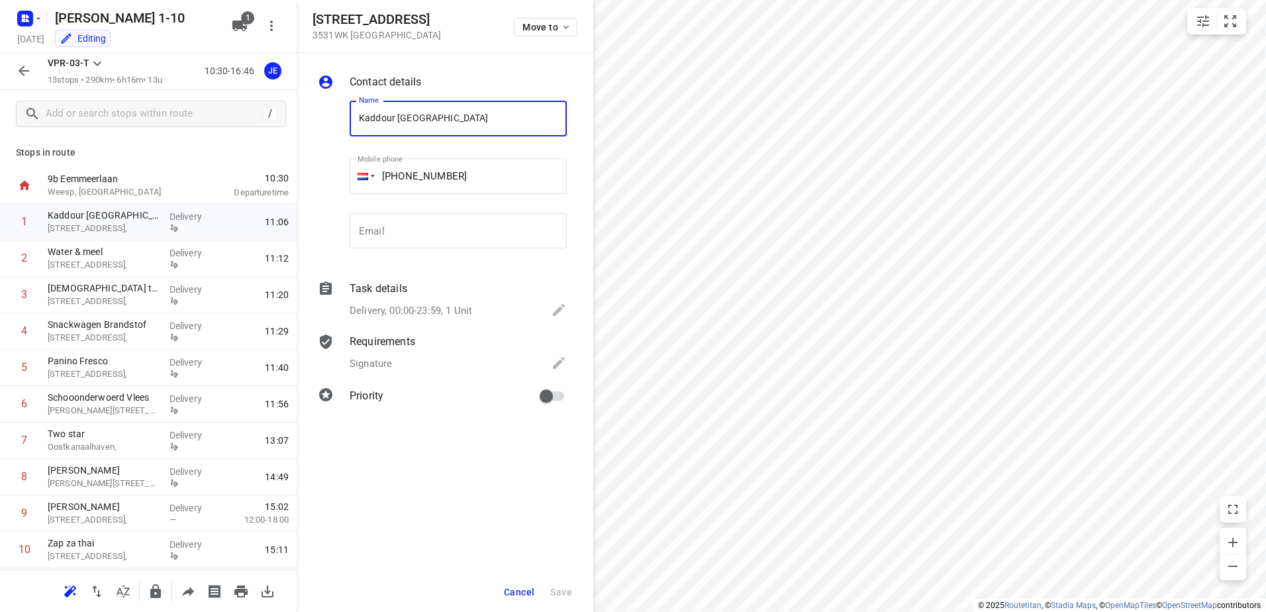
click at [419, 341] on div "Requirements" at bounding box center [458, 342] width 217 height 16
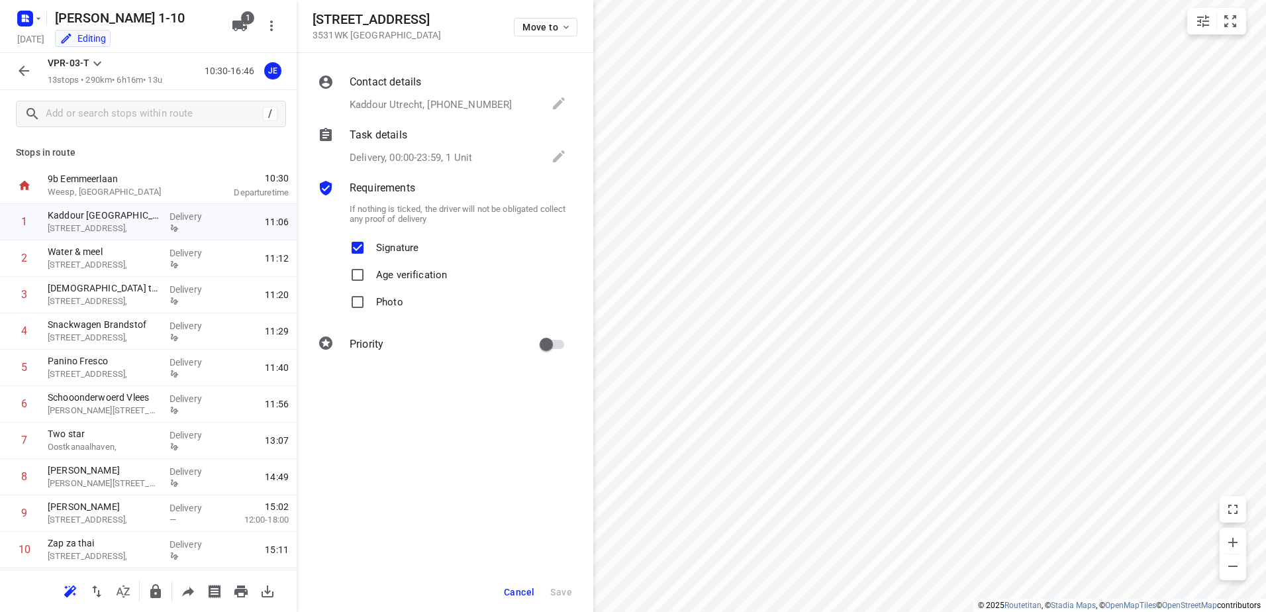
click at [359, 246] on input "Signature" at bounding box center [357, 247] width 26 height 26
checkbox input "false"
click at [564, 587] on span "Save" at bounding box center [561, 592] width 22 height 11
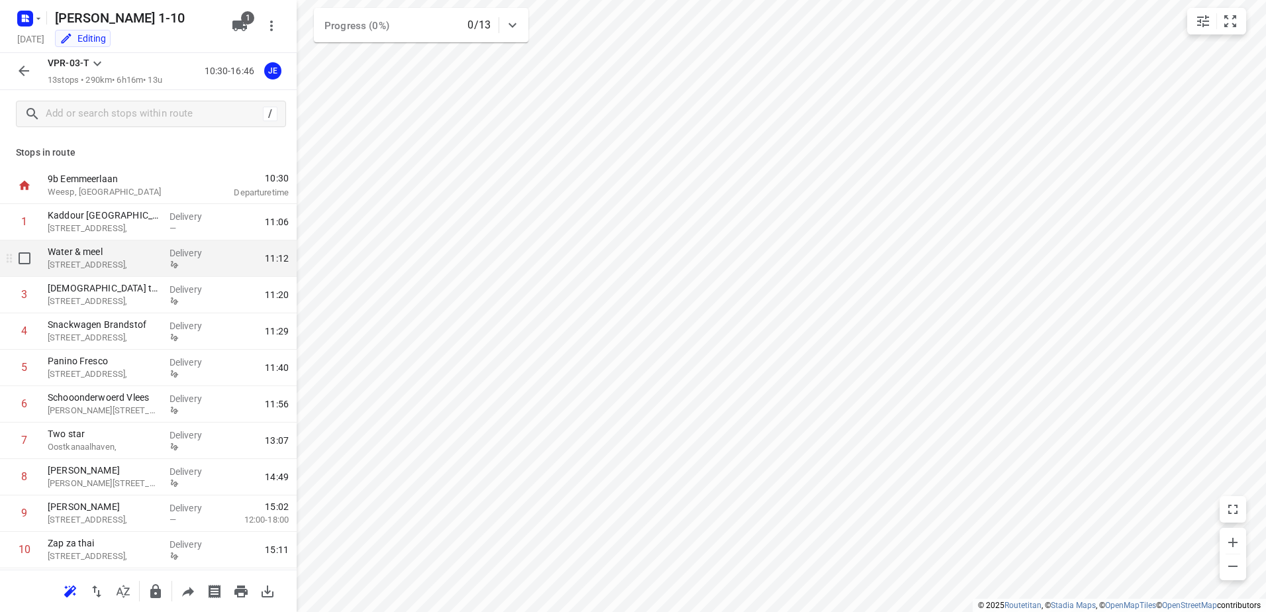
click at [101, 263] on p "Haroekoeplein 105," at bounding box center [103, 264] width 111 height 13
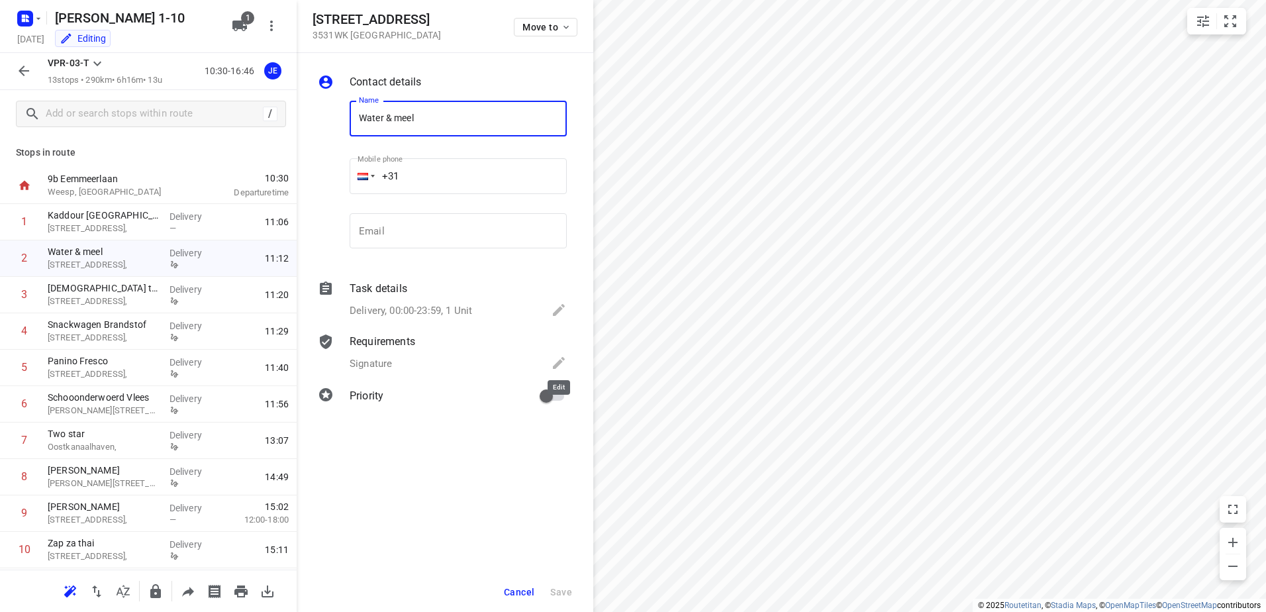
click at [561, 357] on icon at bounding box center [559, 363] width 16 height 16
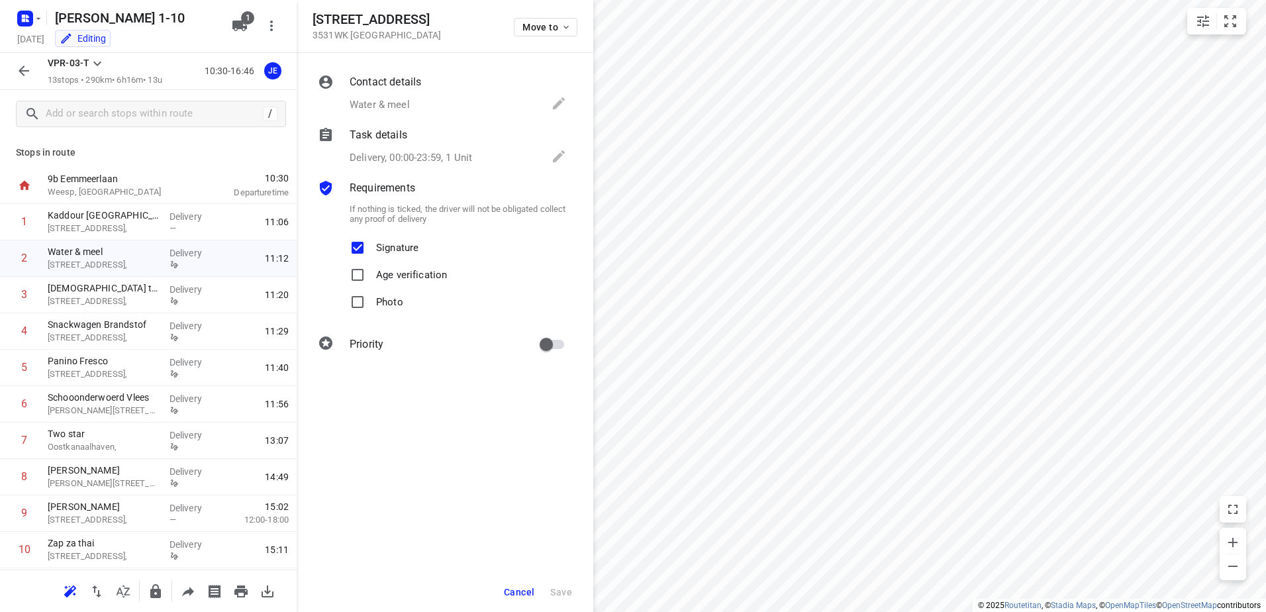
click at [360, 248] on input "Signature" at bounding box center [357, 247] width 26 height 26
checkbox input "false"
click at [568, 593] on span "Save" at bounding box center [561, 592] width 22 height 11
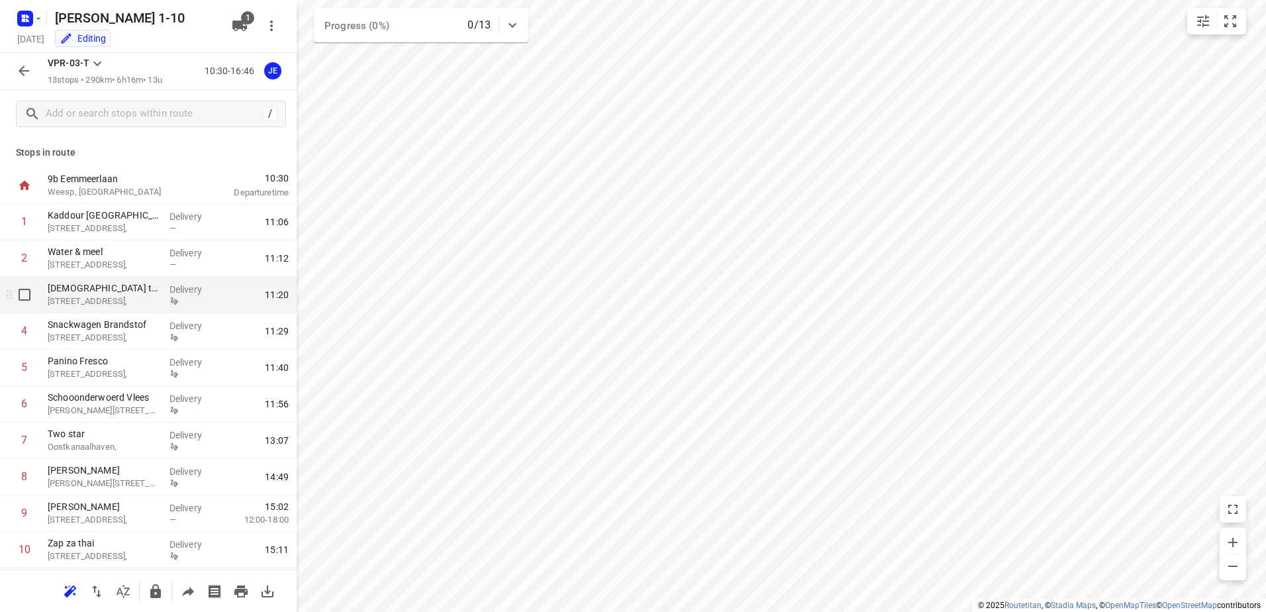
click at [93, 301] on p "Kanaalstraat 60," at bounding box center [103, 301] width 111 height 13
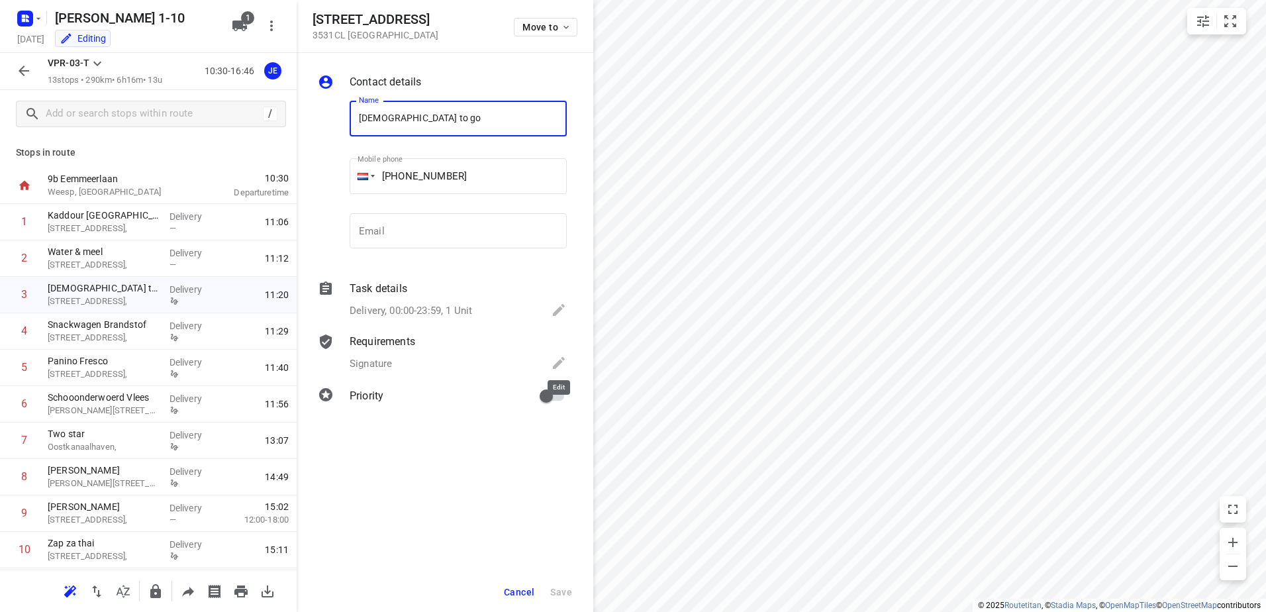
click at [561, 356] on icon at bounding box center [559, 363] width 16 height 16
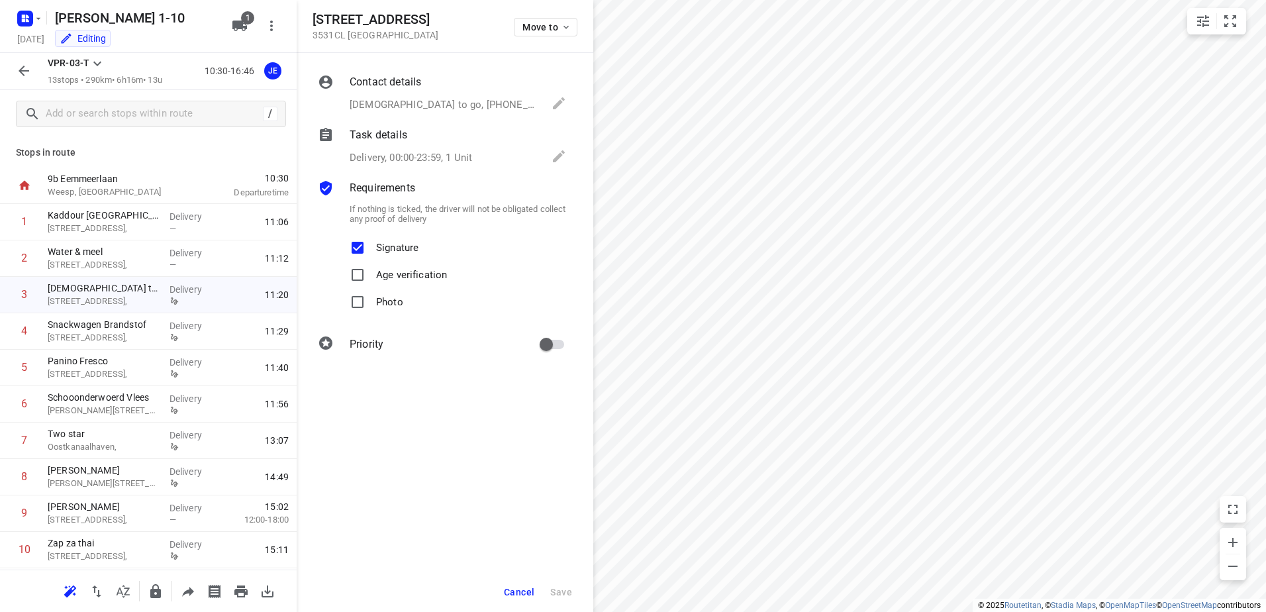
click at [360, 244] on input "Signature" at bounding box center [357, 247] width 26 height 26
checkbox input "false"
click at [564, 589] on span "Save" at bounding box center [561, 592] width 22 height 11
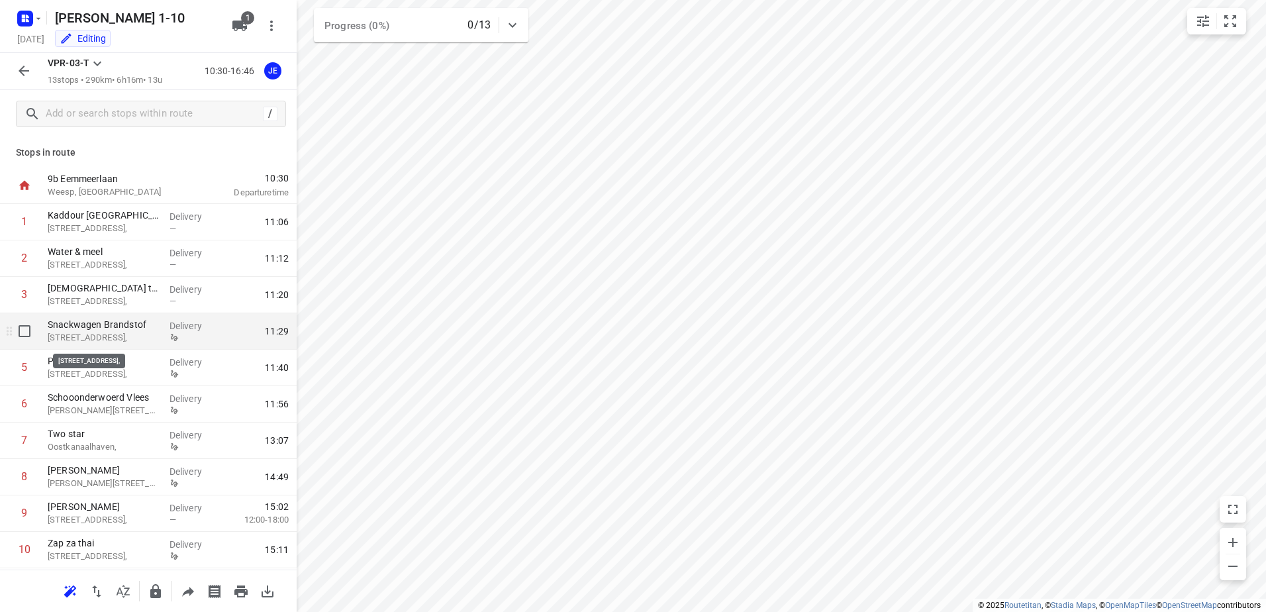
click at [116, 339] on p "Amsterdamsestraatweg 314," at bounding box center [103, 337] width 111 height 13
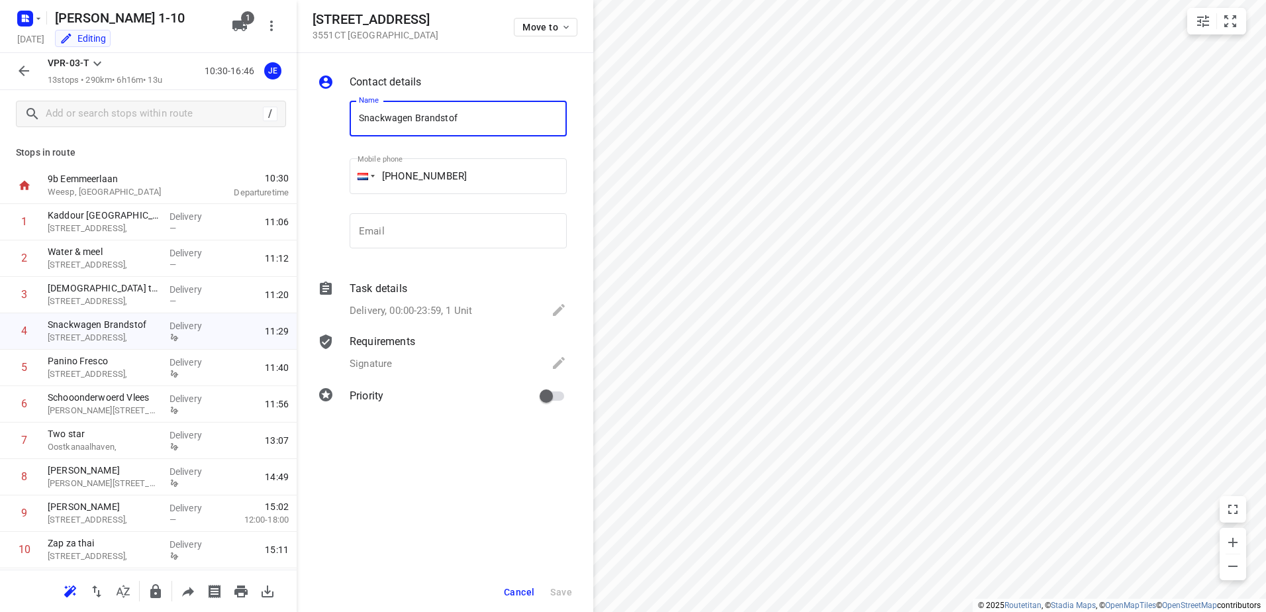
click at [556, 356] on icon at bounding box center [559, 363] width 16 height 16
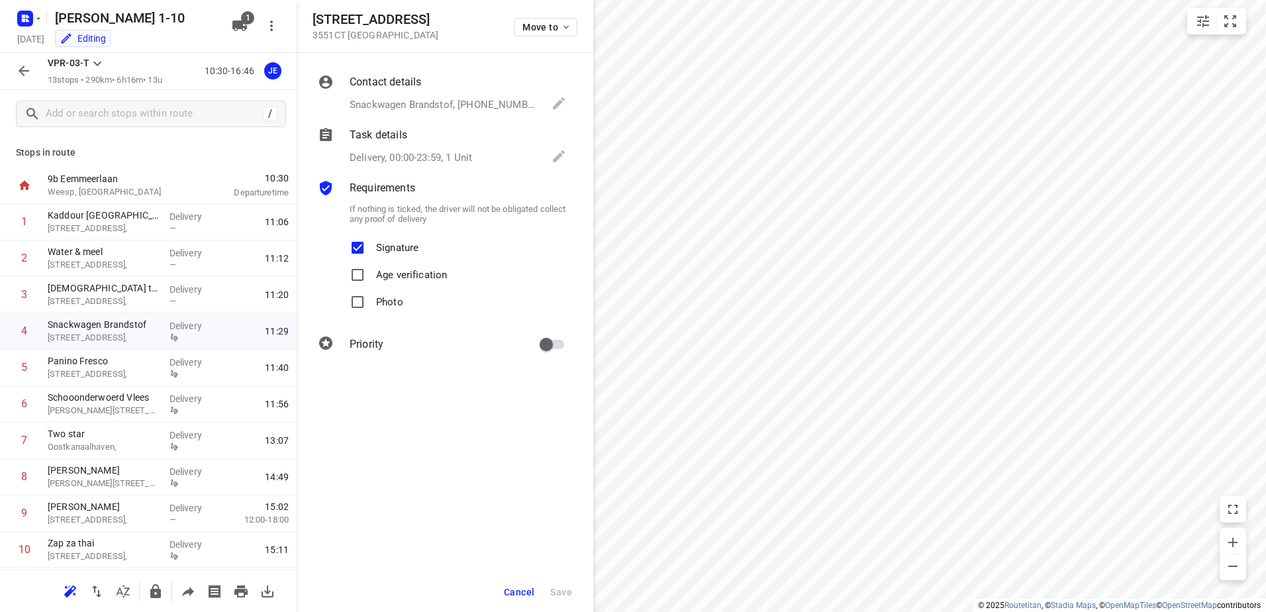
click at [391, 246] on p "Signature" at bounding box center [397, 243] width 42 height 19
click at [371, 246] on input "Signature" at bounding box center [357, 247] width 26 height 26
checkbox input "false"
click at [566, 585] on button "Save" at bounding box center [561, 592] width 32 height 24
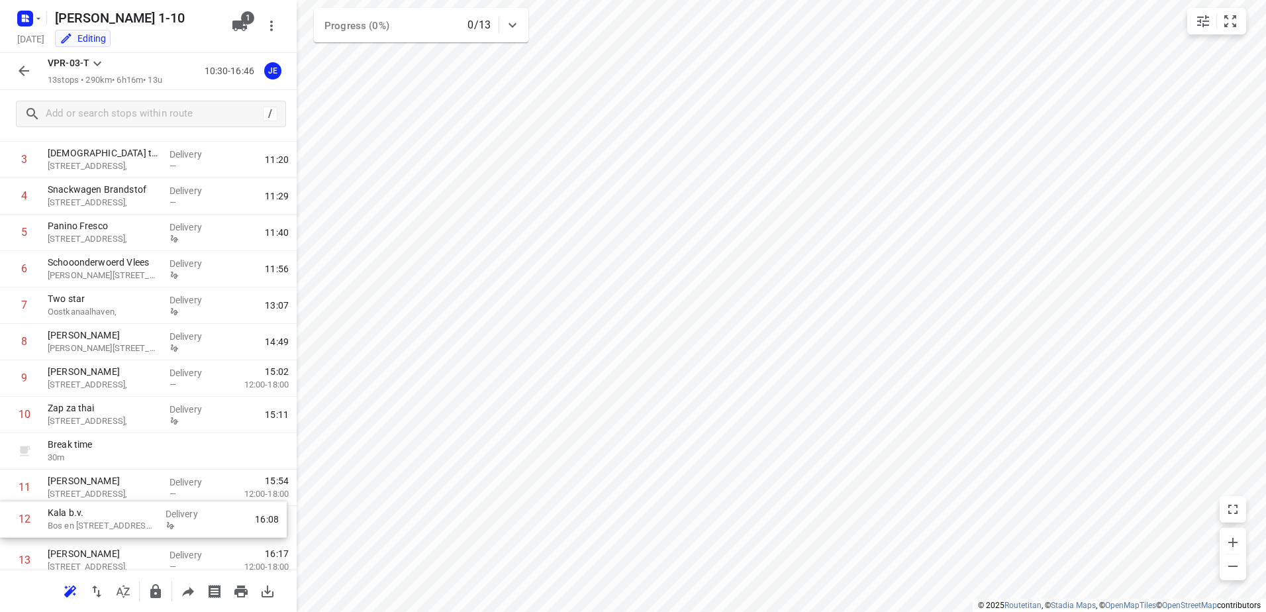
scroll to position [136, 0]
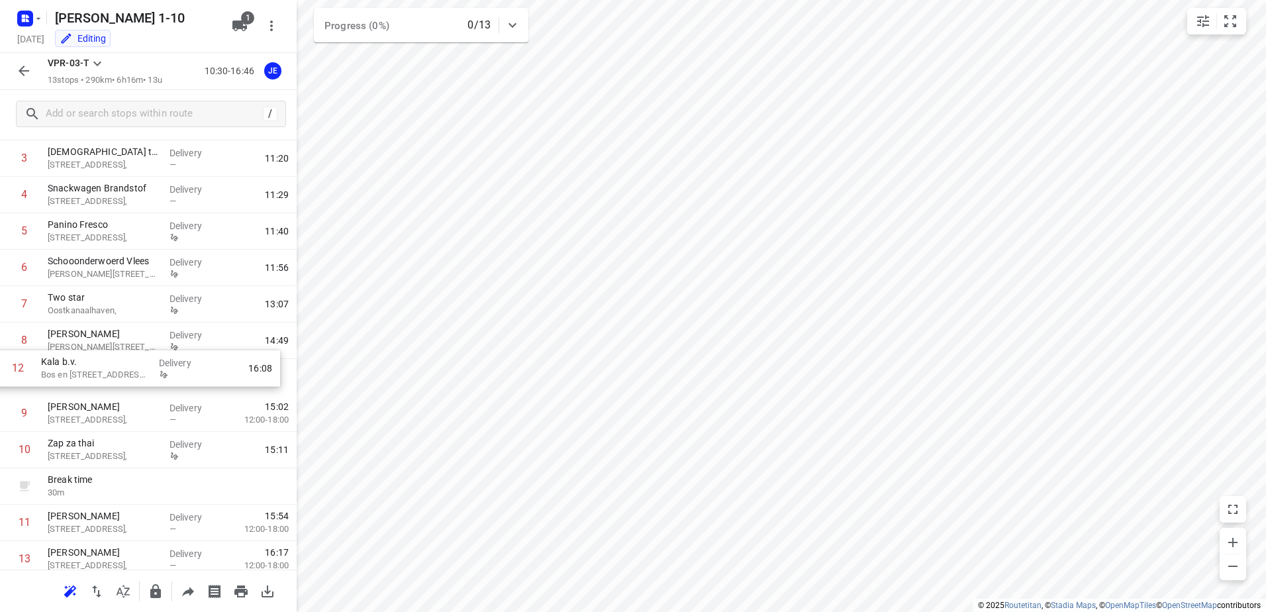
drag, startPoint x: 116, startPoint y: 524, endPoint x: 111, endPoint y: 360, distance: 163.7
click at [111, 360] on div "1 Kaddour Utrecht Haroekoeplein 111, Delivery — 11:06 2 Water & meel Haroekoepl…" at bounding box center [148, 323] width 297 height 510
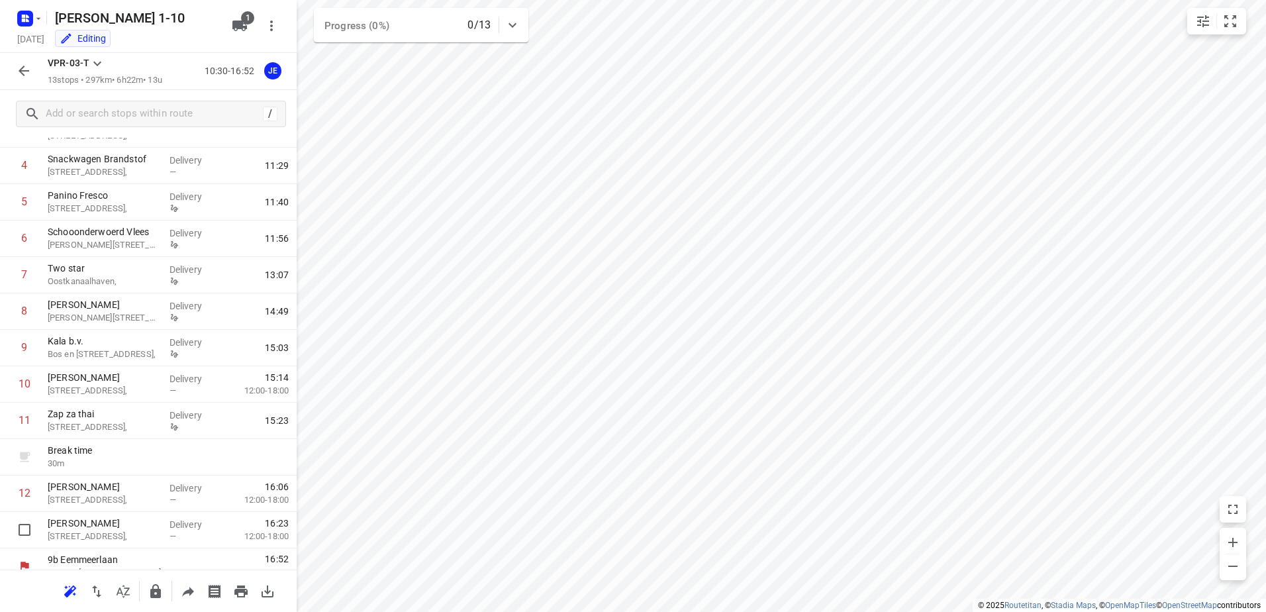
scroll to position [181, 0]
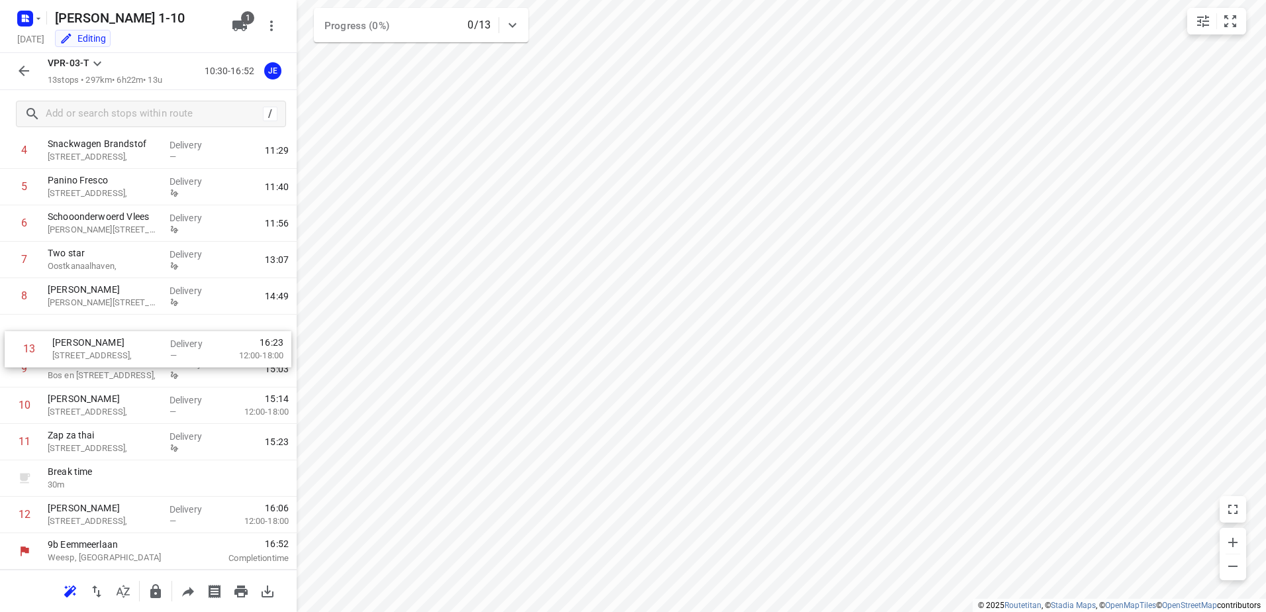
drag, startPoint x: 95, startPoint y: 521, endPoint x: 101, endPoint y: 340, distance: 181.6
click at [101, 340] on div "1 Kaddour Utrecht Haroekoeplein 111, Delivery — 11:06 2 Water & meel Haroekoepl…" at bounding box center [148, 278] width 297 height 510
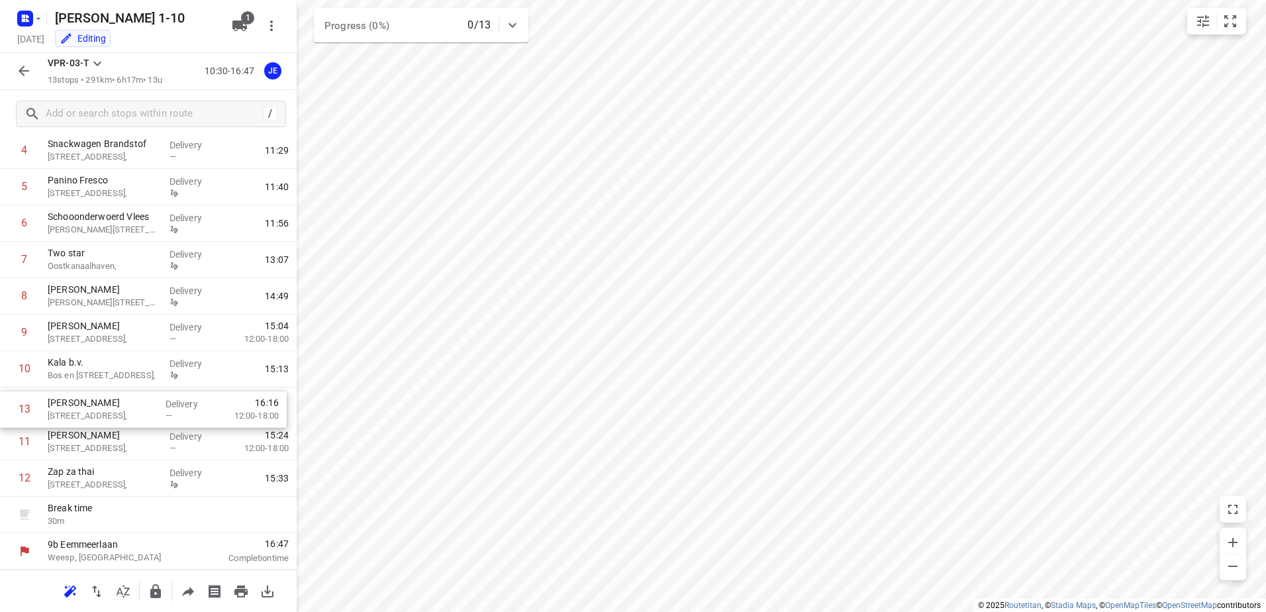
drag, startPoint x: 89, startPoint y: 517, endPoint x: 90, endPoint y: 406, distance: 111.3
click at [90, 406] on div "1 Kaddour Utrecht Haroekoeplein 111, Delivery — 11:06 2 Water & meel Haroekoepl…" at bounding box center [148, 278] width 297 height 510
drag, startPoint x: 81, startPoint y: 437, endPoint x: 81, endPoint y: 480, distance: 43.1
click at [81, 480] on div "1 Kaddour Utrecht Haroekoeplein 111, Delivery — 11:06 2 Water & meel Haroekoepl…" at bounding box center [148, 278] width 297 height 510
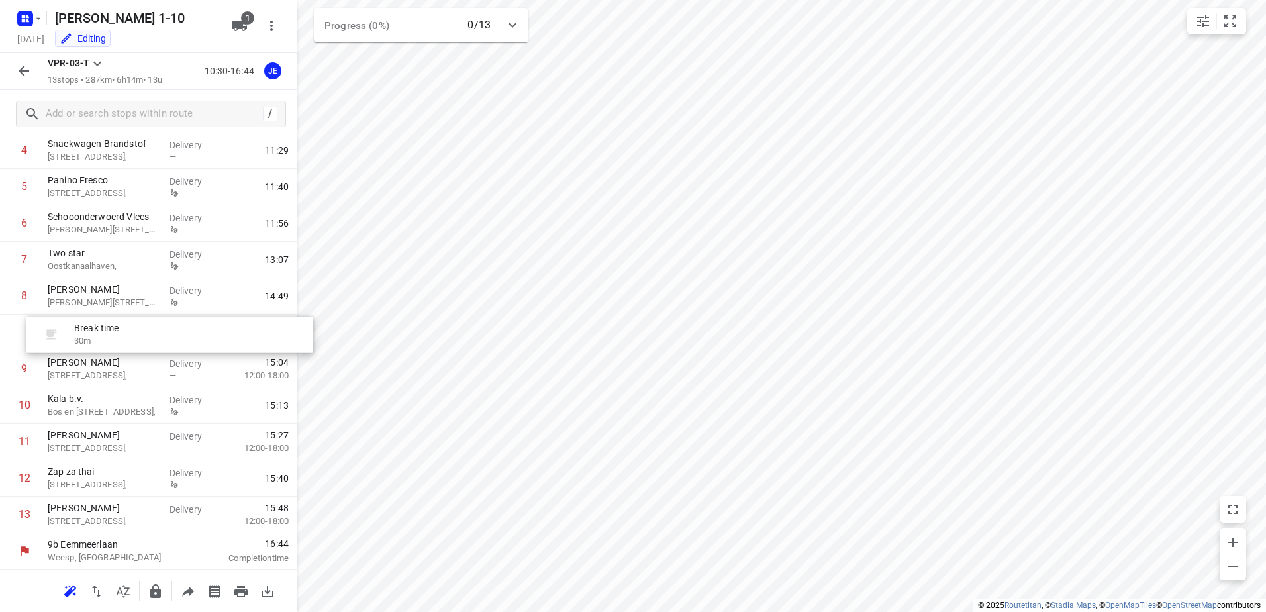
drag, startPoint x: 96, startPoint y: 518, endPoint x: 122, endPoint y: 333, distance: 186.6
click at [122, 333] on div "1 Kaddour Utrecht Haroekoeplein 111, Delivery — 11:06 2 Water & meel Haroekoepl…" at bounding box center [148, 278] width 297 height 510
click at [19, 67] on icon "button" at bounding box center [24, 71] width 16 height 16
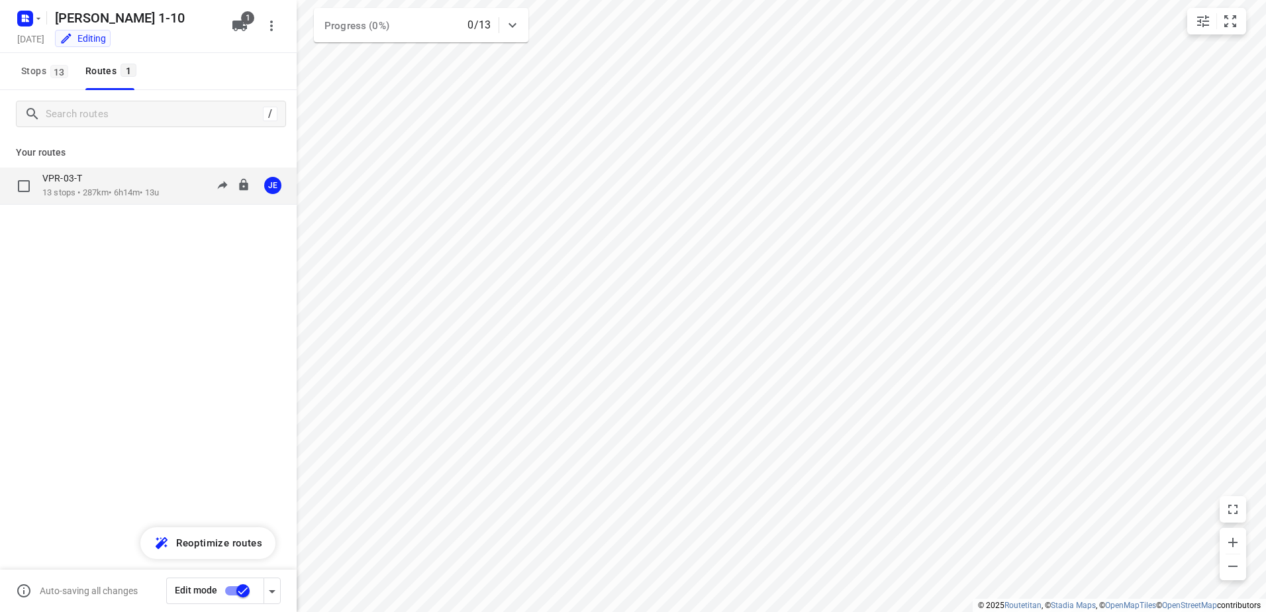
click at [58, 181] on p "VPR-03-T" at bounding box center [66, 178] width 48 height 12
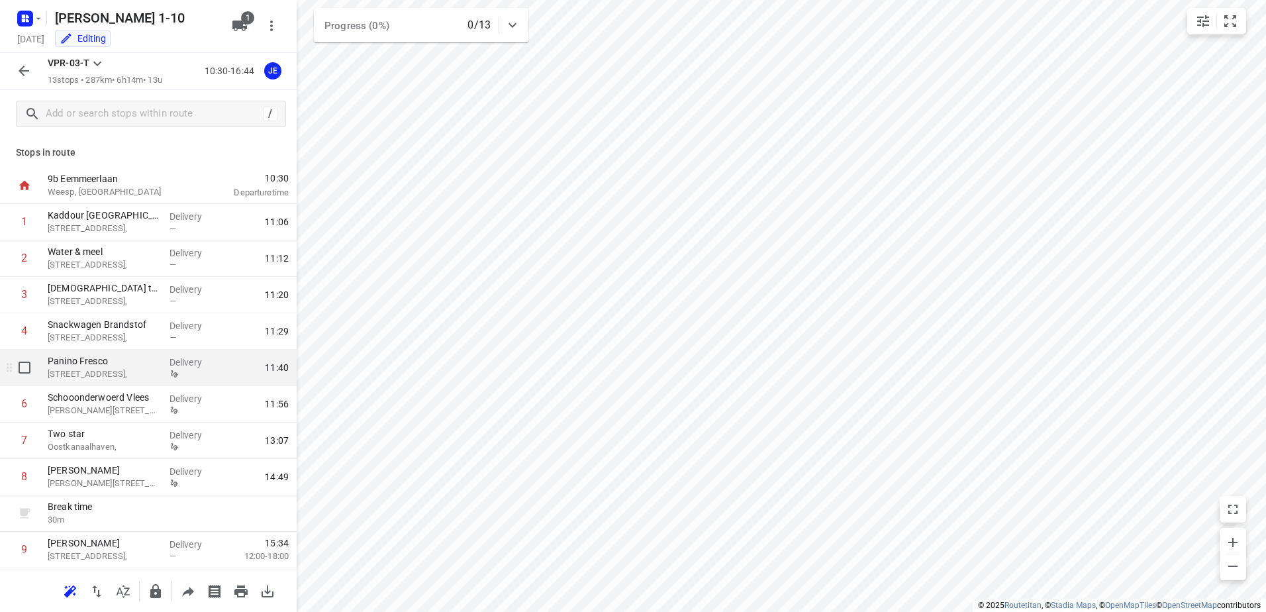
click at [101, 378] on p "Sint Maartendreef 1000," at bounding box center [103, 374] width 111 height 13
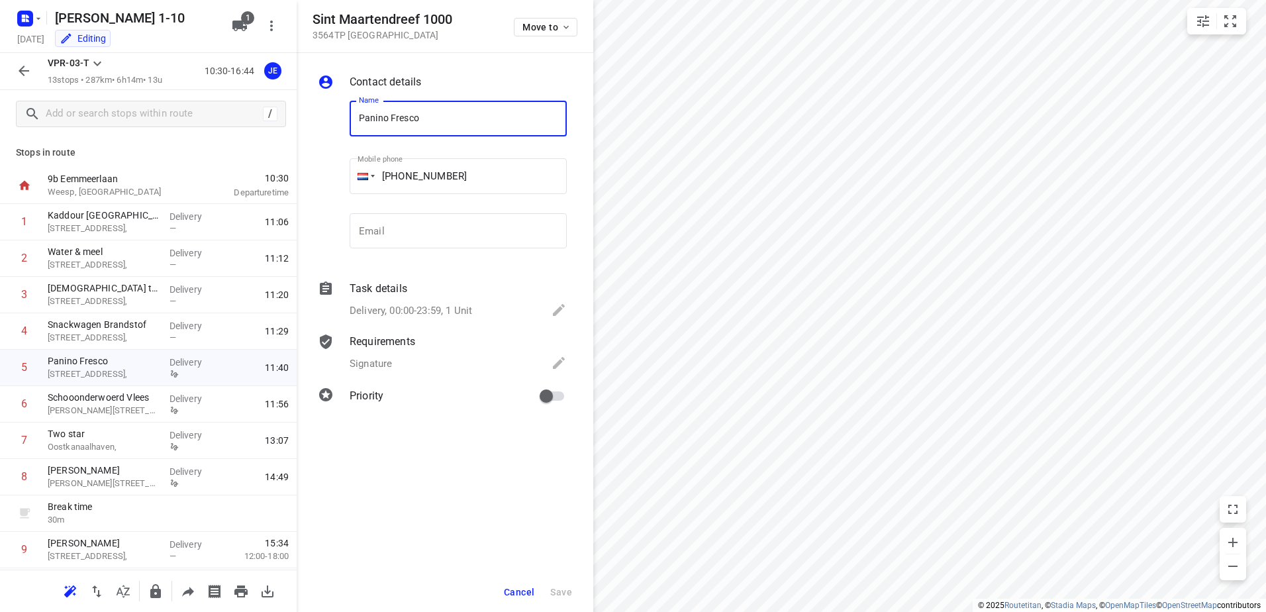
click at [395, 343] on p "Requirements" at bounding box center [383, 342] width 66 height 16
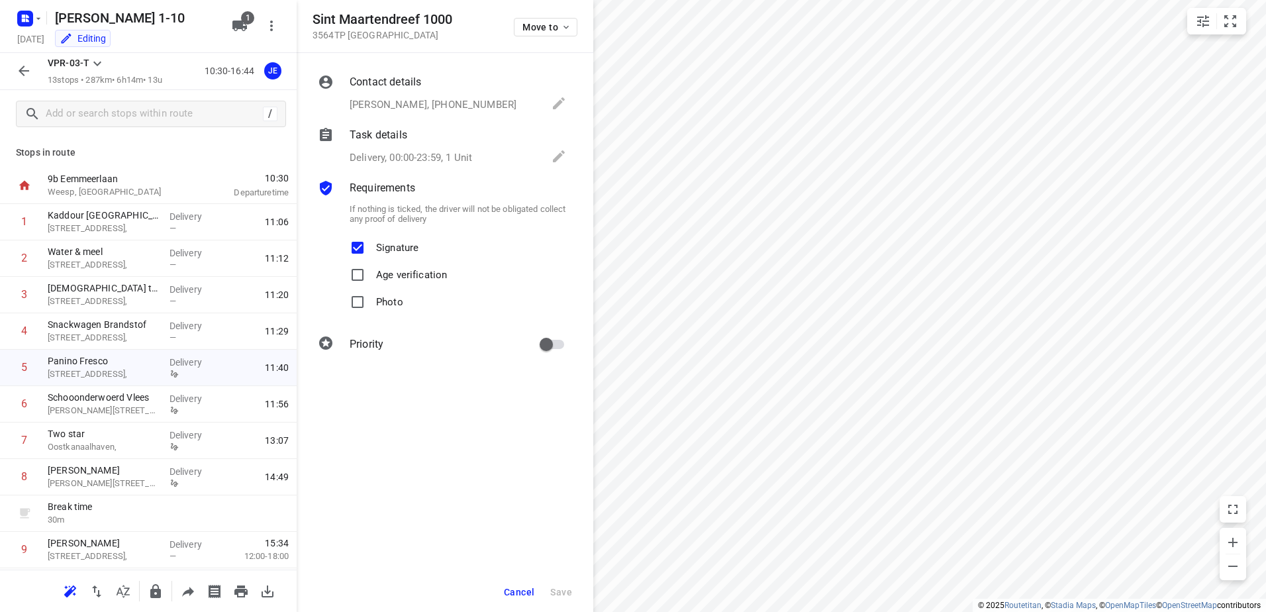
click at [355, 248] on input "Signature" at bounding box center [357, 247] width 26 height 26
checkbox input "false"
click at [560, 589] on span "Save" at bounding box center [561, 592] width 22 height 11
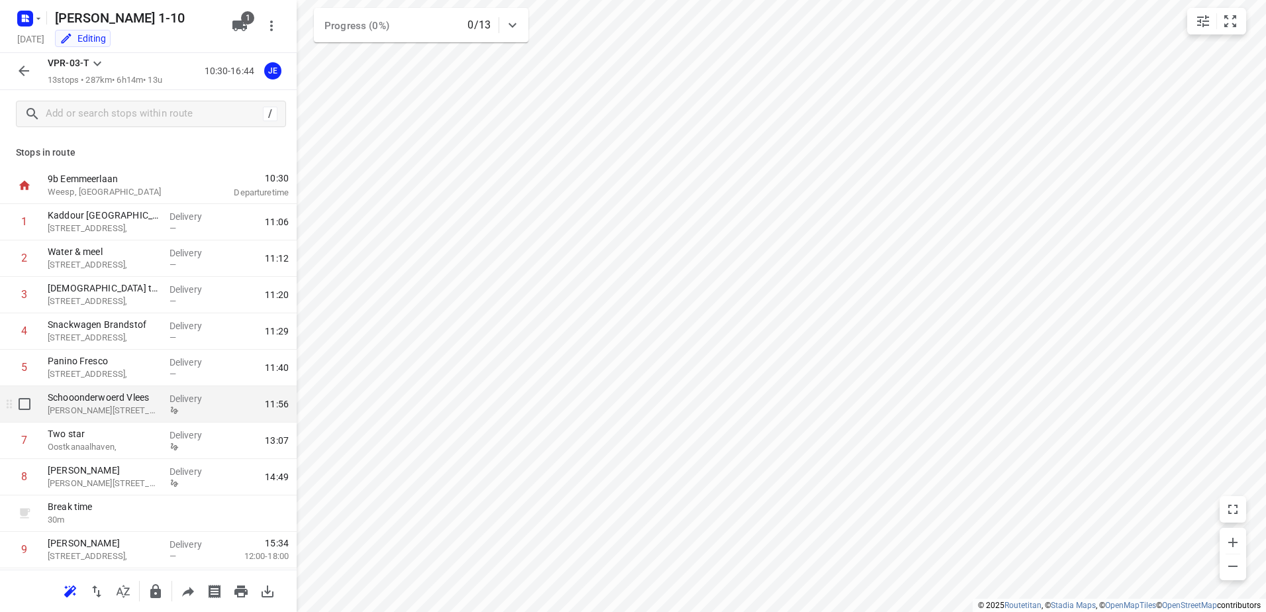
click at [94, 420] on div "Schooonderwoerd Vlees C. de Haasweg 6," at bounding box center [103, 404] width 122 height 36
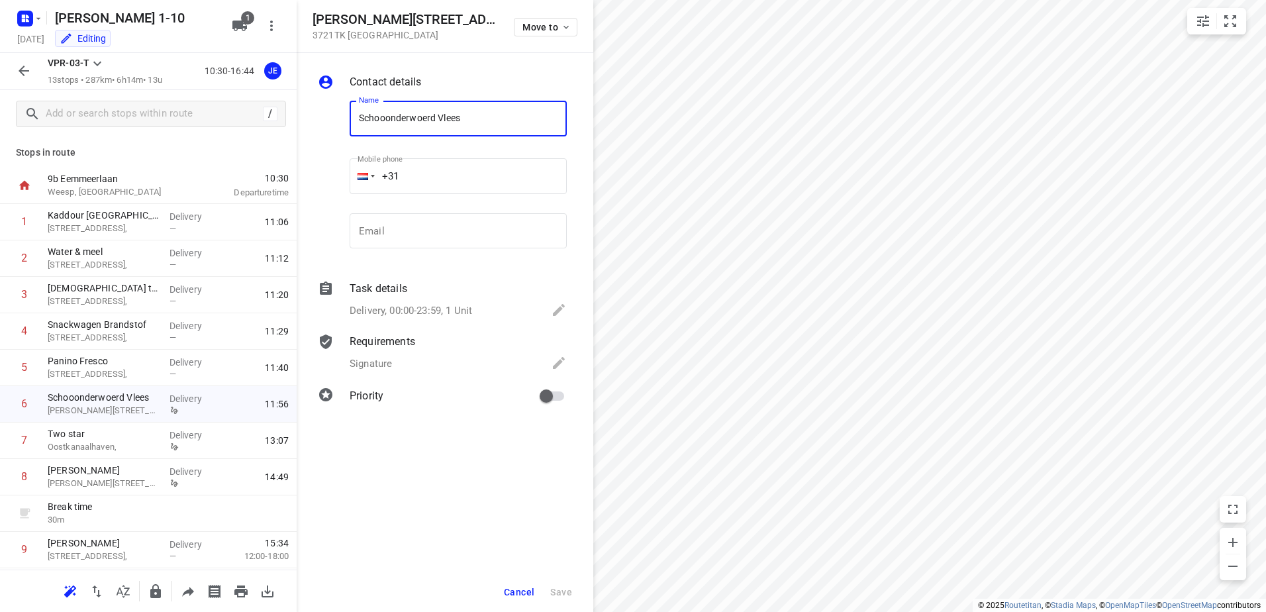
click at [558, 361] on icon at bounding box center [559, 363] width 16 height 16
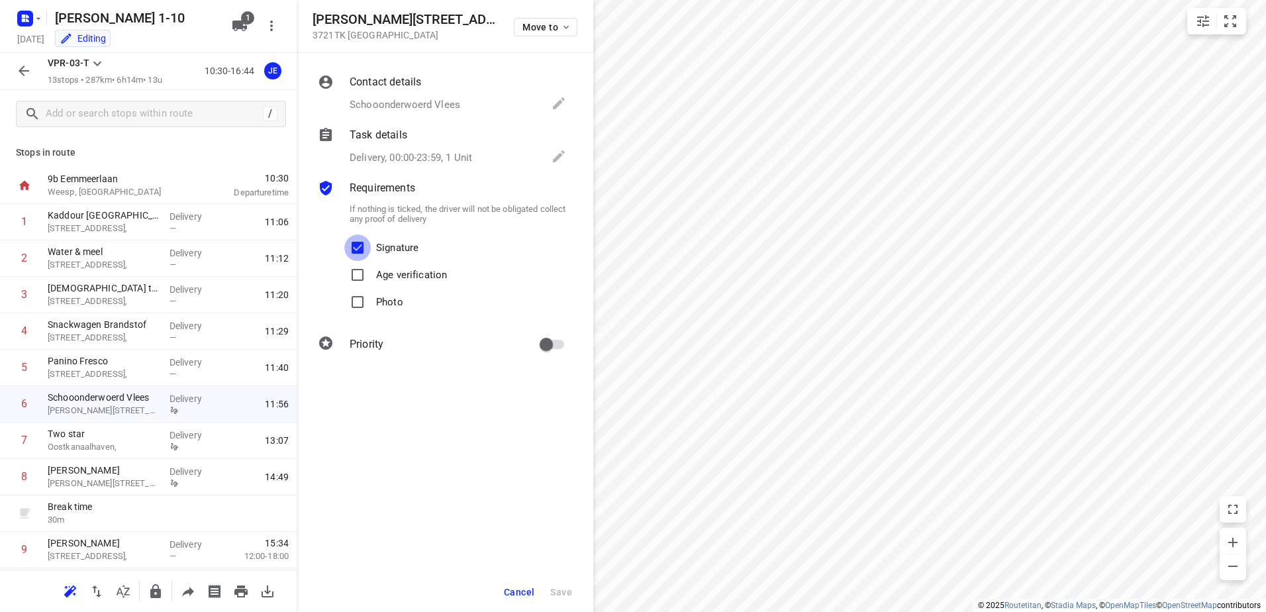
click at [359, 246] on input "Signature" at bounding box center [357, 247] width 26 height 26
checkbox input "false"
click at [560, 589] on span "Save" at bounding box center [561, 592] width 22 height 11
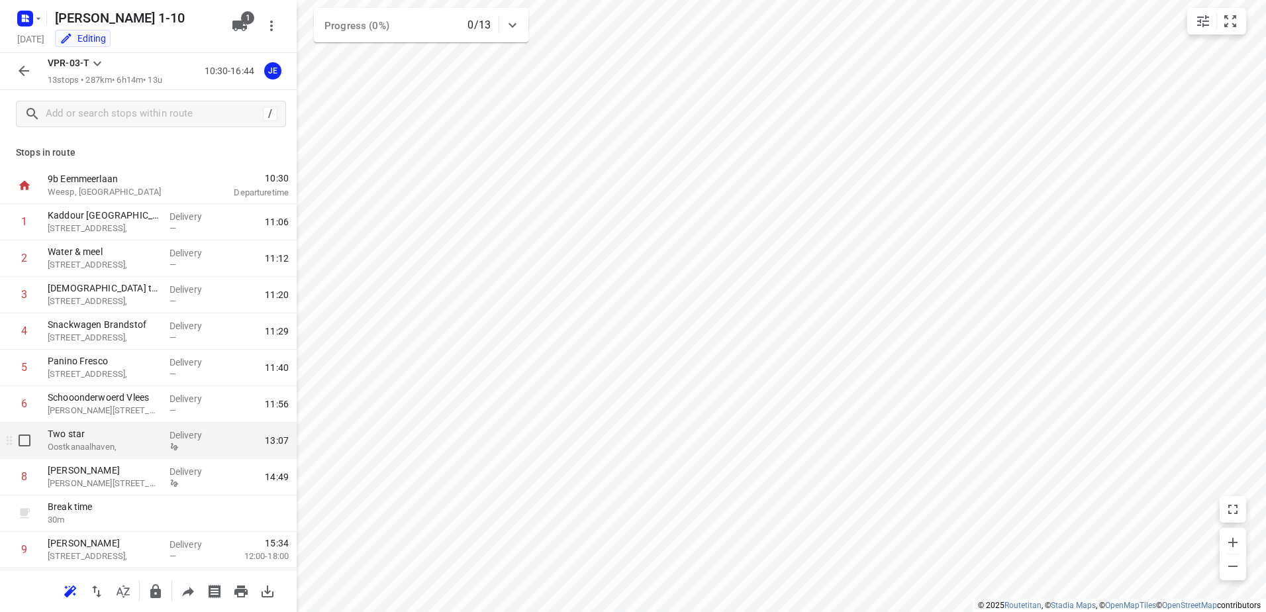
click at [113, 451] on p "Oostkanaalhaven," at bounding box center [103, 446] width 111 height 13
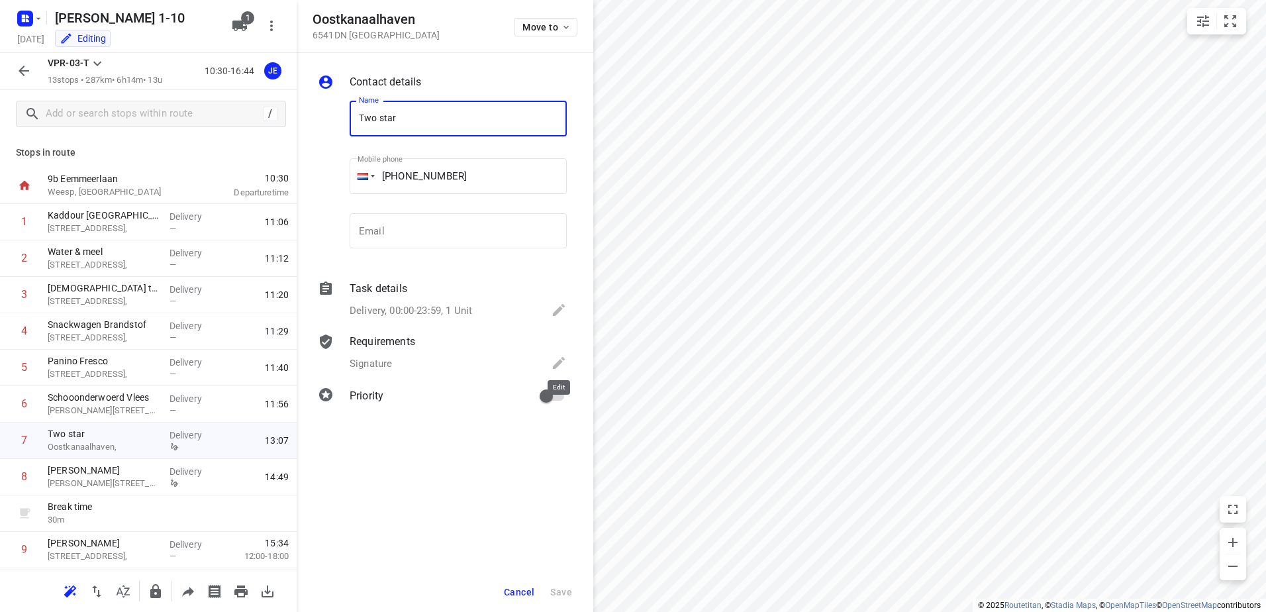
click at [560, 362] on icon at bounding box center [559, 363] width 12 height 12
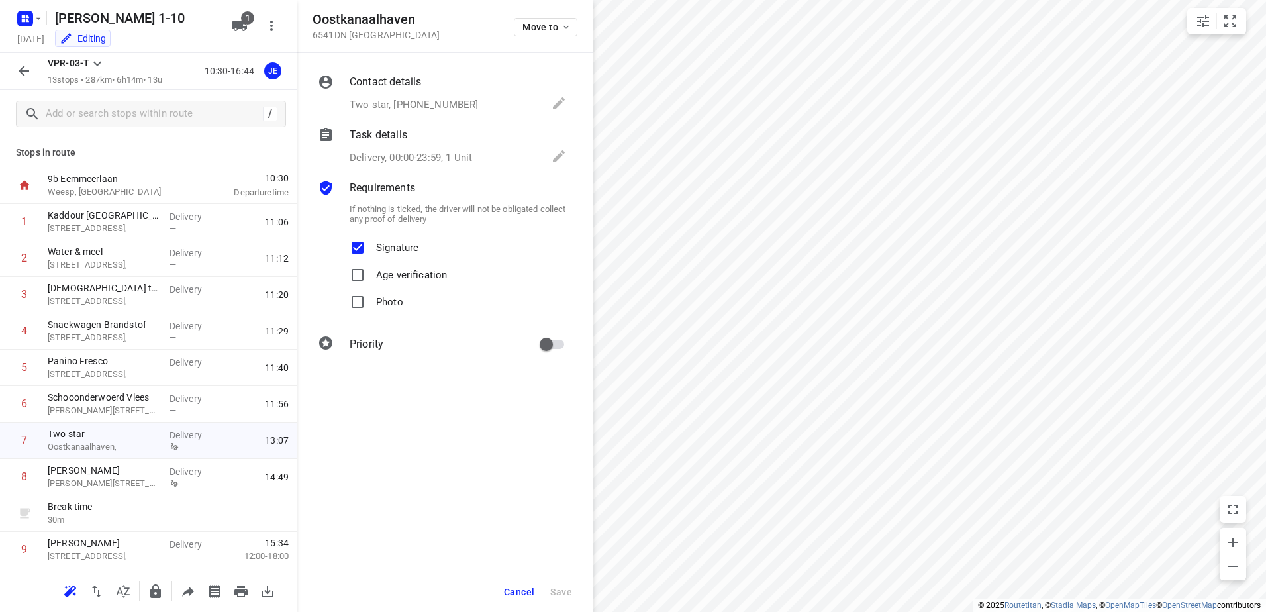
click at [363, 244] on input "Signature" at bounding box center [357, 247] width 26 height 26
checkbox input "false"
click at [557, 589] on span "Save" at bounding box center [561, 592] width 22 height 11
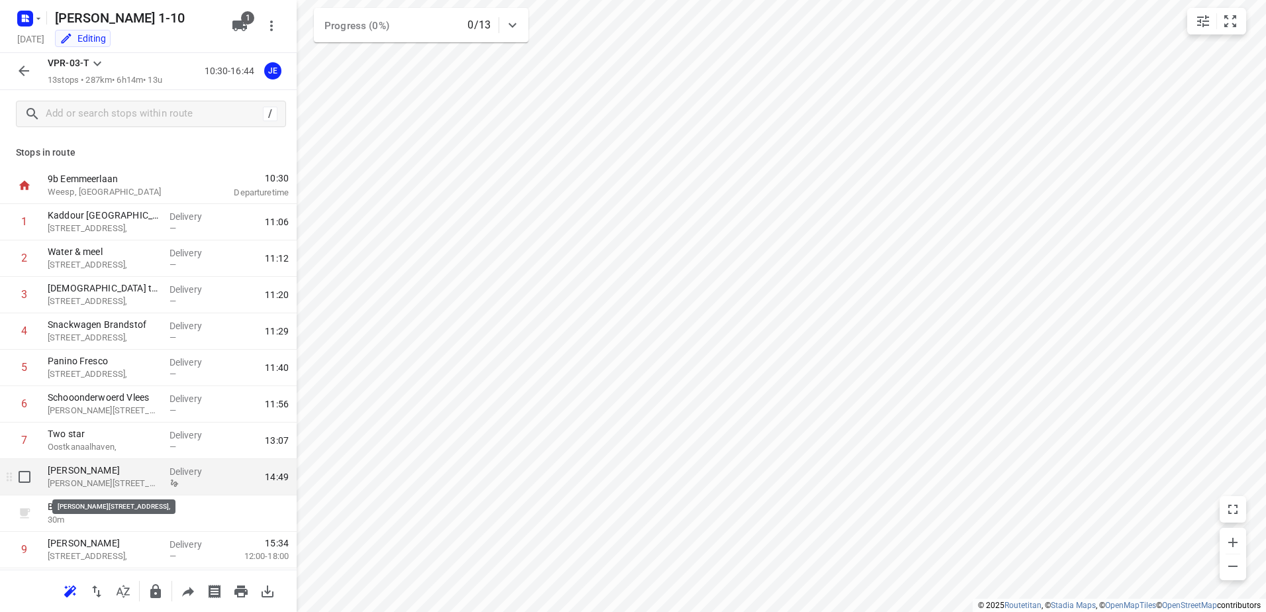
click at [93, 479] on p "Martini van Geffenstraat 29C," at bounding box center [103, 483] width 111 height 13
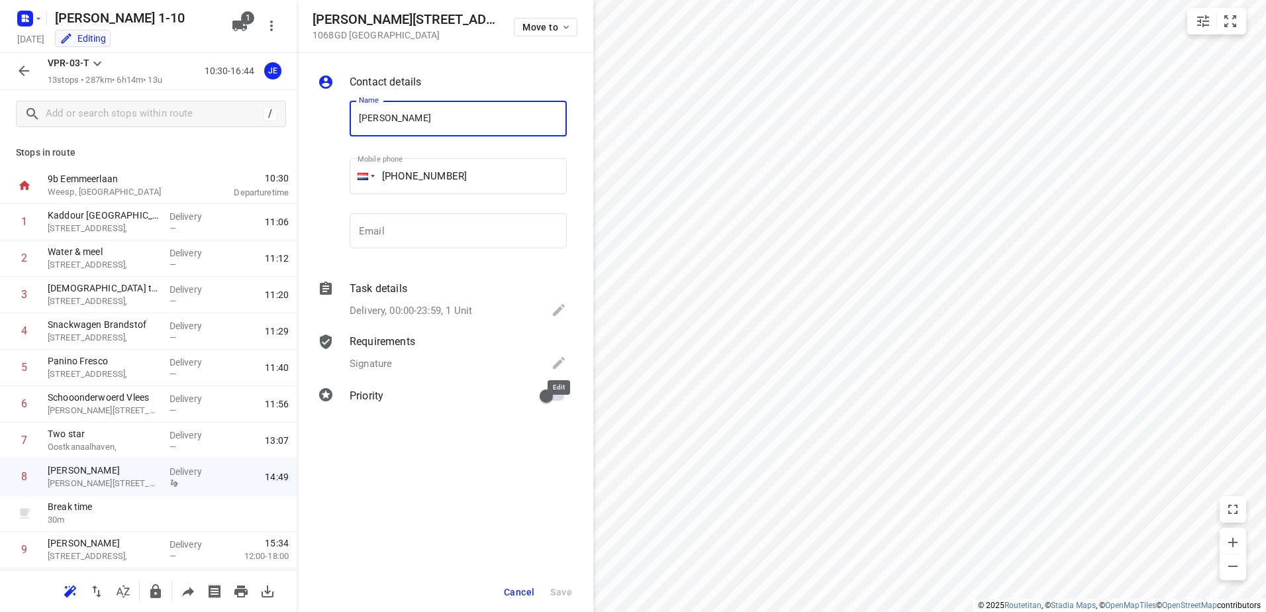
click at [559, 362] on icon at bounding box center [559, 363] width 12 height 12
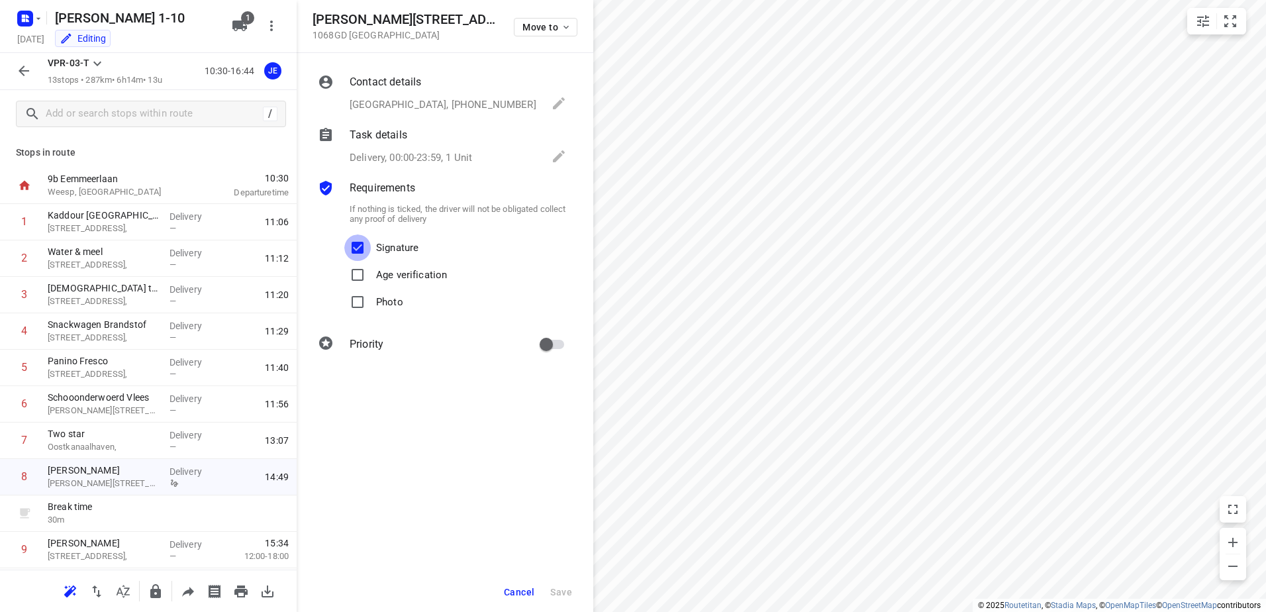
click at [362, 248] on input "Signature" at bounding box center [357, 247] width 26 height 26
checkbox input "false"
click at [566, 585] on button "Save" at bounding box center [561, 592] width 32 height 24
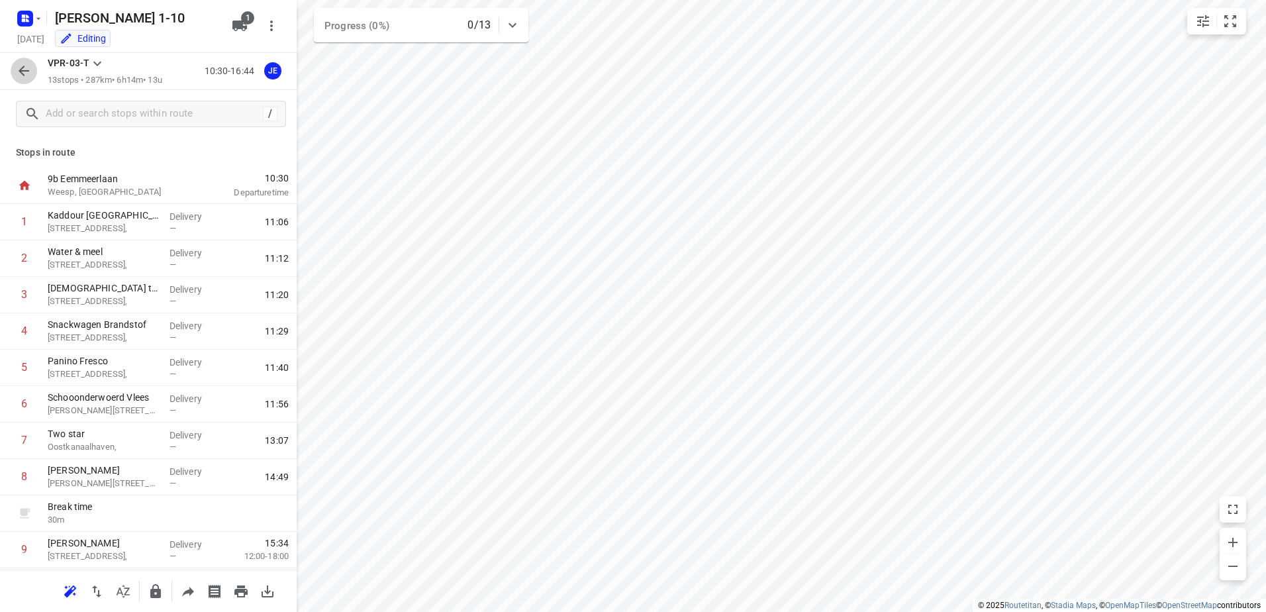
click at [20, 77] on icon "button" at bounding box center [24, 71] width 16 height 16
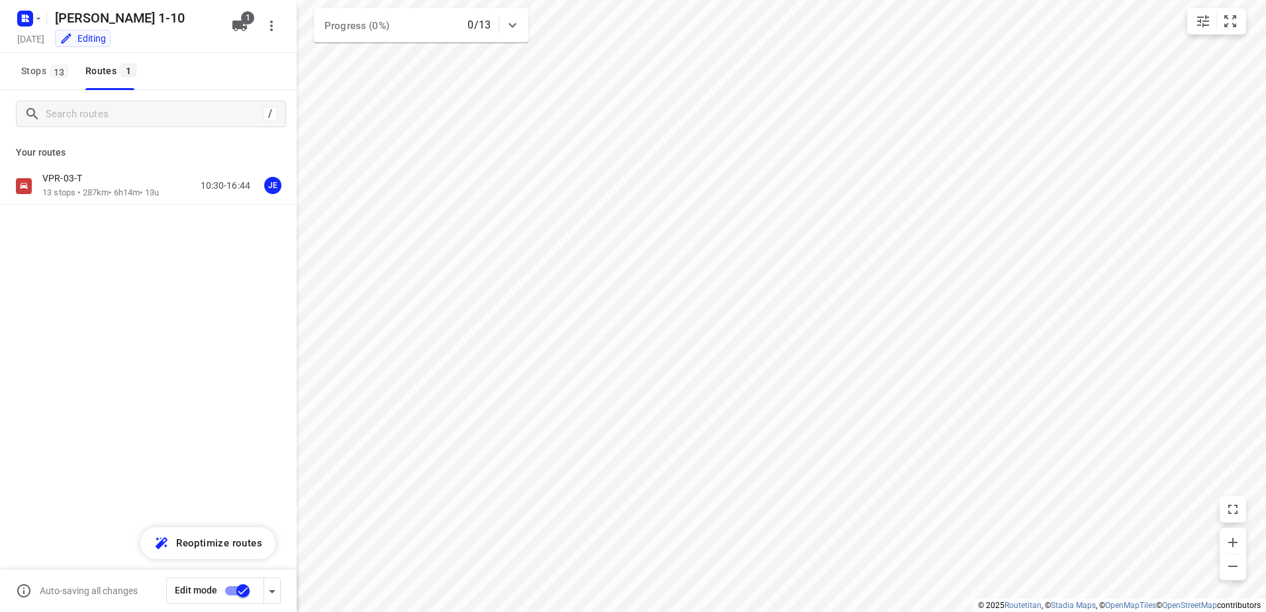
click at [233, 594] on input "checkbox" at bounding box center [242, 590] width 75 height 25
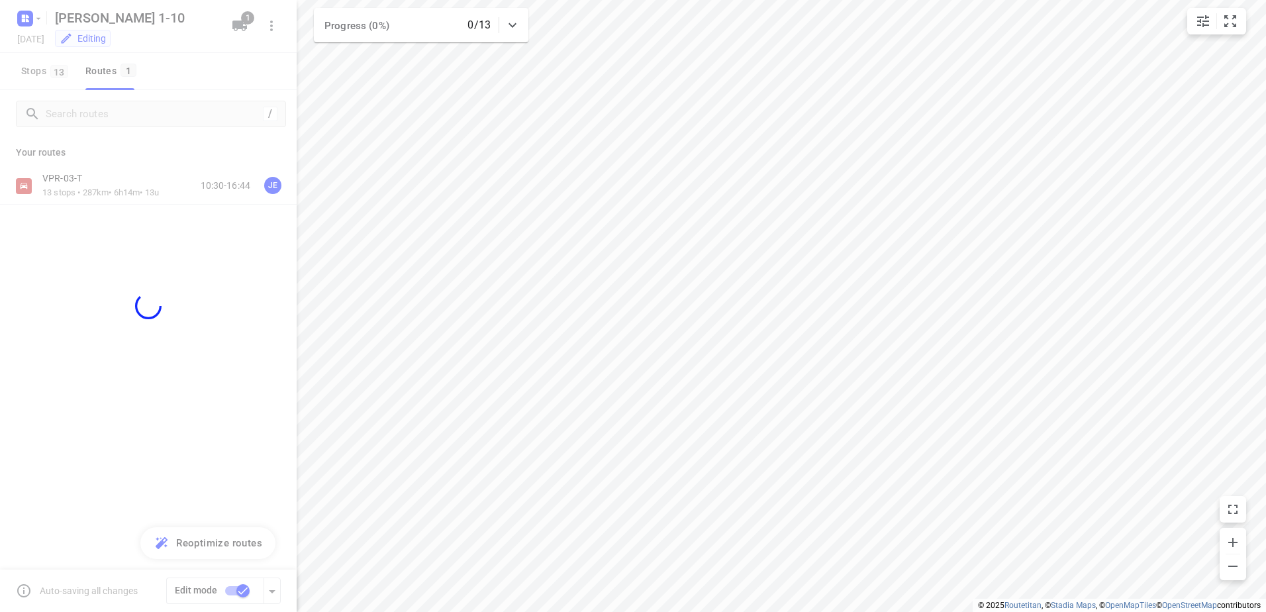
checkbox input "false"
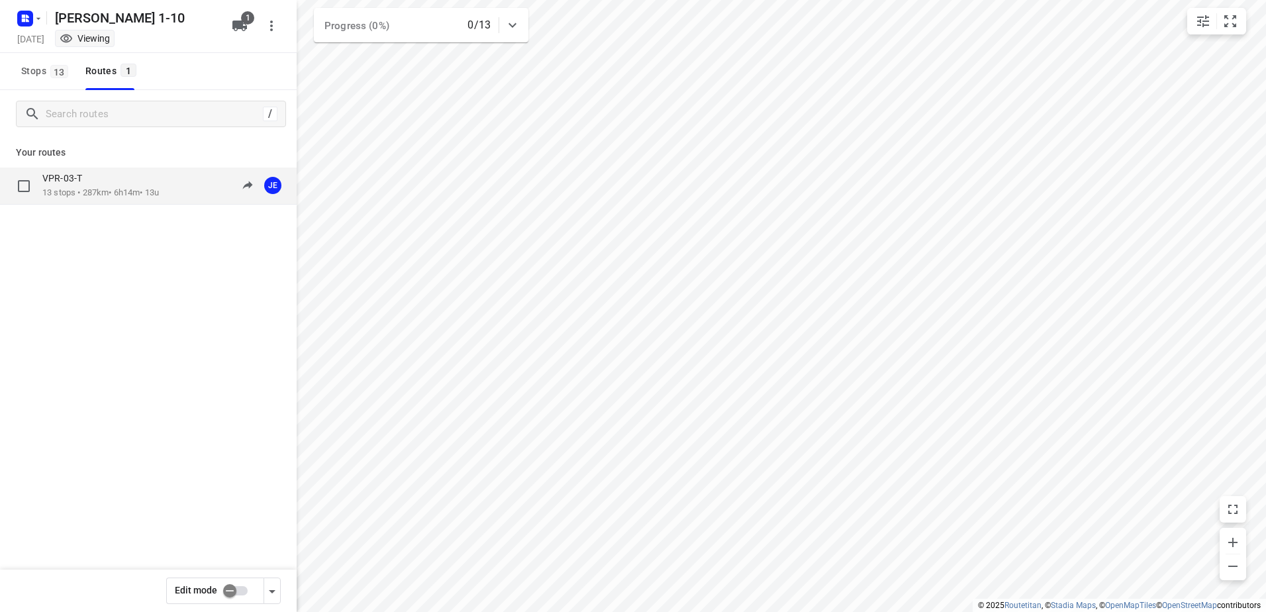
click at [105, 188] on p "13 stops • 287km • 6h14m • 13u" at bounding box center [100, 193] width 117 height 13
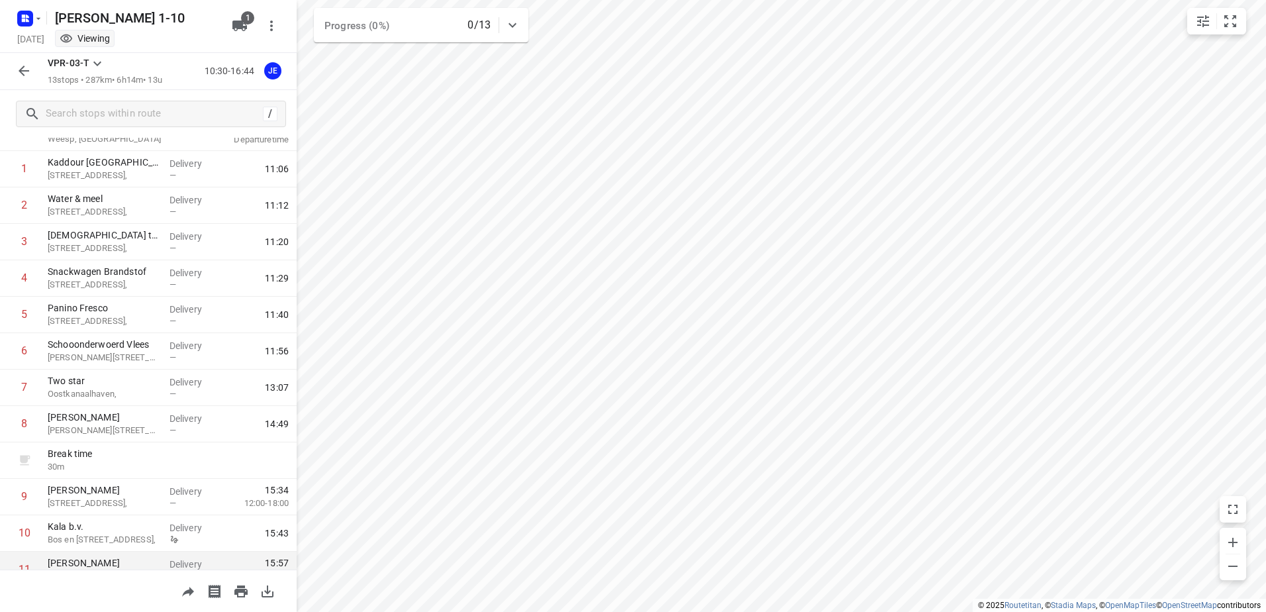
scroll to position [0, 0]
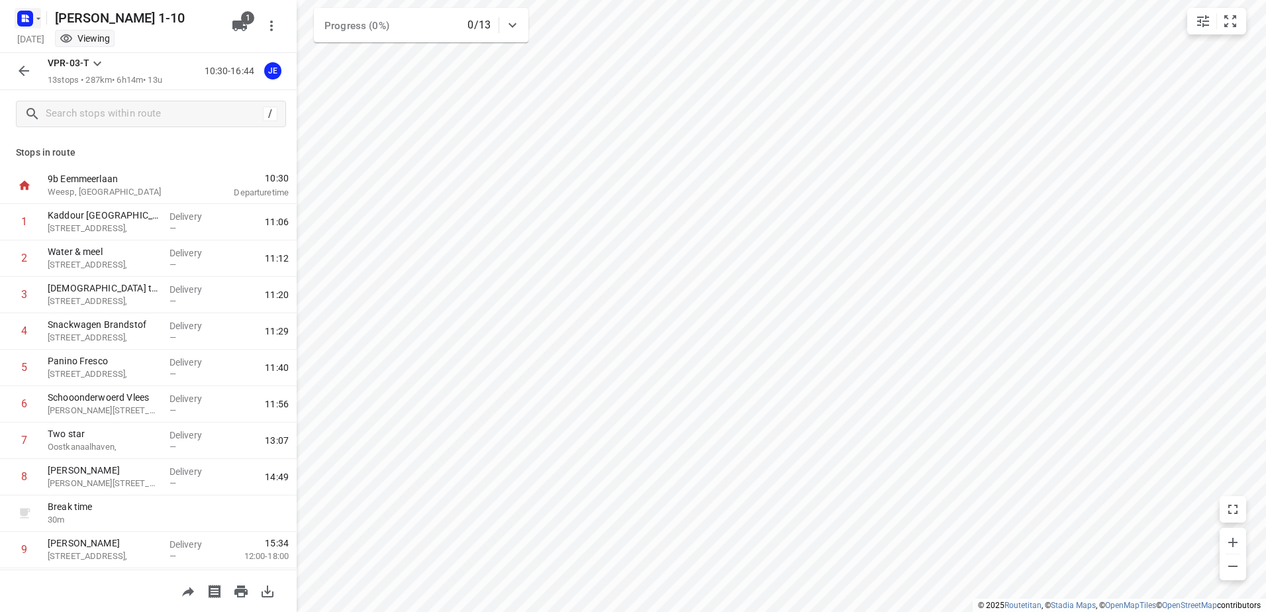
click at [36, 21] on icon "button" at bounding box center [38, 18] width 11 height 11
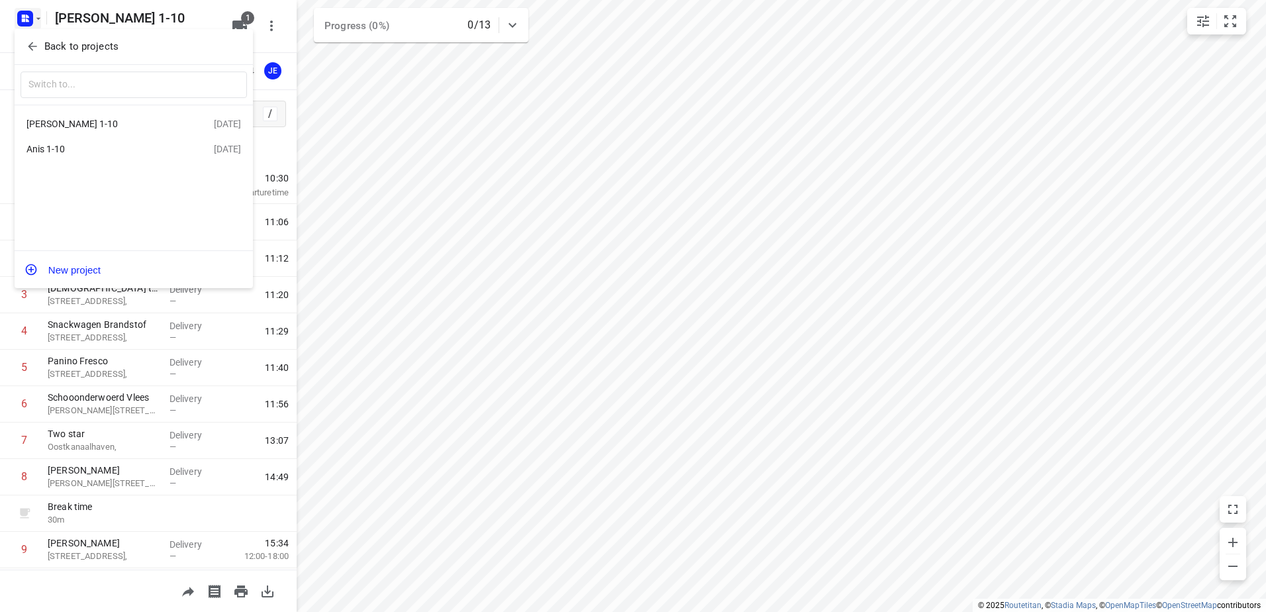
click at [52, 148] on div "Anis 1-10" at bounding box center [102, 149] width 152 height 11
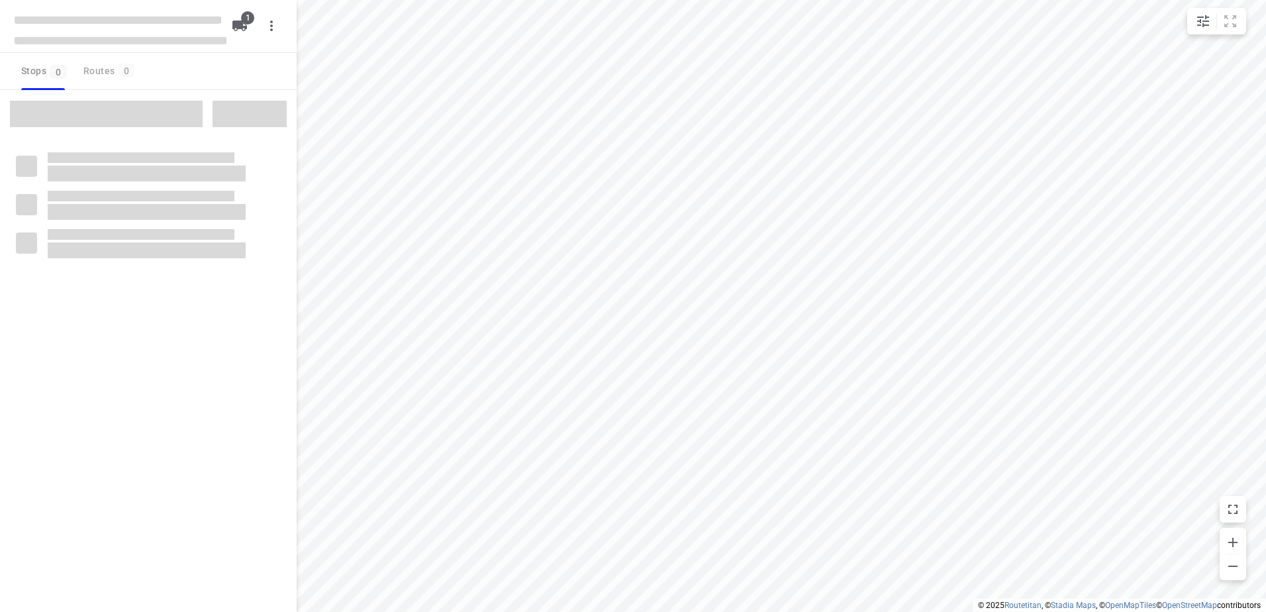
type input "distance"
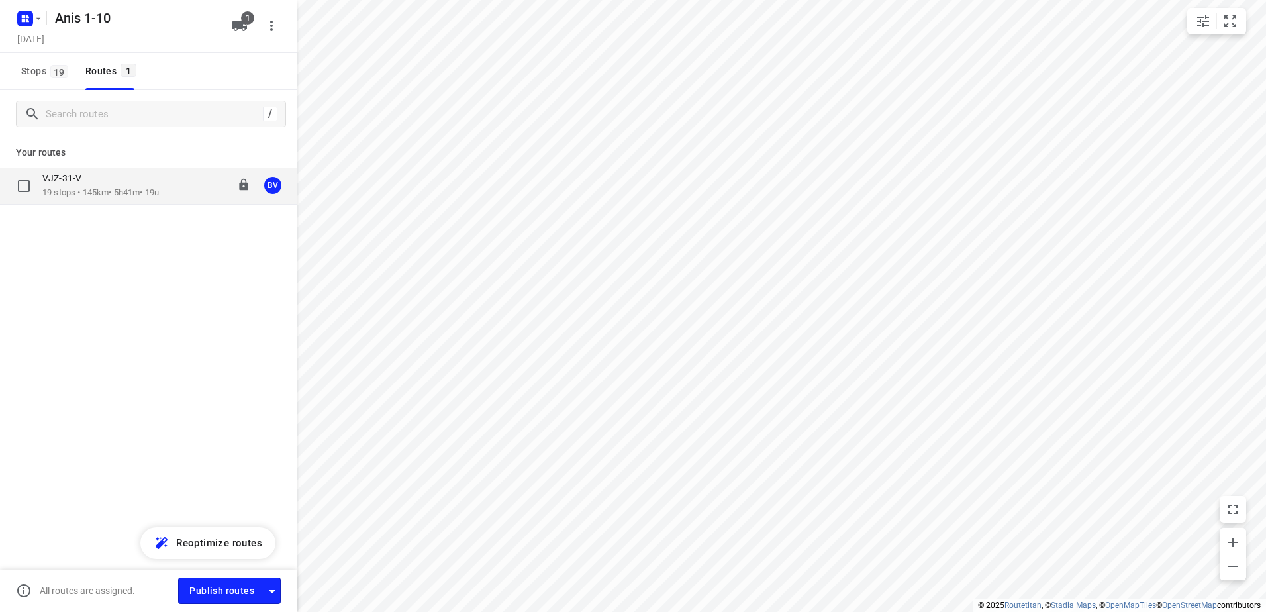
click at [98, 183] on div "VJZ-31-V" at bounding box center [100, 179] width 117 height 15
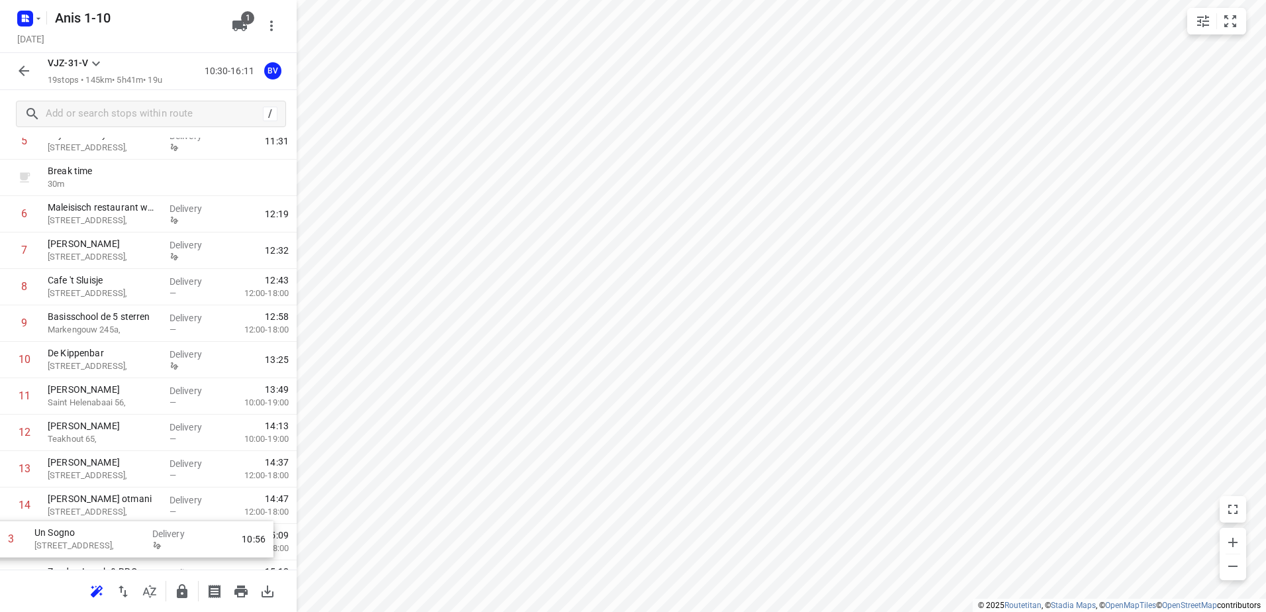
scroll to position [320, 0]
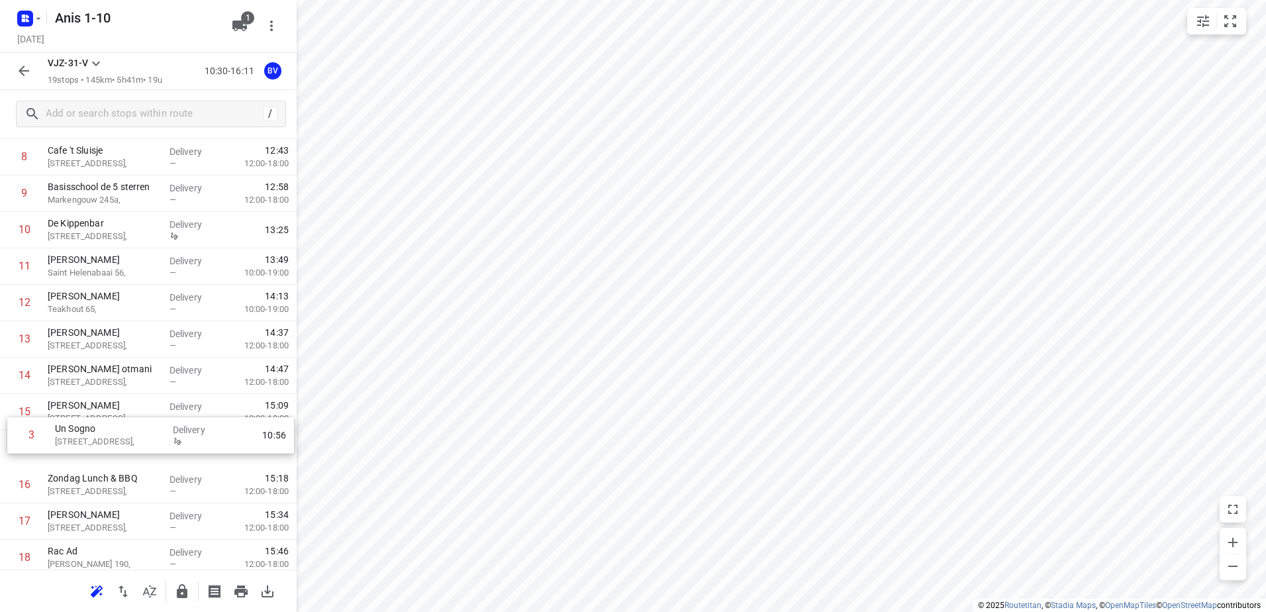
drag, startPoint x: 103, startPoint y: 238, endPoint x: 111, endPoint y: 449, distance: 211.4
click at [111, 449] on div "1 Kaddour IJburg Pampuslaan 22, Delivery 10:41 2 Koh Asian Foodbar IJburg Krijn…" at bounding box center [148, 248] width 297 height 729
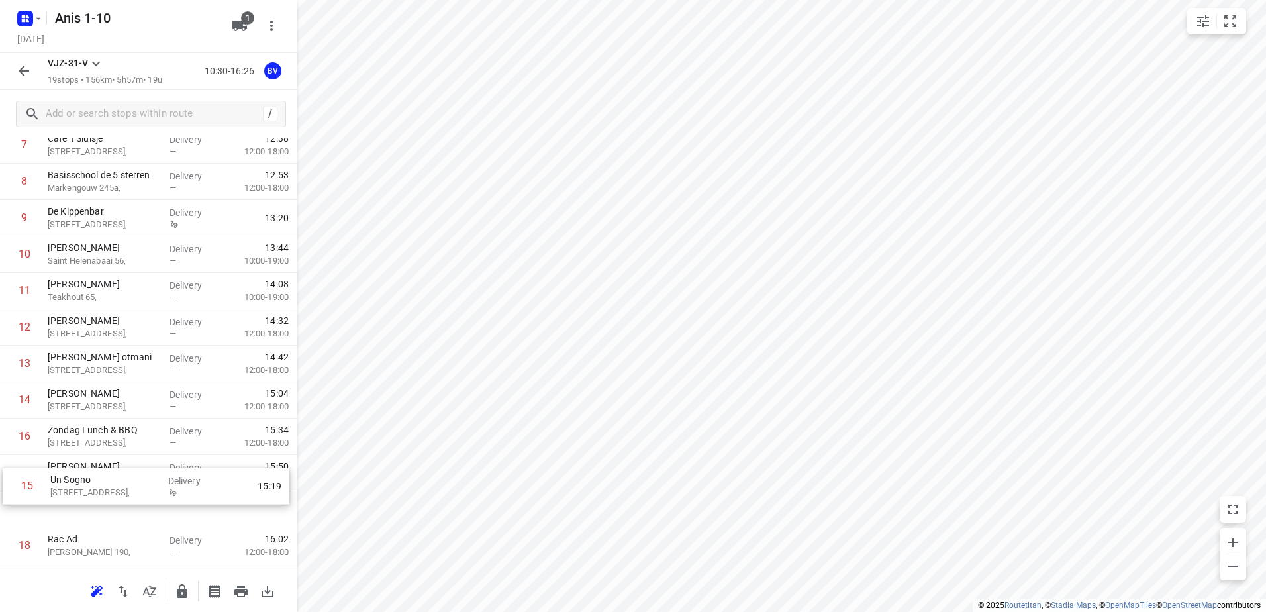
drag, startPoint x: 81, startPoint y: 458, endPoint x: 84, endPoint y: 495, distance: 37.8
click at [84, 495] on div "1 Kaddour IJburg Pampuslaan 22, Delivery 10:41 2 Koh Asian Foodbar IJburg Krijn…" at bounding box center [148, 236] width 297 height 729
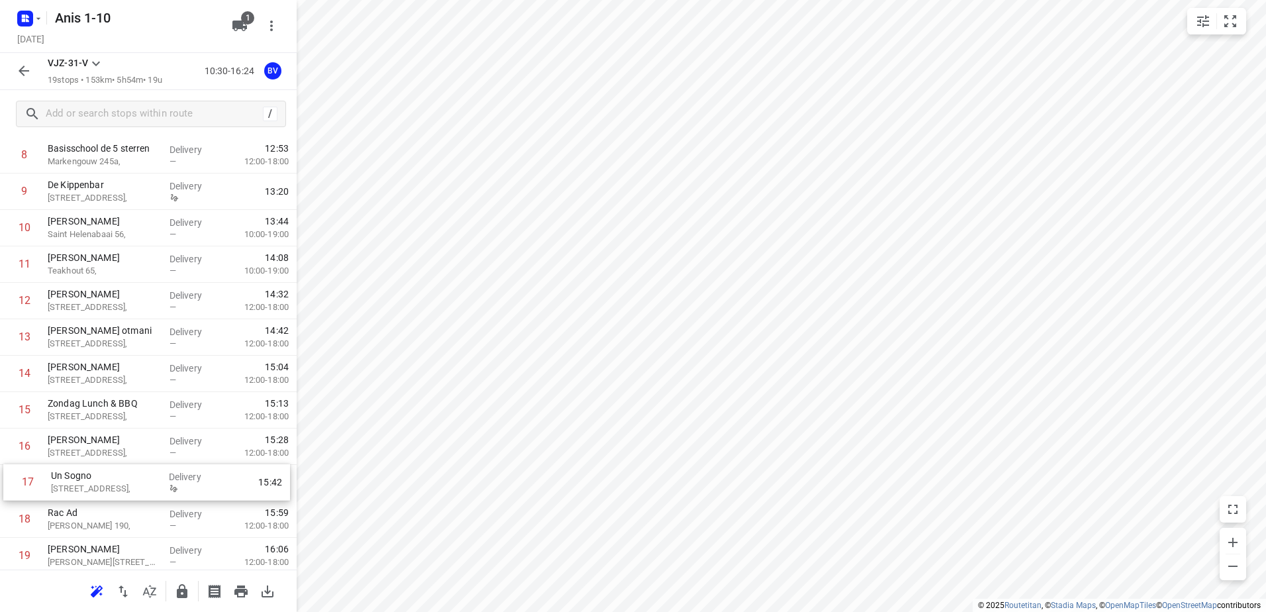
scroll to position [362, 0]
drag, startPoint x: 79, startPoint y: 503, endPoint x: 83, endPoint y: 431, distance: 71.7
click at [83, 431] on div "1 Kaddour IJburg Pampuslaan 22, Delivery 10:41 2 Koh Asian Foodbar IJburg Krijn…" at bounding box center [148, 206] width 297 height 729
